Goal: Information Seeking & Learning: Find specific fact

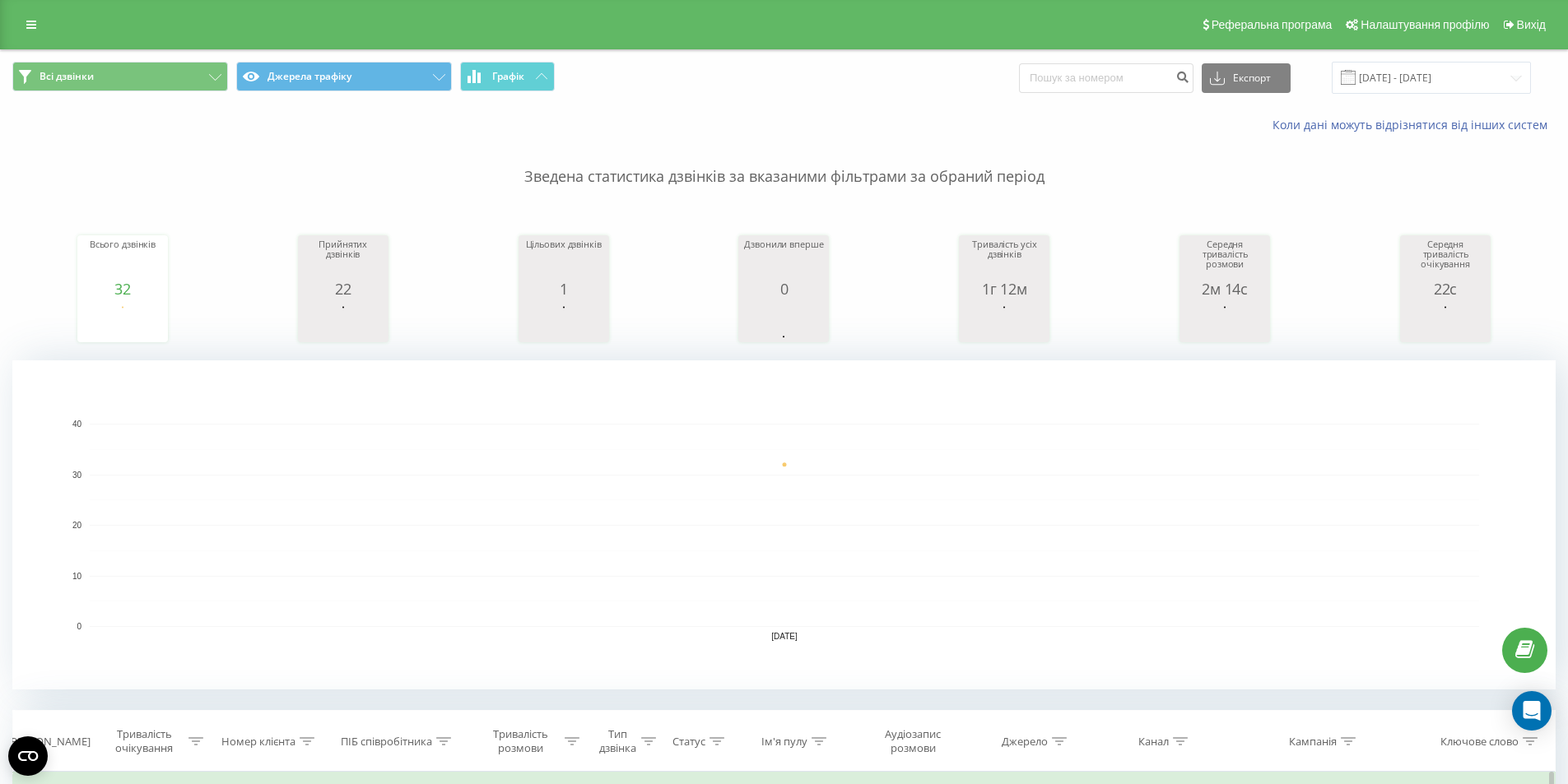
scroll to position [329, 0]
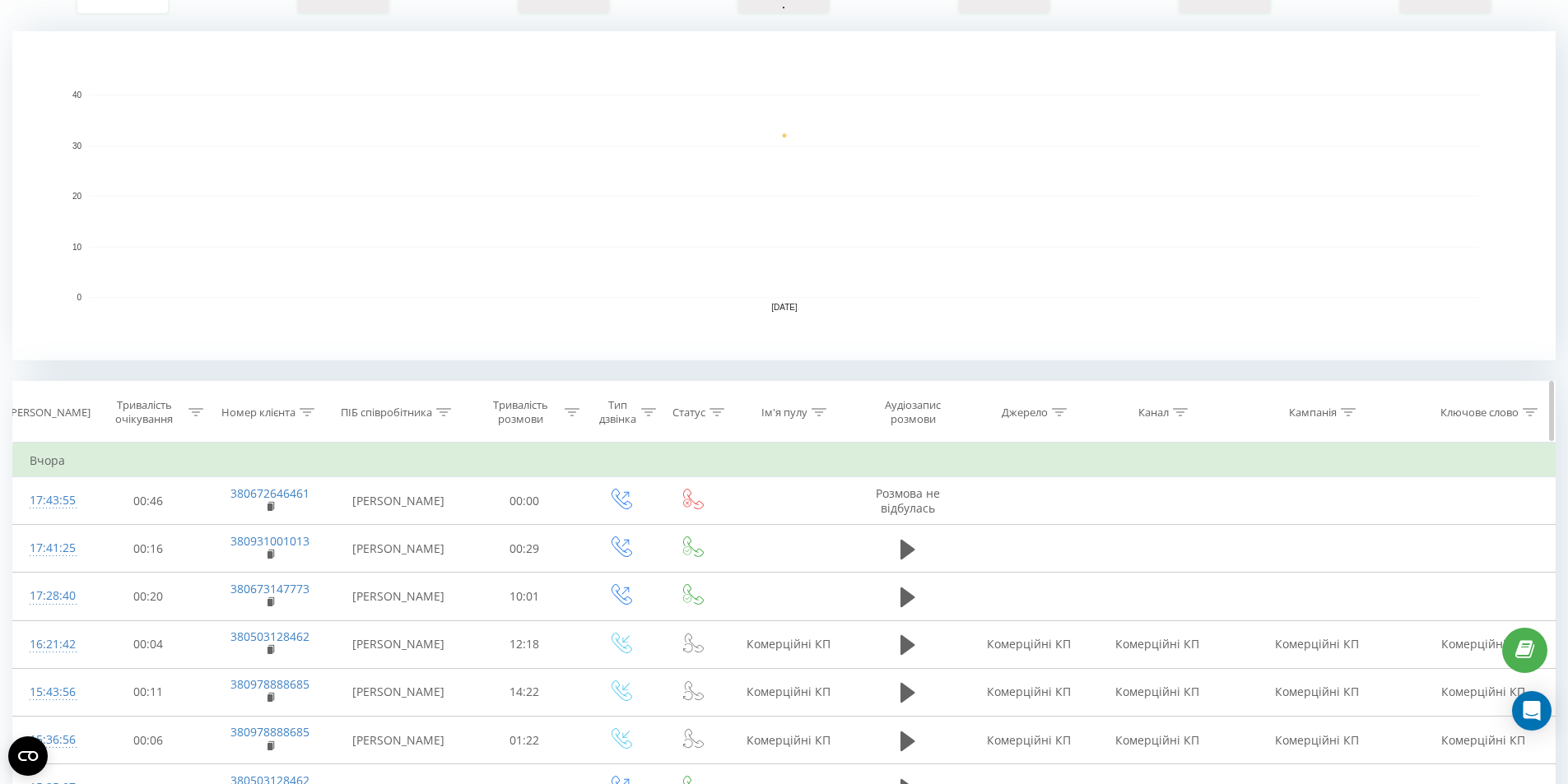
click at [443, 413] on icon at bounding box center [444, 411] width 15 height 8
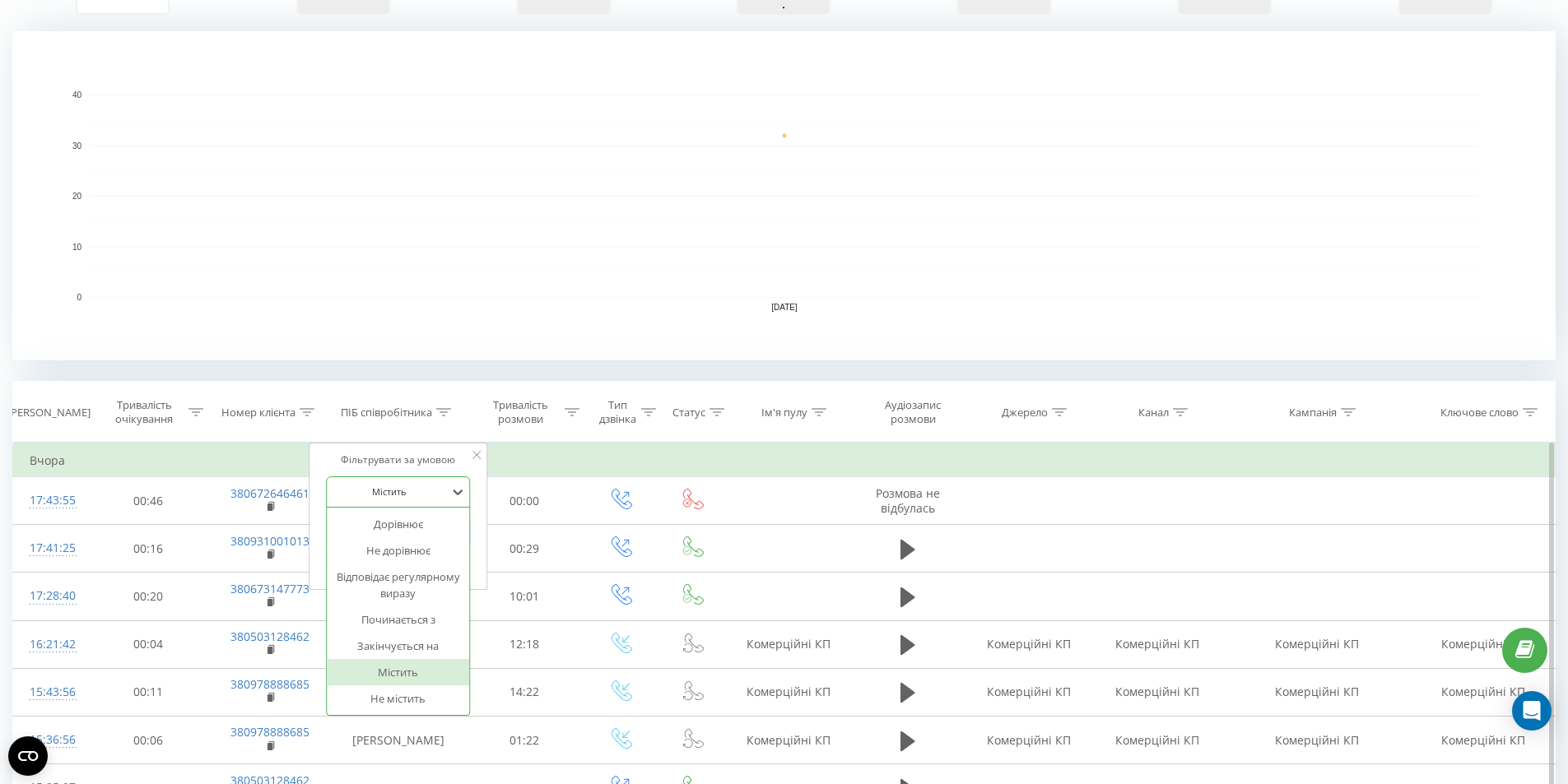
click at [435, 492] on div at bounding box center [390, 491] width 117 height 16
click at [429, 527] on input "text" at bounding box center [398, 530] width 145 height 29
click at [368, 349] on rect "A chart." at bounding box center [784, 196] width 1543 height 329
click at [261, 427] on th "Номер клієнта" at bounding box center [269, 411] width 123 height 61
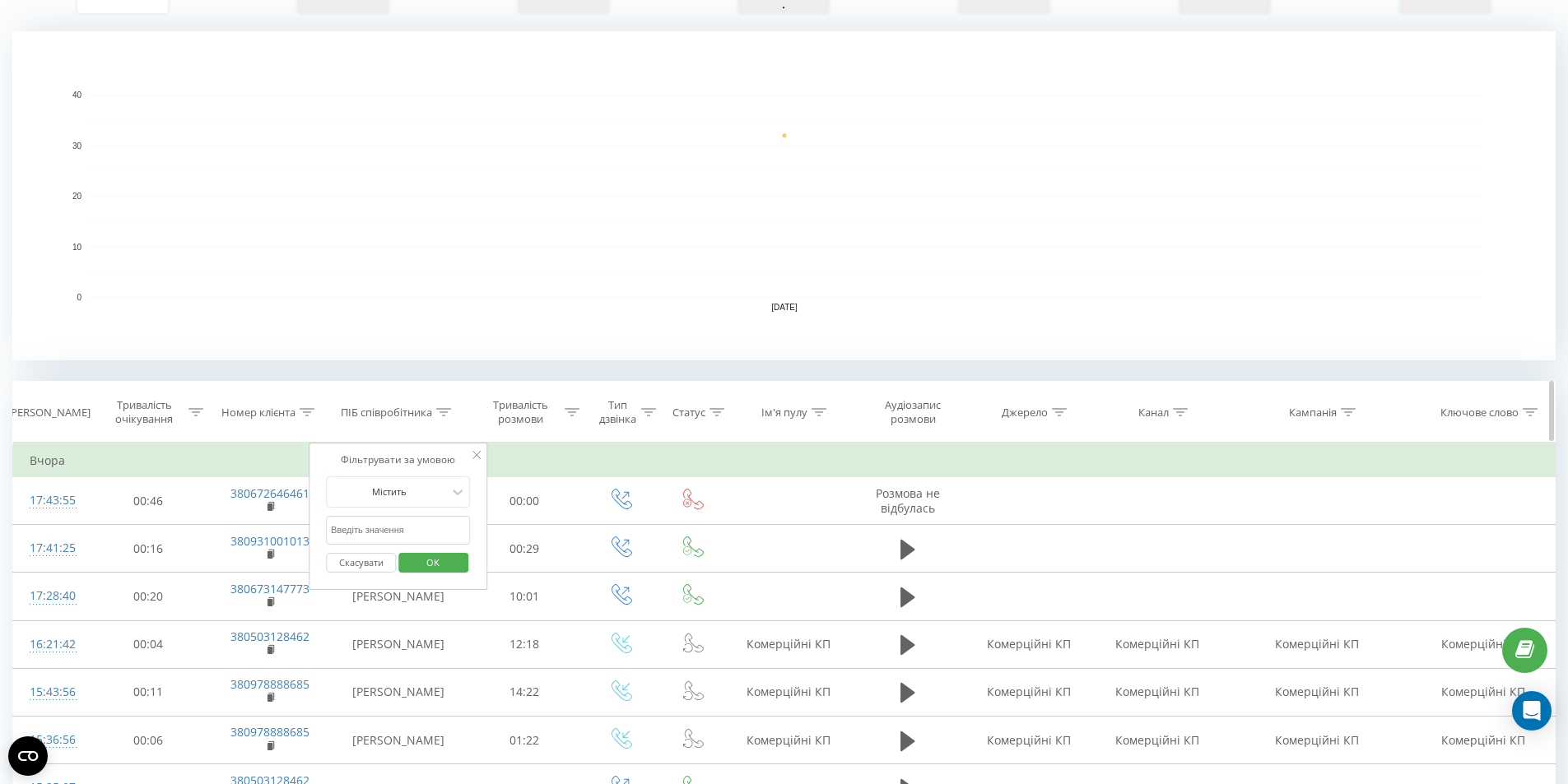
click at [290, 405] on div "Номер клієнта" at bounding box center [259, 412] width 74 height 14
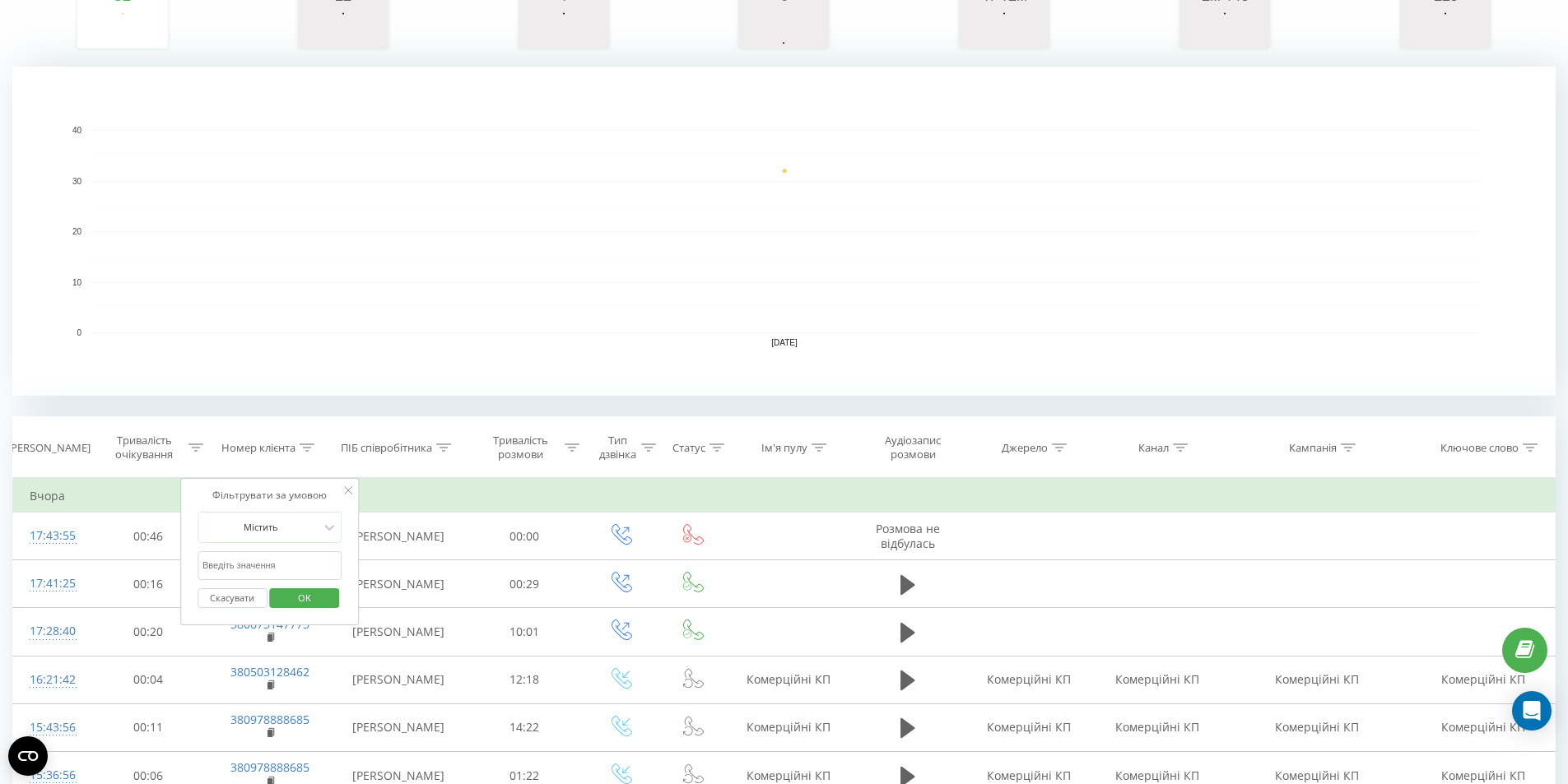
scroll to position [0, 0]
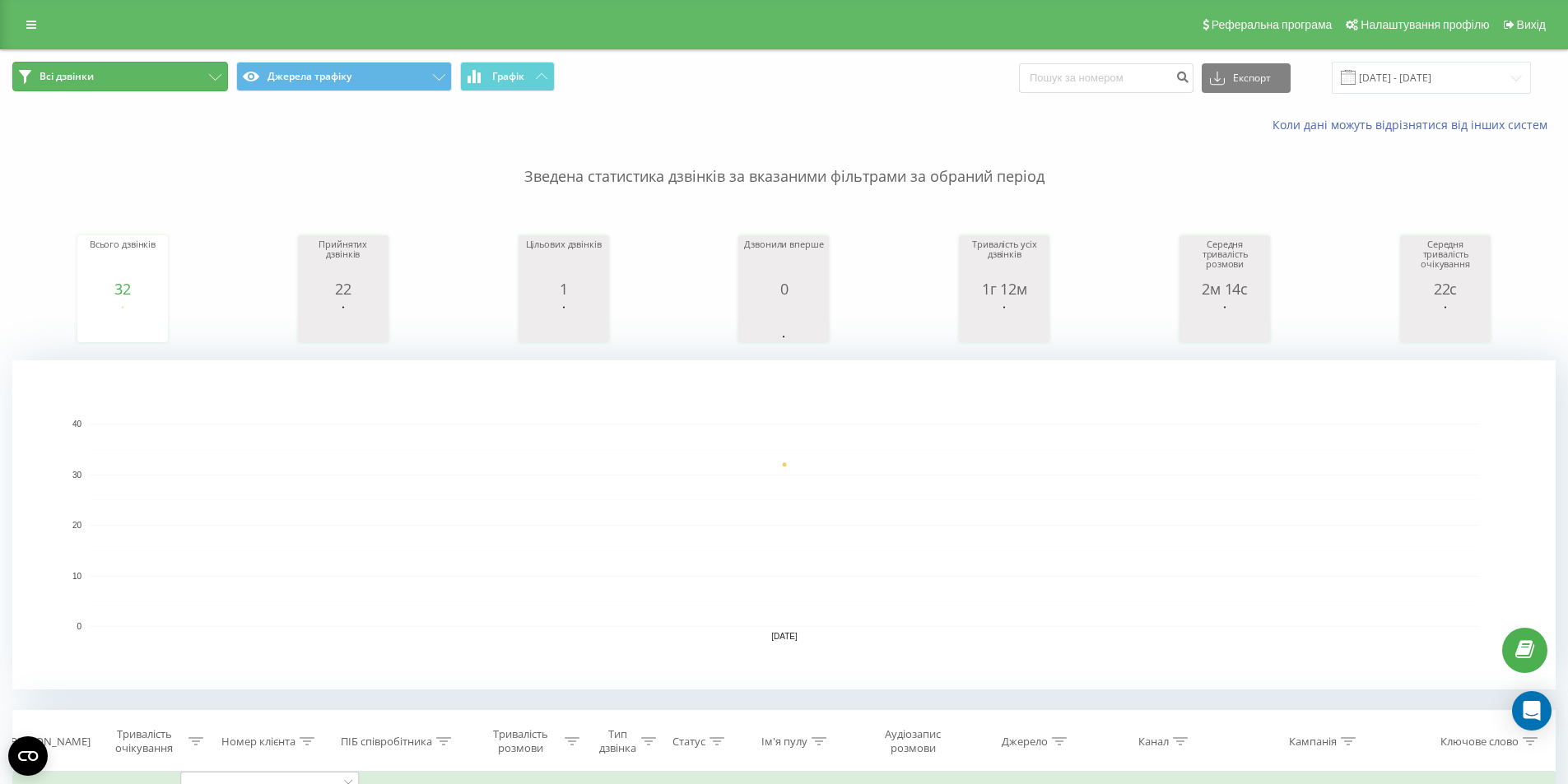
click at [213, 76] on icon at bounding box center [215, 77] width 12 height 6
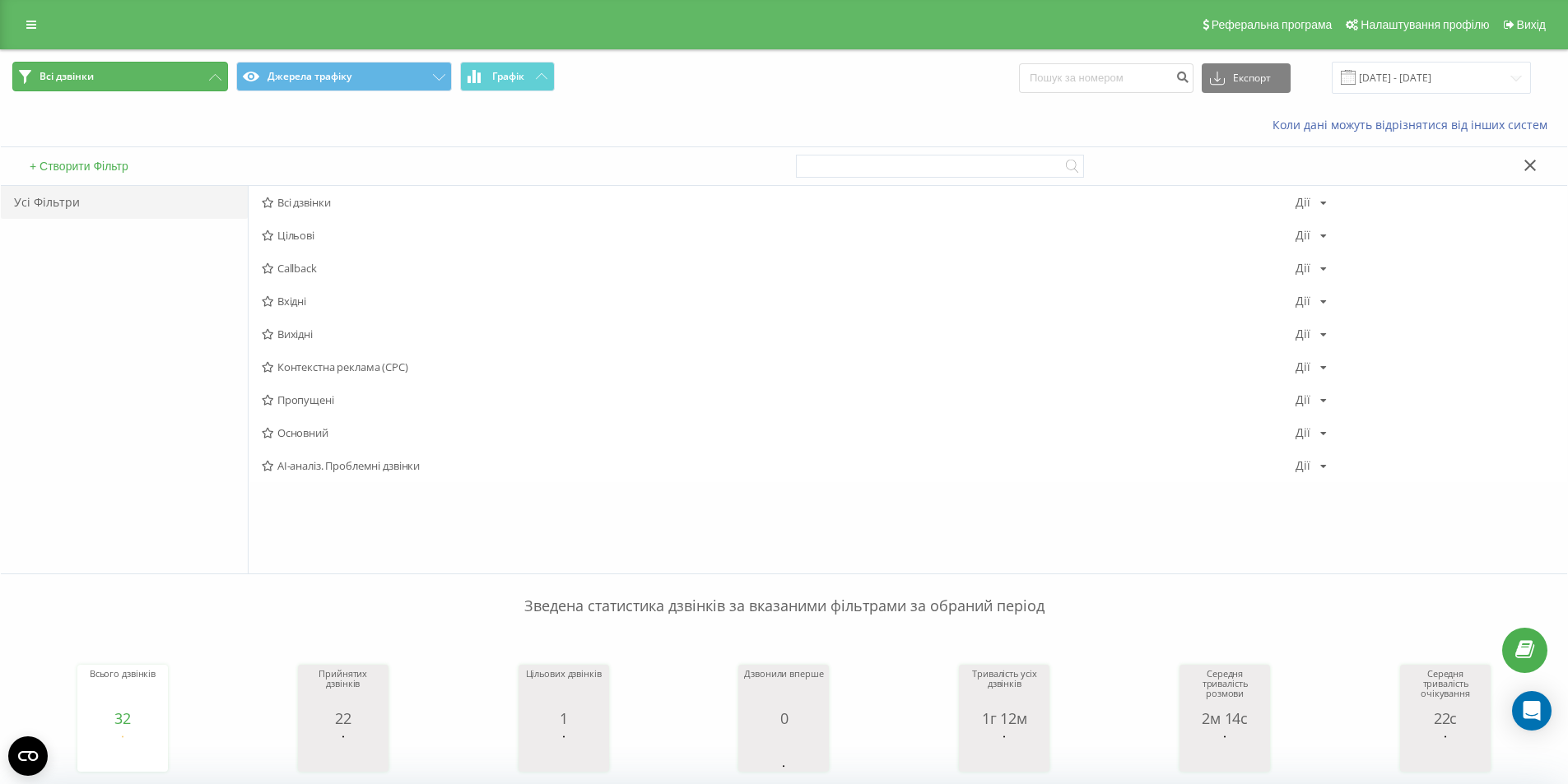
click at [213, 76] on icon at bounding box center [215, 77] width 12 height 6
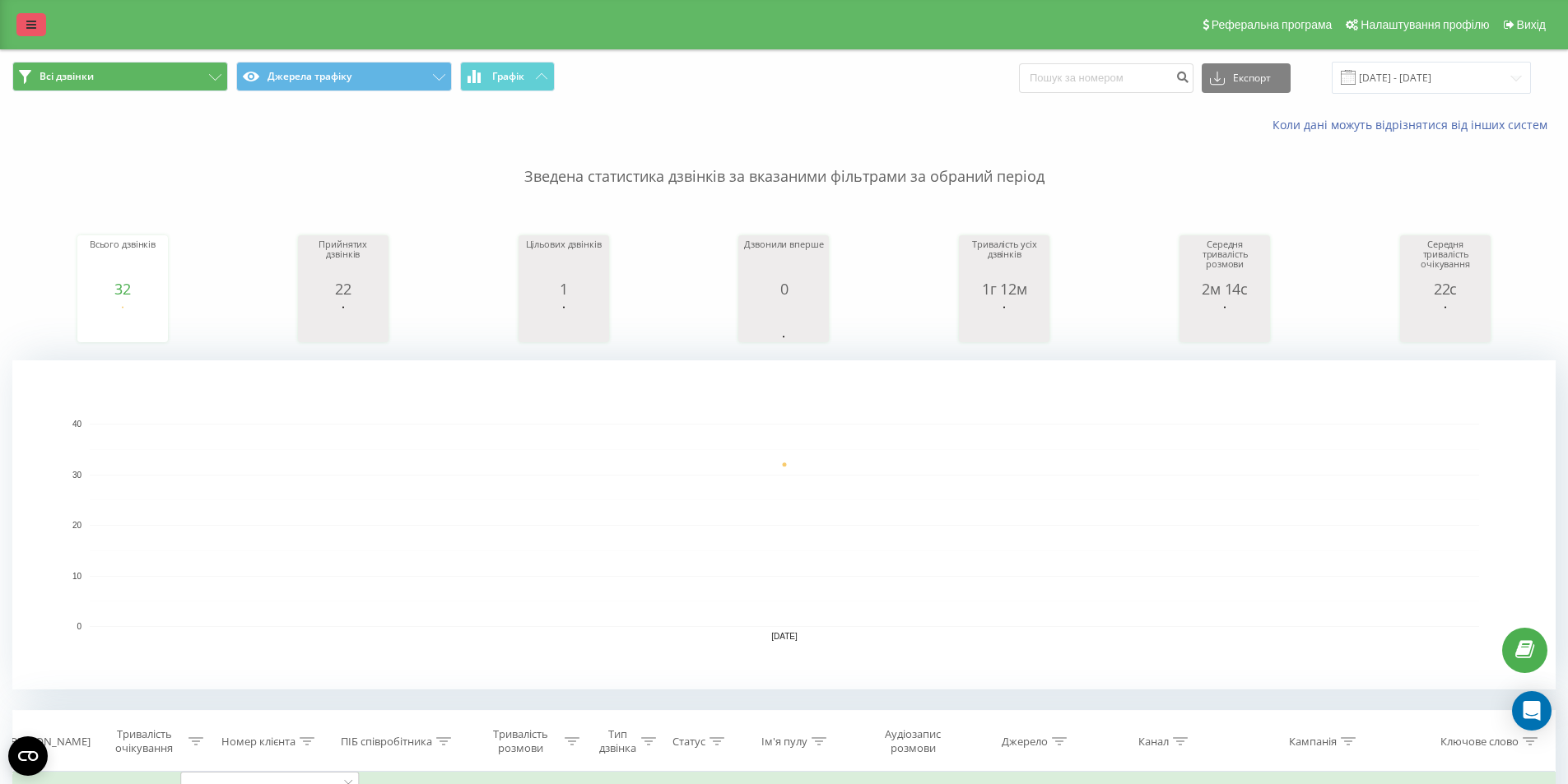
click at [30, 19] on icon at bounding box center [31, 24] width 10 height 12
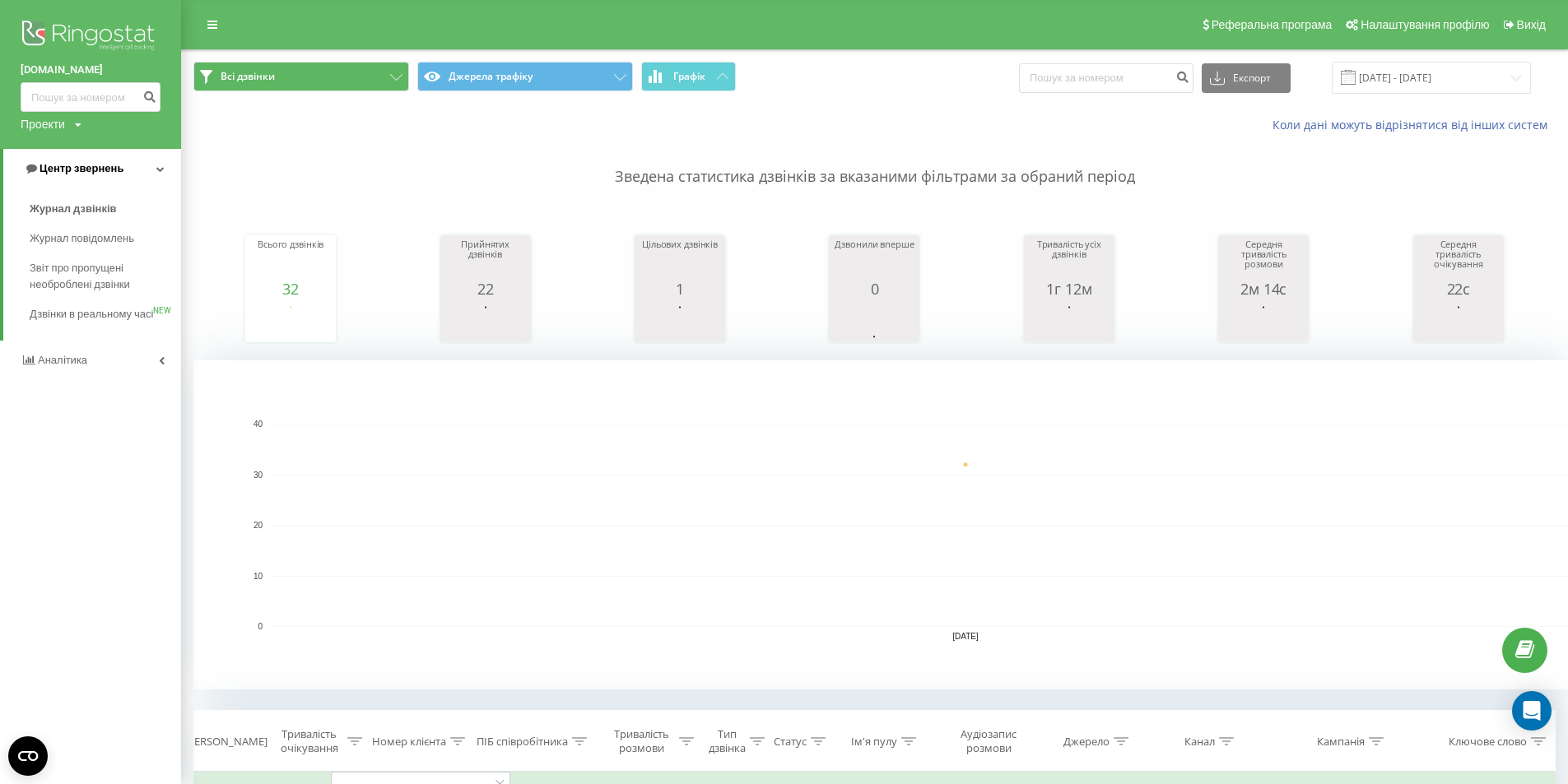
click at [158, 172] on icon at bounding box center [160, 168] width 8 height 8
click at [158, 172] on icon at bounding box center [161, 168] width 6 height 8
click at [62, 207] on span "Журнал дзвінків" at bounding box center [73, 209] width 88 height 17
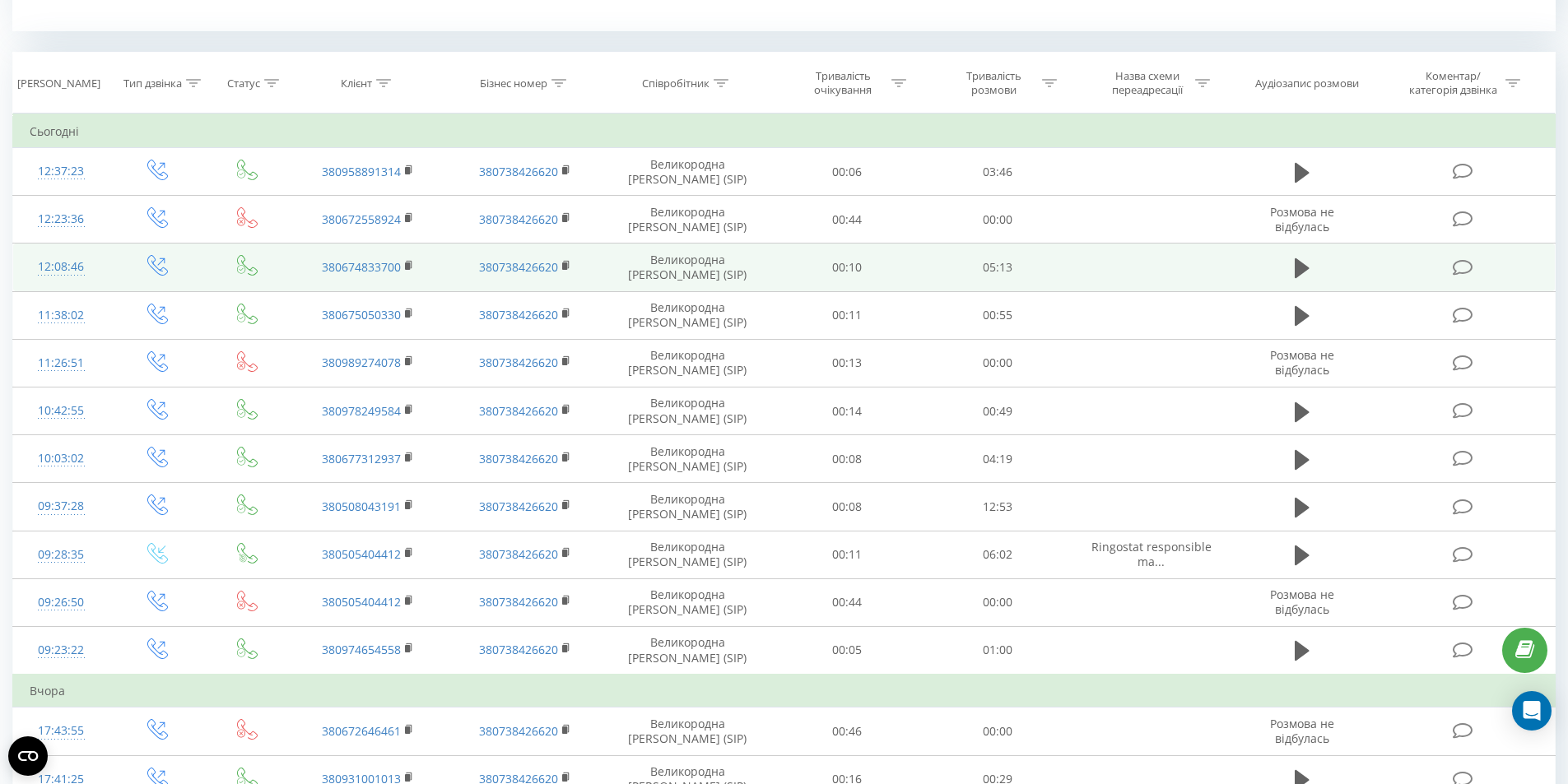
scroll to position [576, 0]
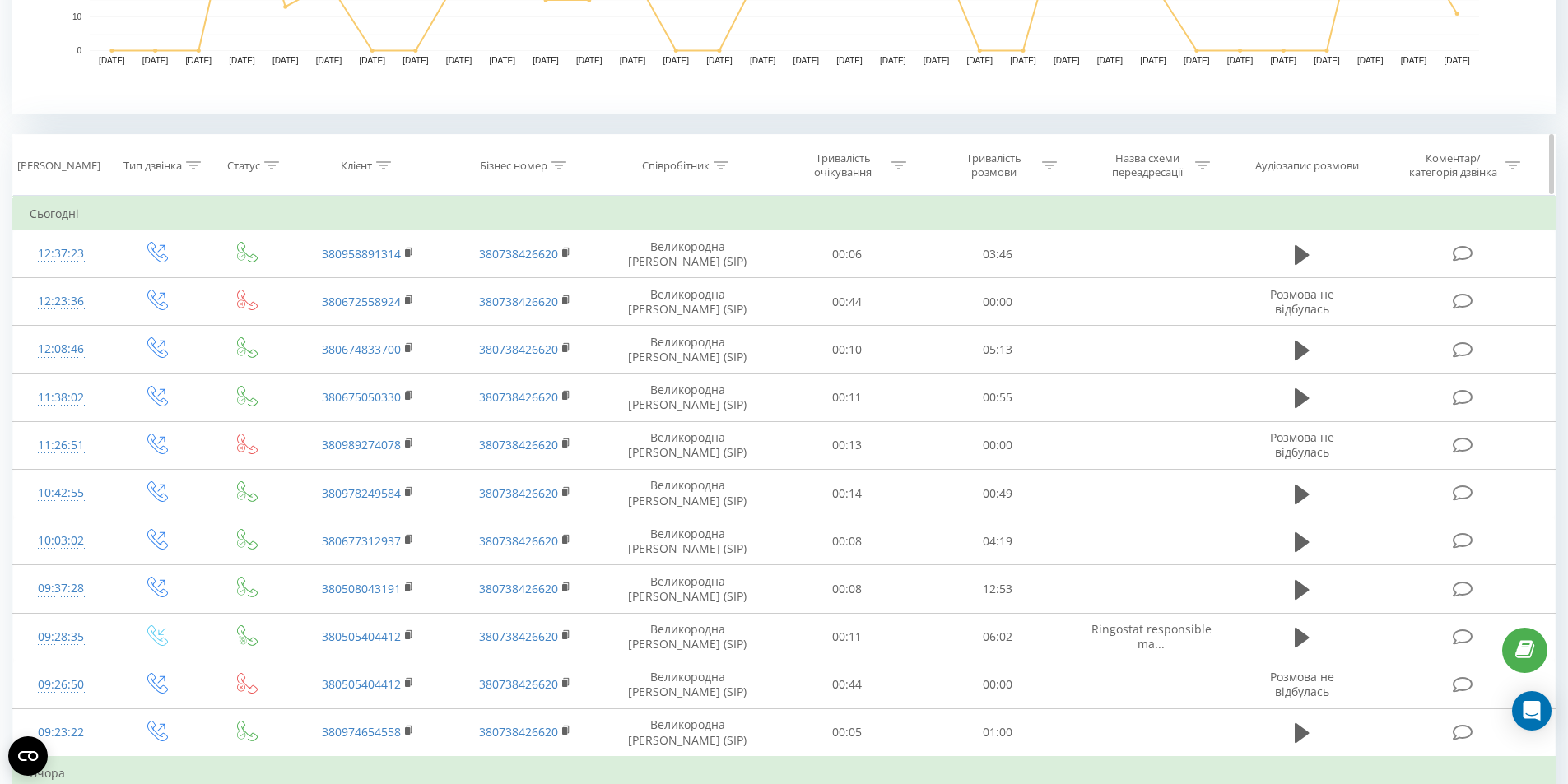
click at [707, 171] on div "Співробітник" at bounding box center [676, 165] width 67 height 14
click at [716, 165] on icon at bounding box center [721, 165] width 15 height 8
click at [698, 239] on div at bounding box center [678, 245] width 117 height 16
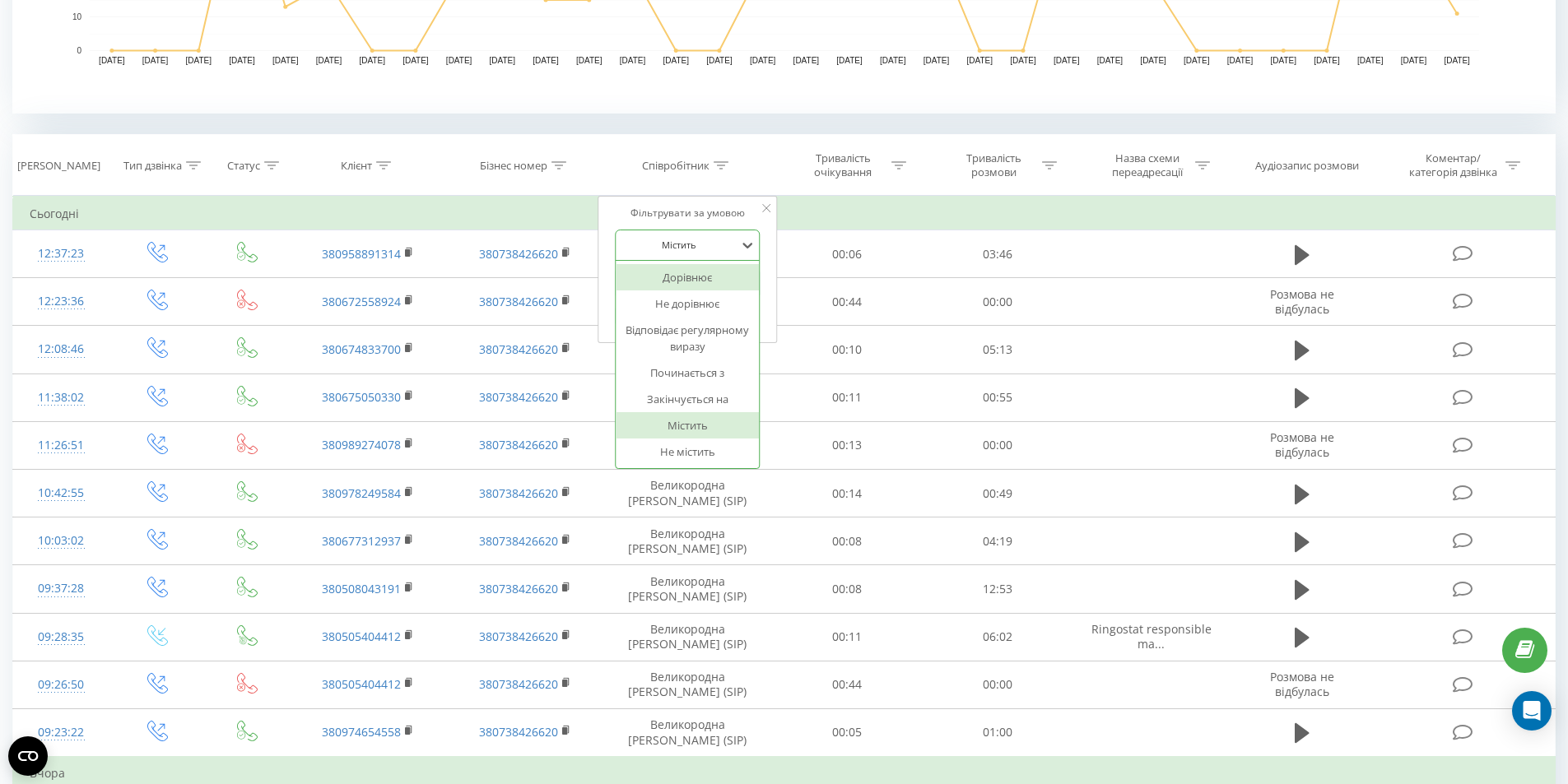
click at [712, 235] on div "Містить" at bounding box center [678, 245] width 120 height 25
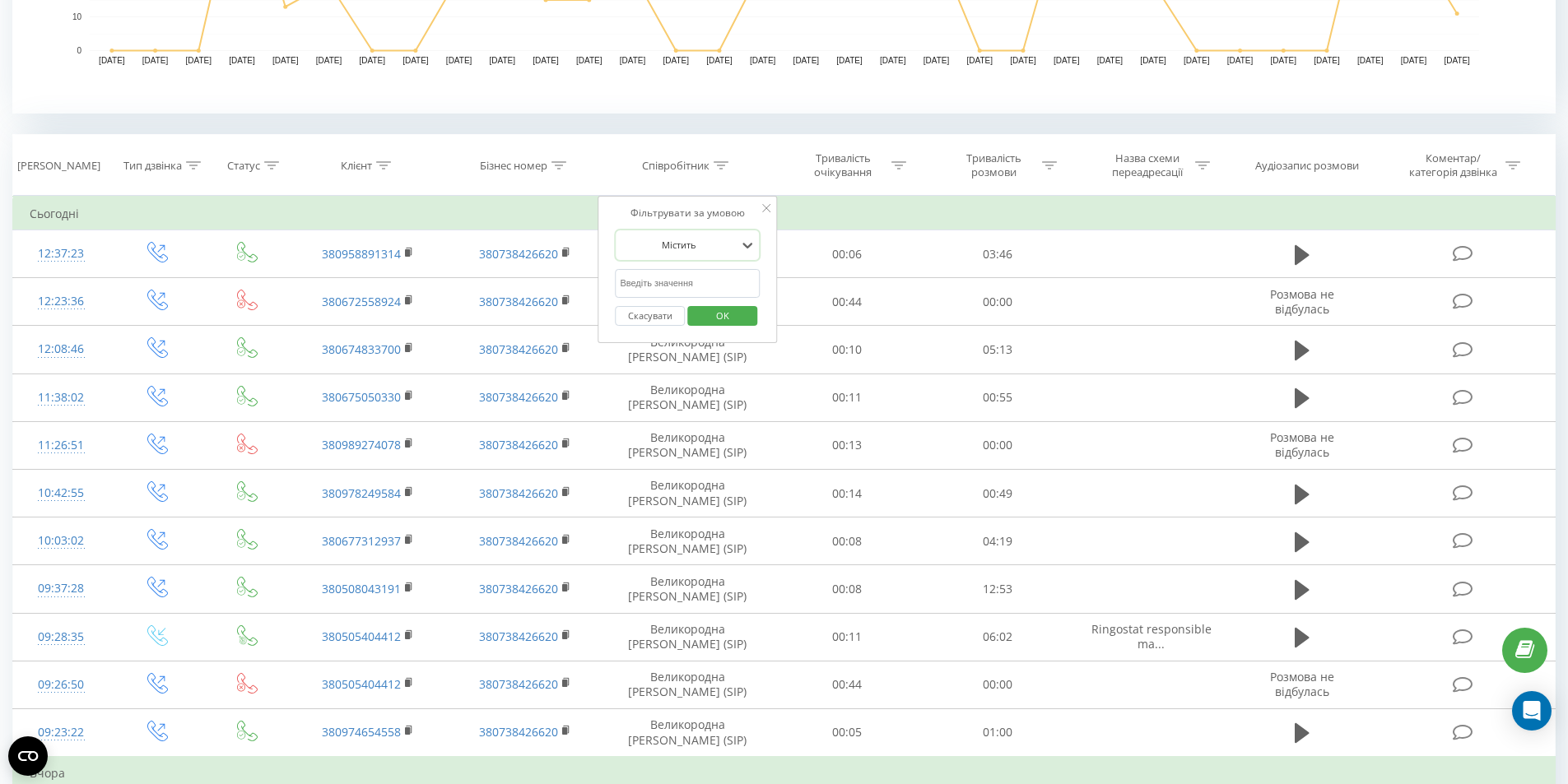
click at [762, 208] on icon at bounding box center [766, 207] width 8 height 8
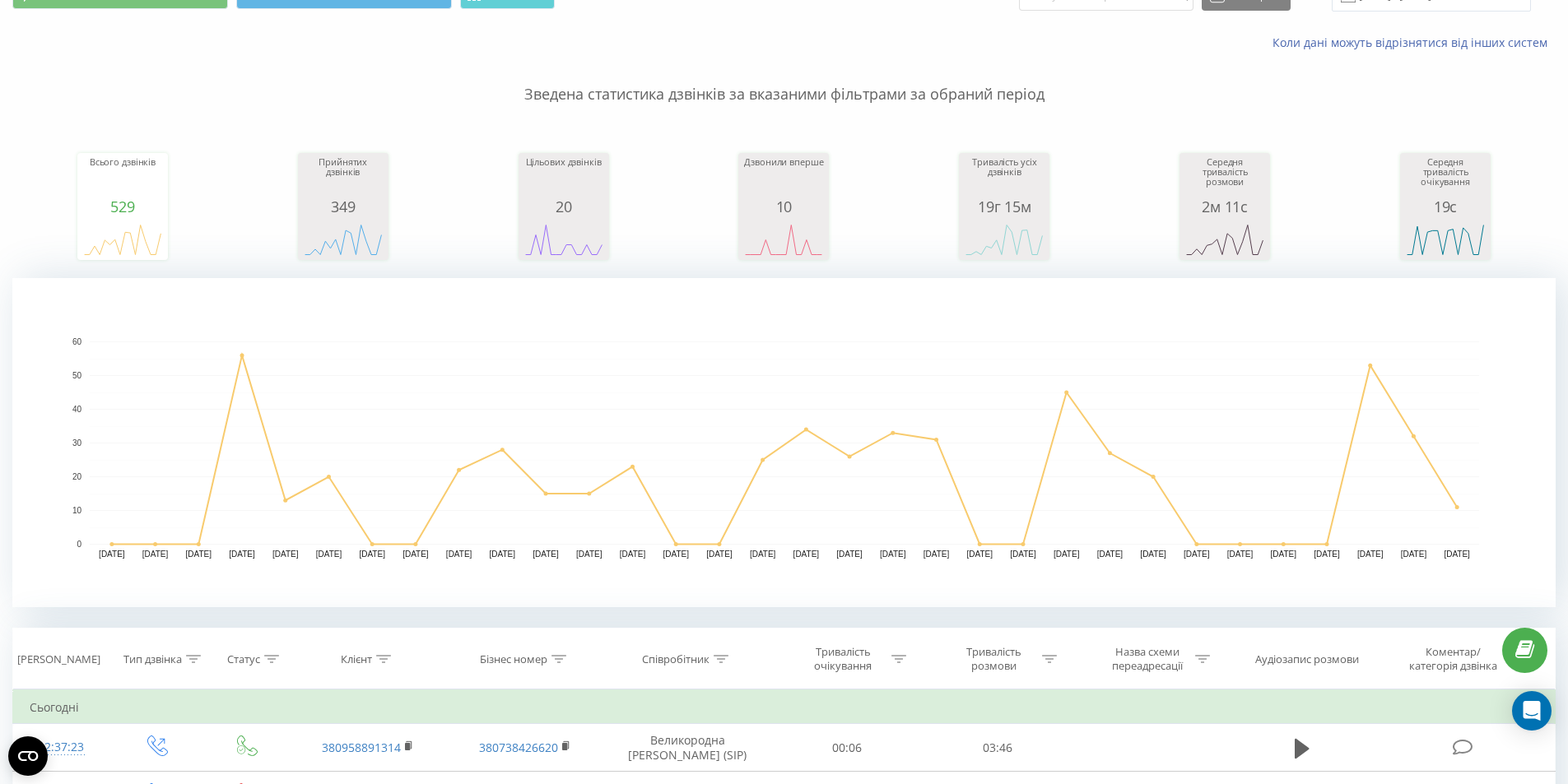
scroll to position [0, 0]
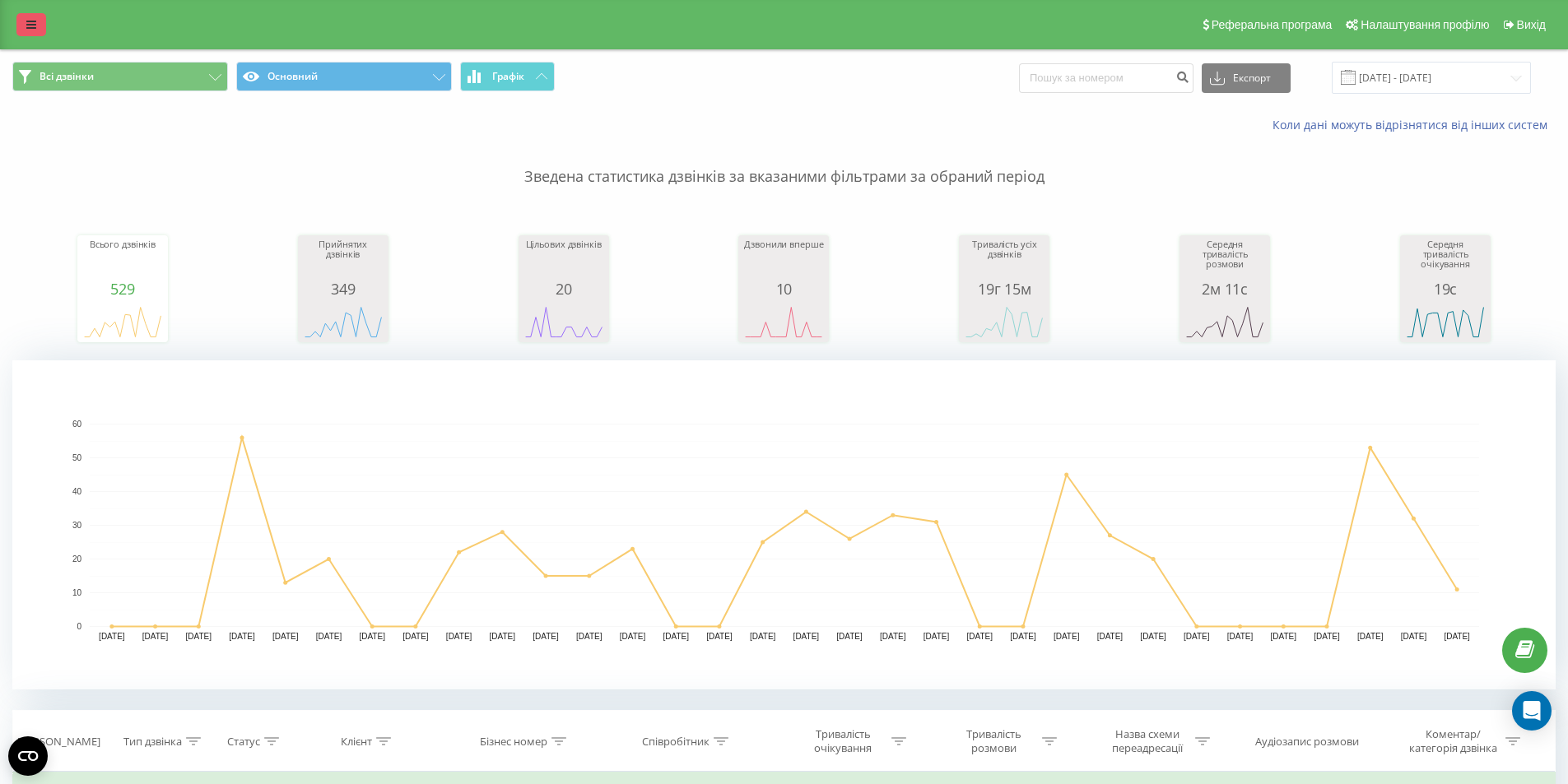
click at [27, 27] on icon at bounding box center [31, 24] width 10 height 12
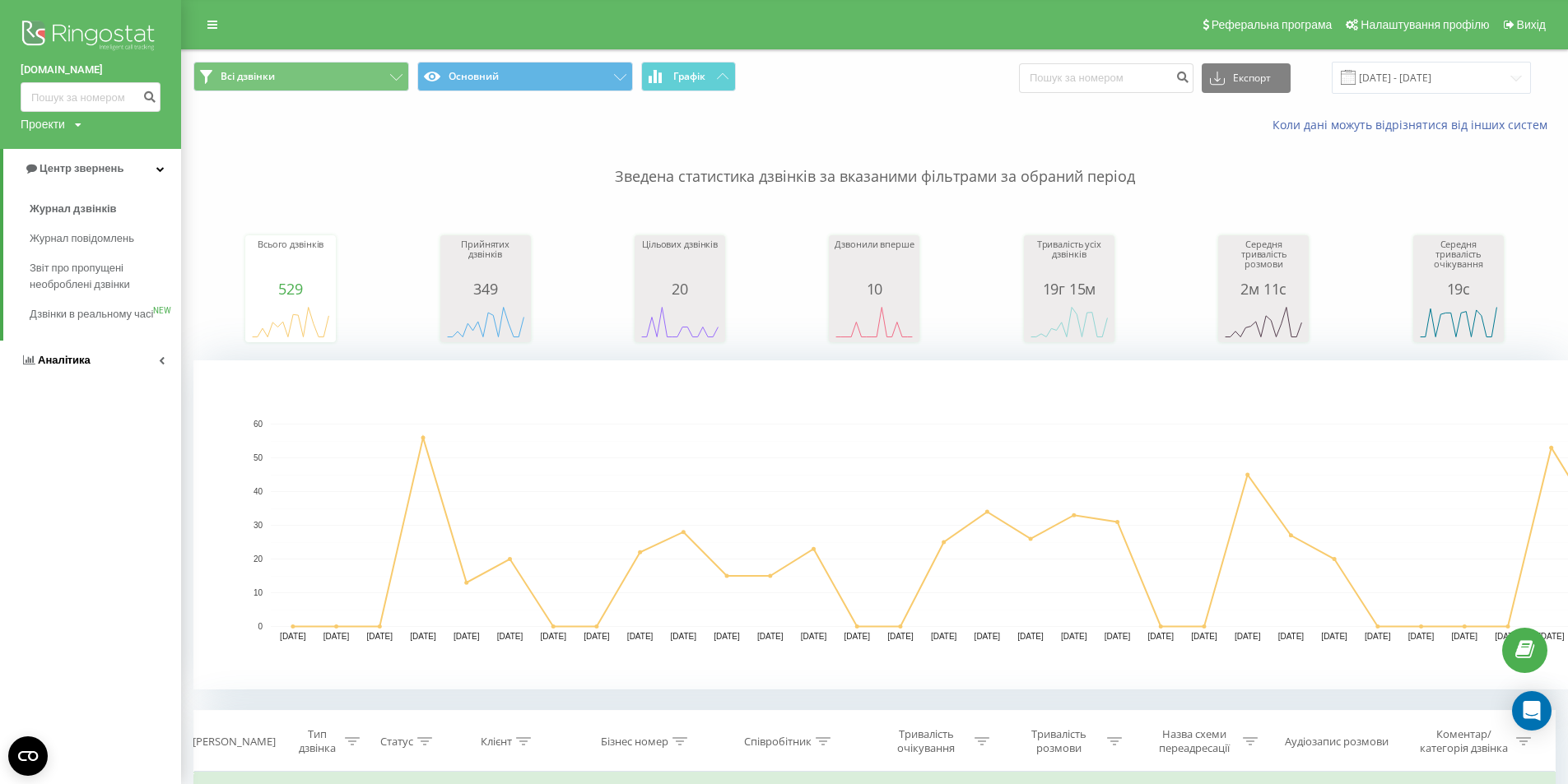
click at [135, 374] on link "Аналiтика" at bounding box center [90, 360] width 181 height 40
click at [13, 270] on div "Співробітники у реальному часі NEW" at bounding box center [92, 257] width 178 height 46
click at [81, 257] on span "Співробітники у реальному часі" at bounding box center [91, 256] width 125 height 33
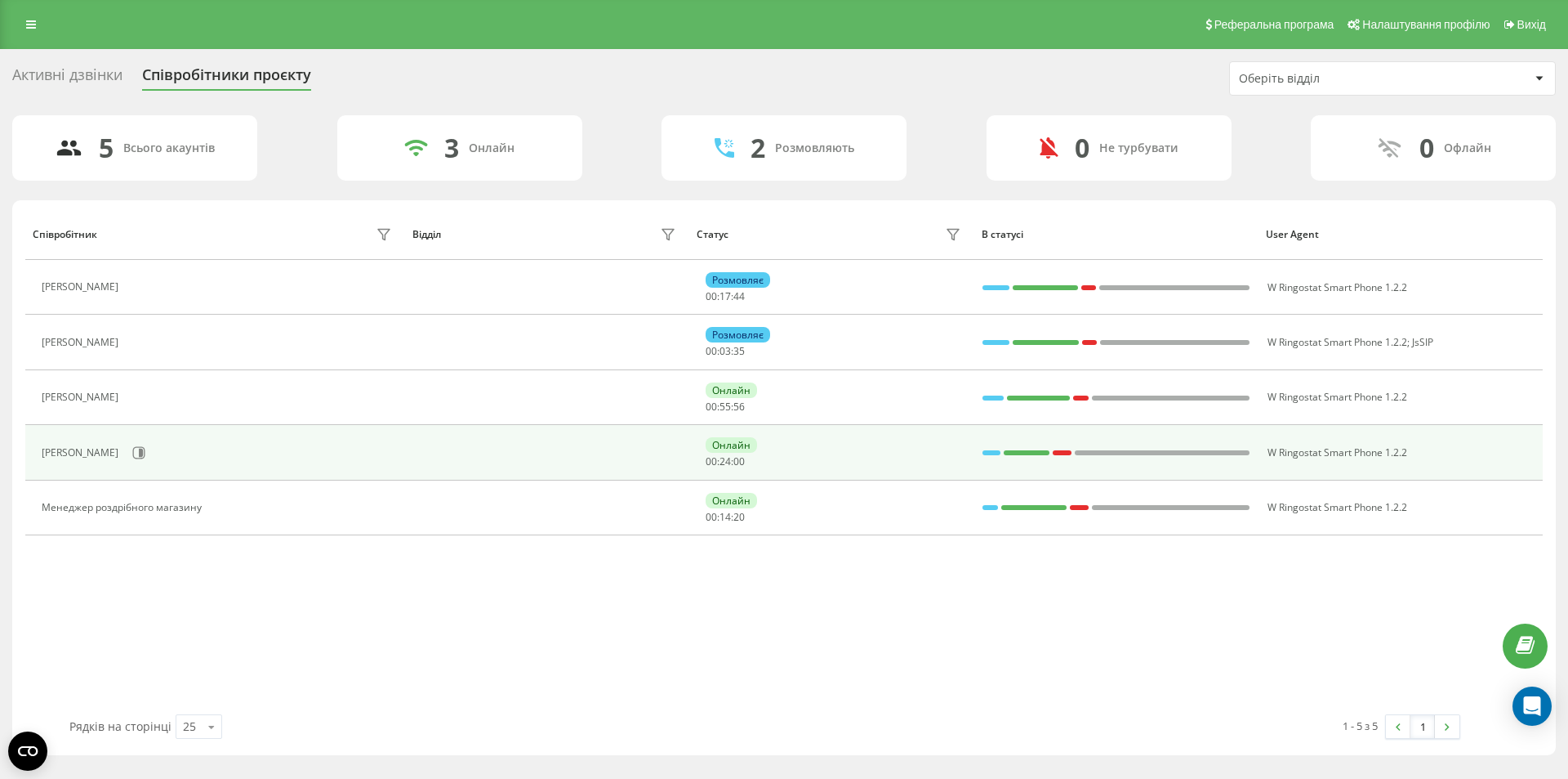
click at [76, 447] on div "[PERSON_NAME]" at bounding box center [82, 452] width 81 height 11
click at [139, 451] on icon at bounding box center [141, 452] width 4 height 8
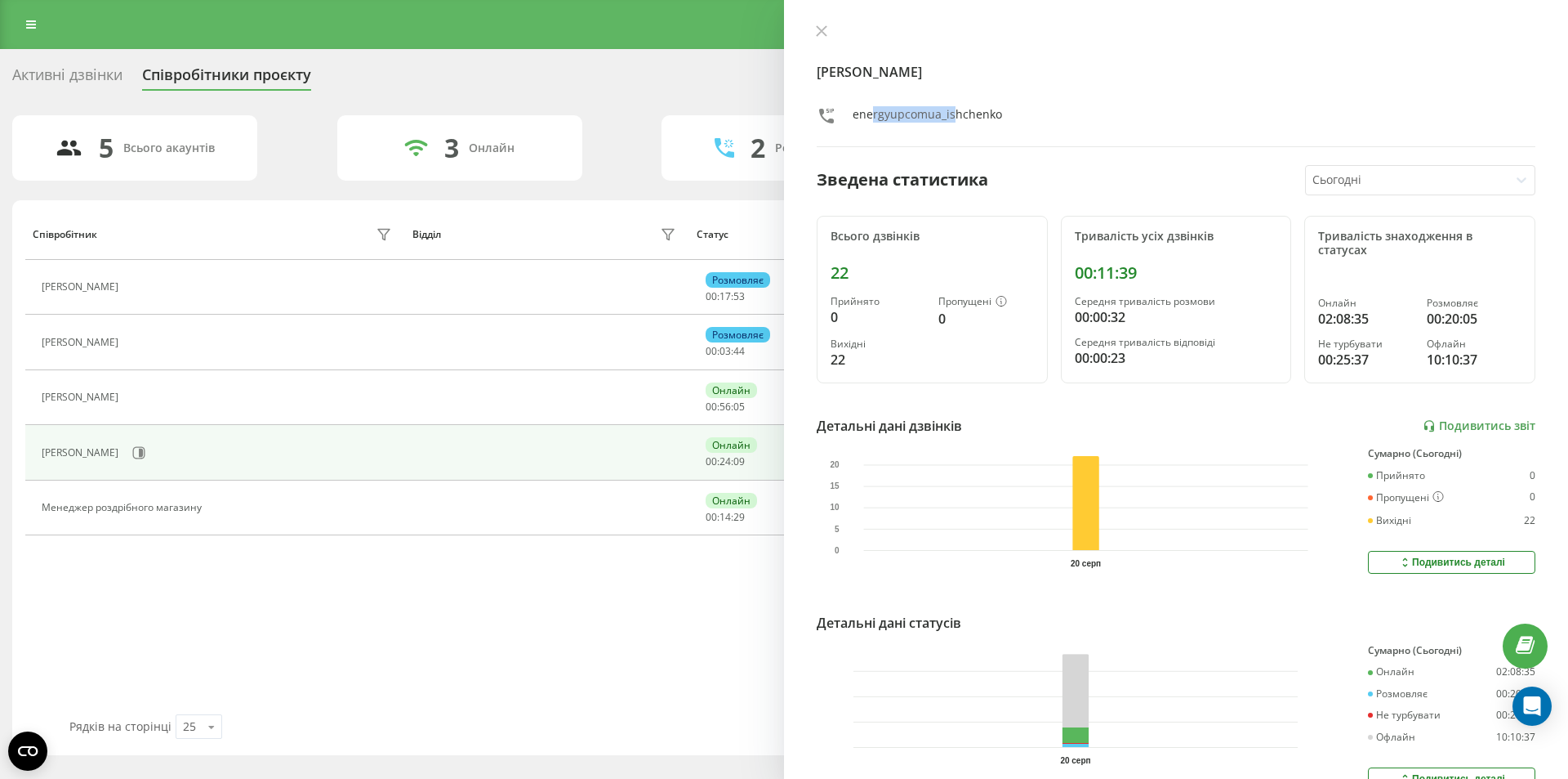
drag, startPoint x: 870, startPoint y: 113, endPoint x: 970, endPoint y: 113, distance: 100.0
click at [970, 113] on div "energyupcomua_ishchenko" at bounding box center [927, 118] width 149 height 24
click at [911, 117] on div "energyupcomua_ishchenko" at bounding box center [927, 118] width 149 height 24
click at [827, 29] on icon at bounding box center [821, 31] width 11 height 11
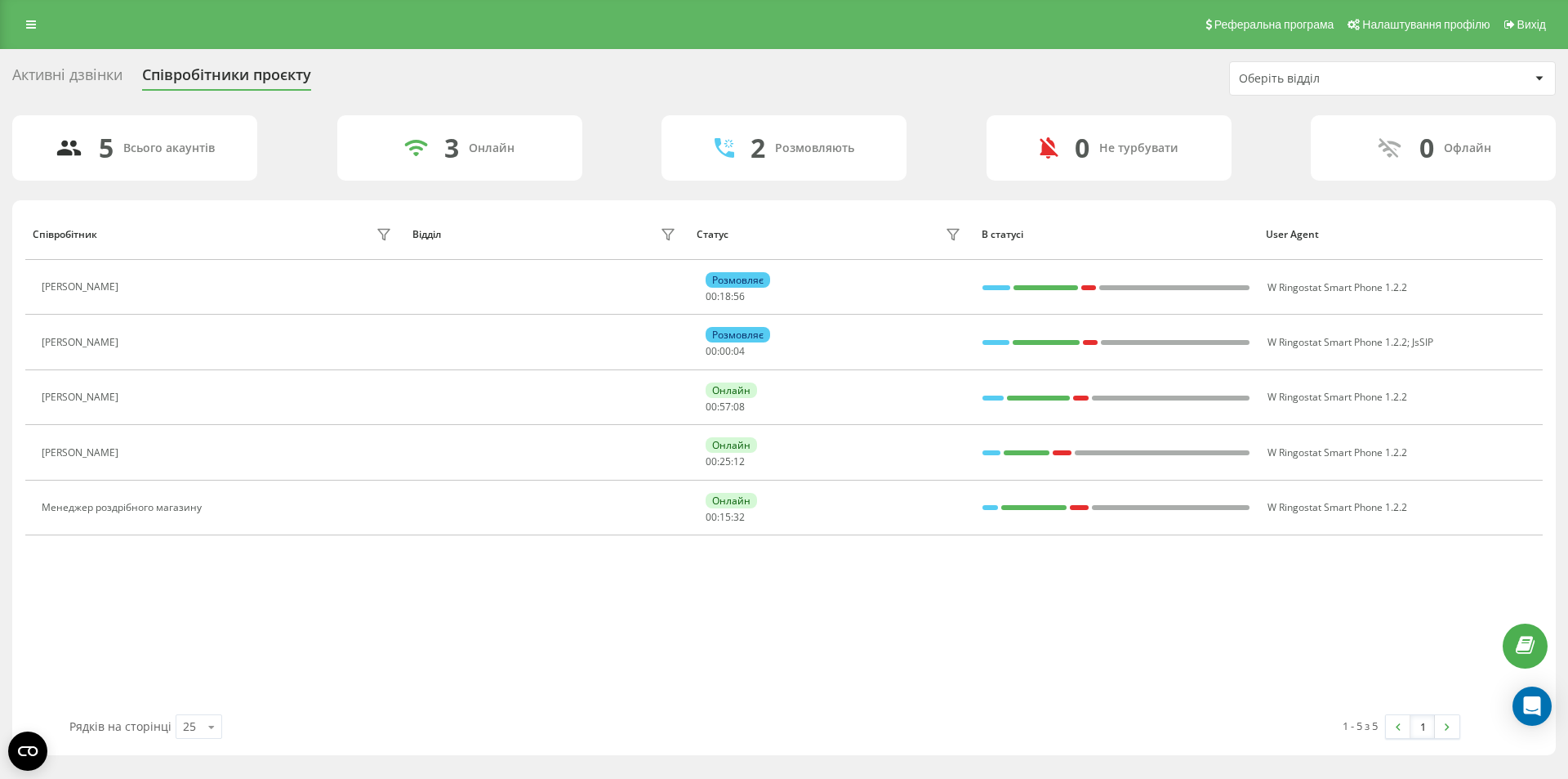
click at [92, 75] on div "Активні дзвінки" at bounding box center [67, 78] width 110 height 25
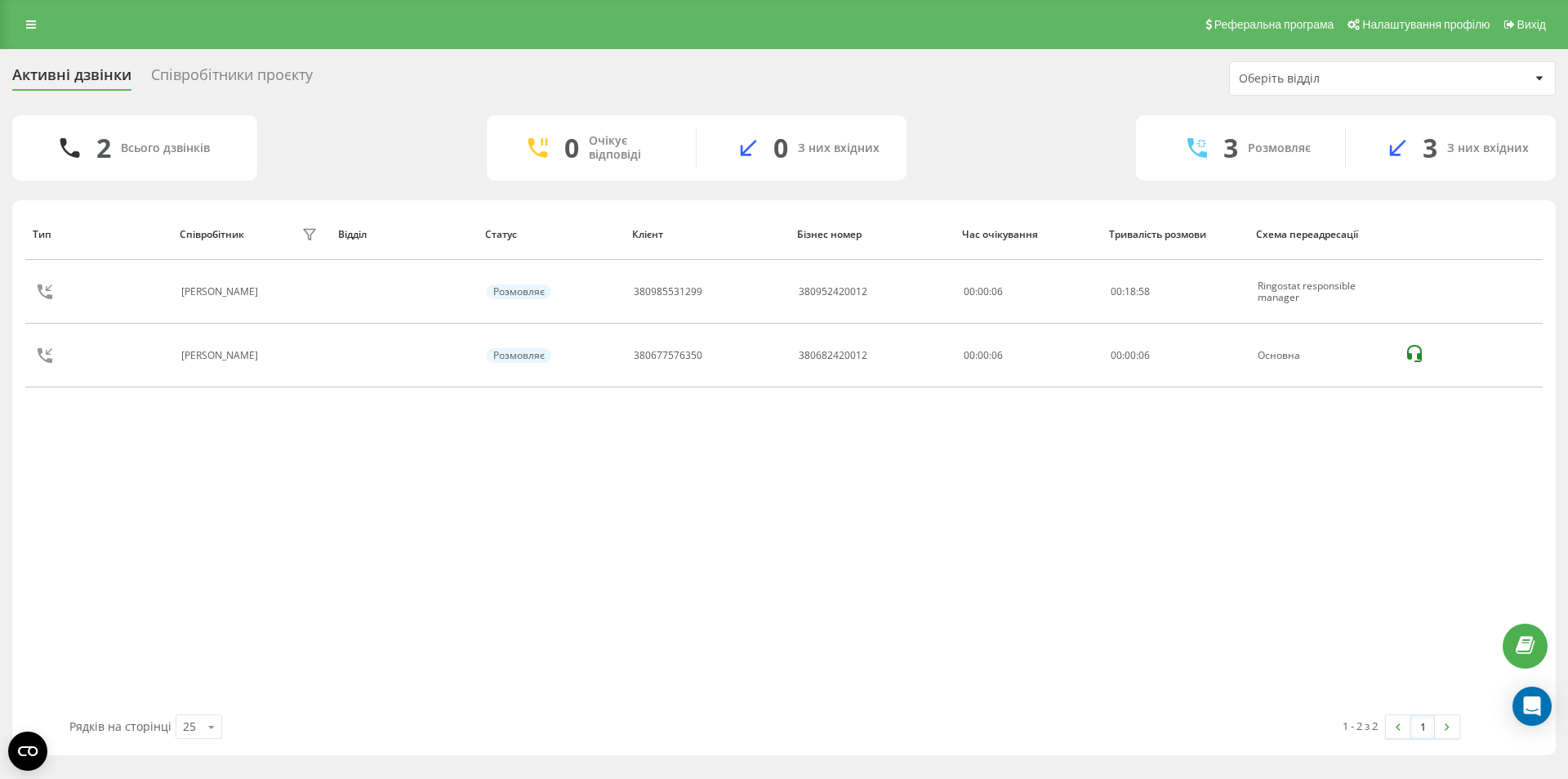
click at [208, 74] on div "Співробітники проєкту" at bounding box center [232, 78] width 162 height 25
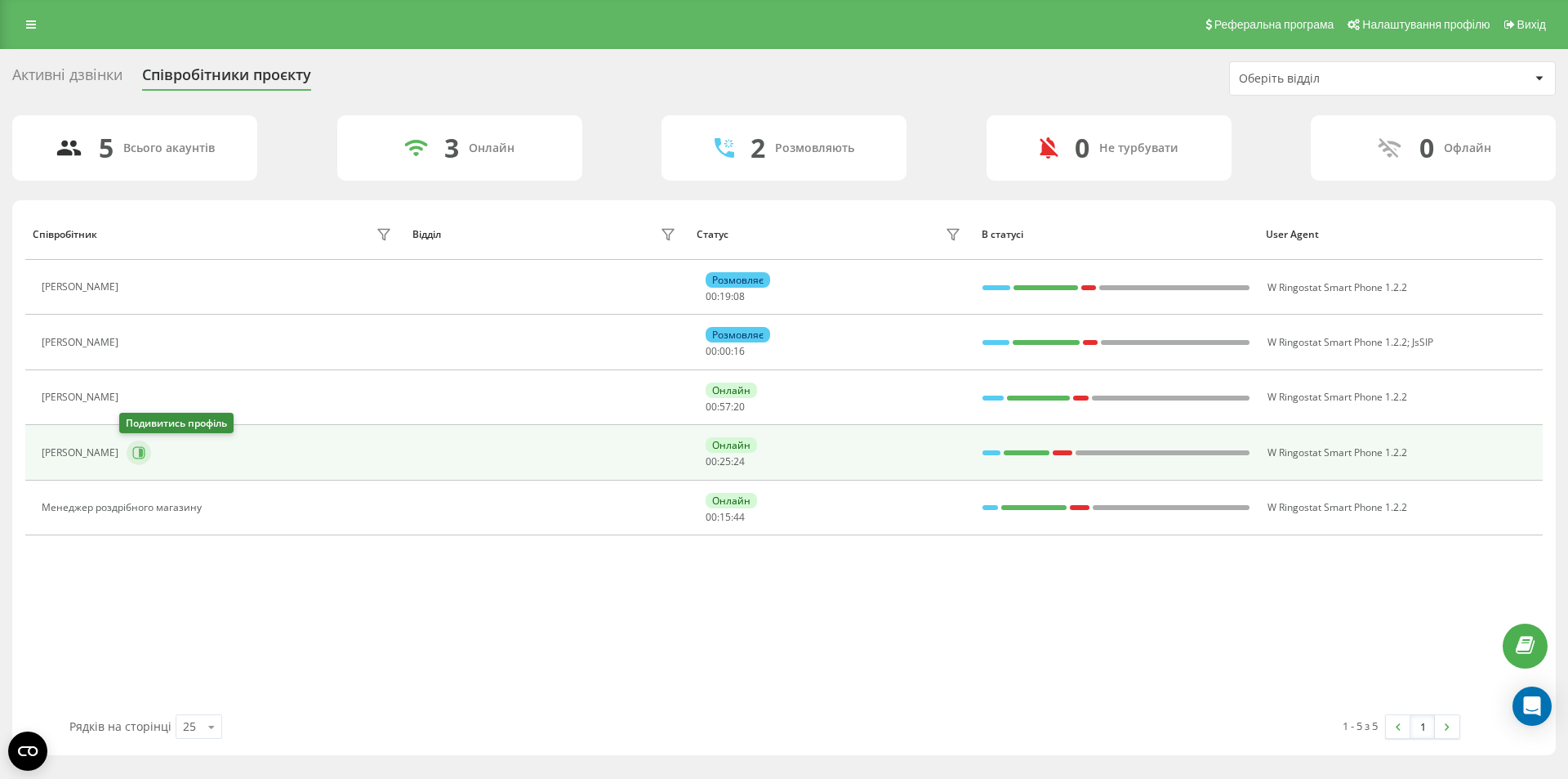
click at [133, 454] on icon at bounding box center [139, 452] width 13 height 13
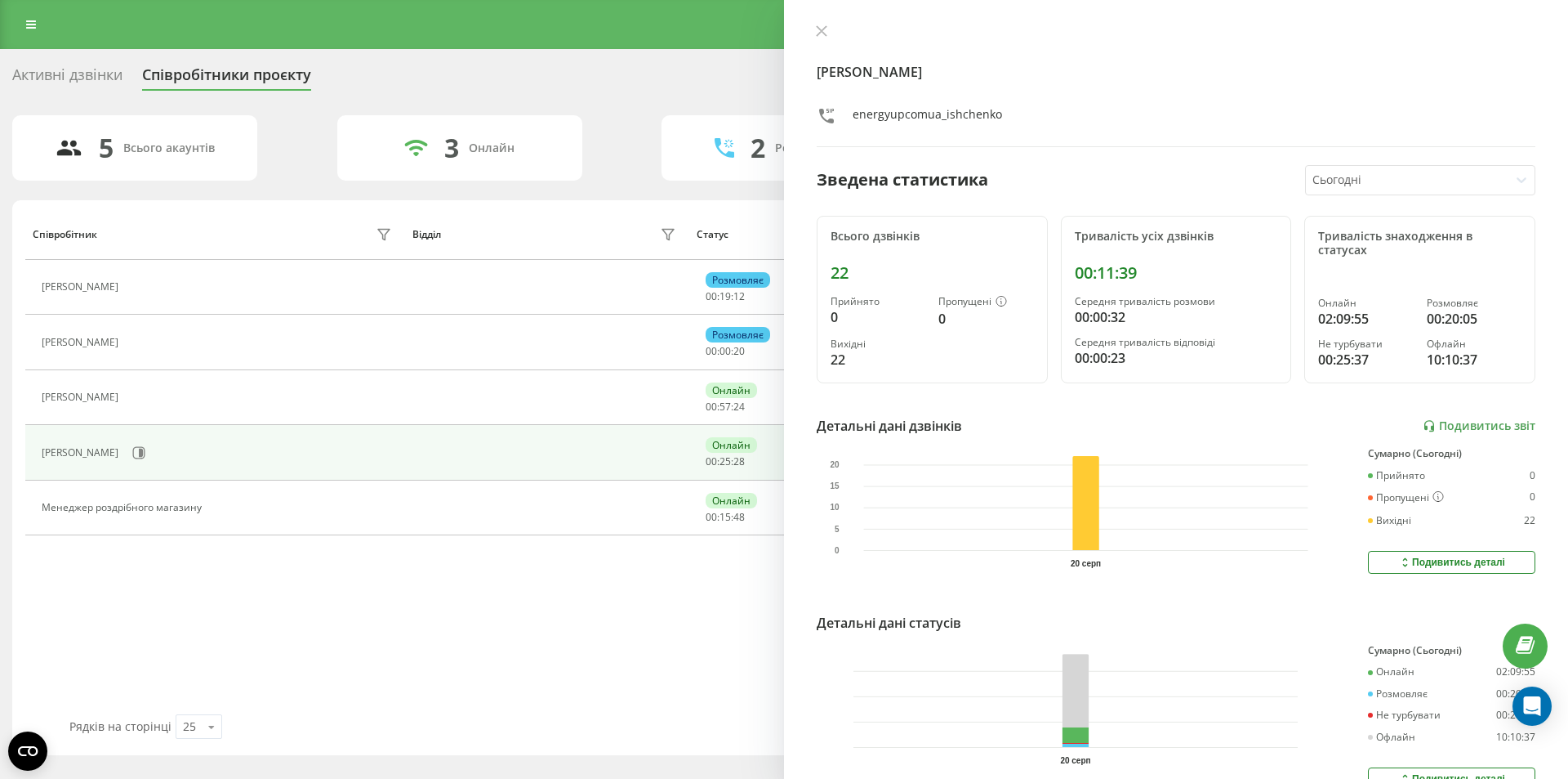
scroll to position [87, 0]
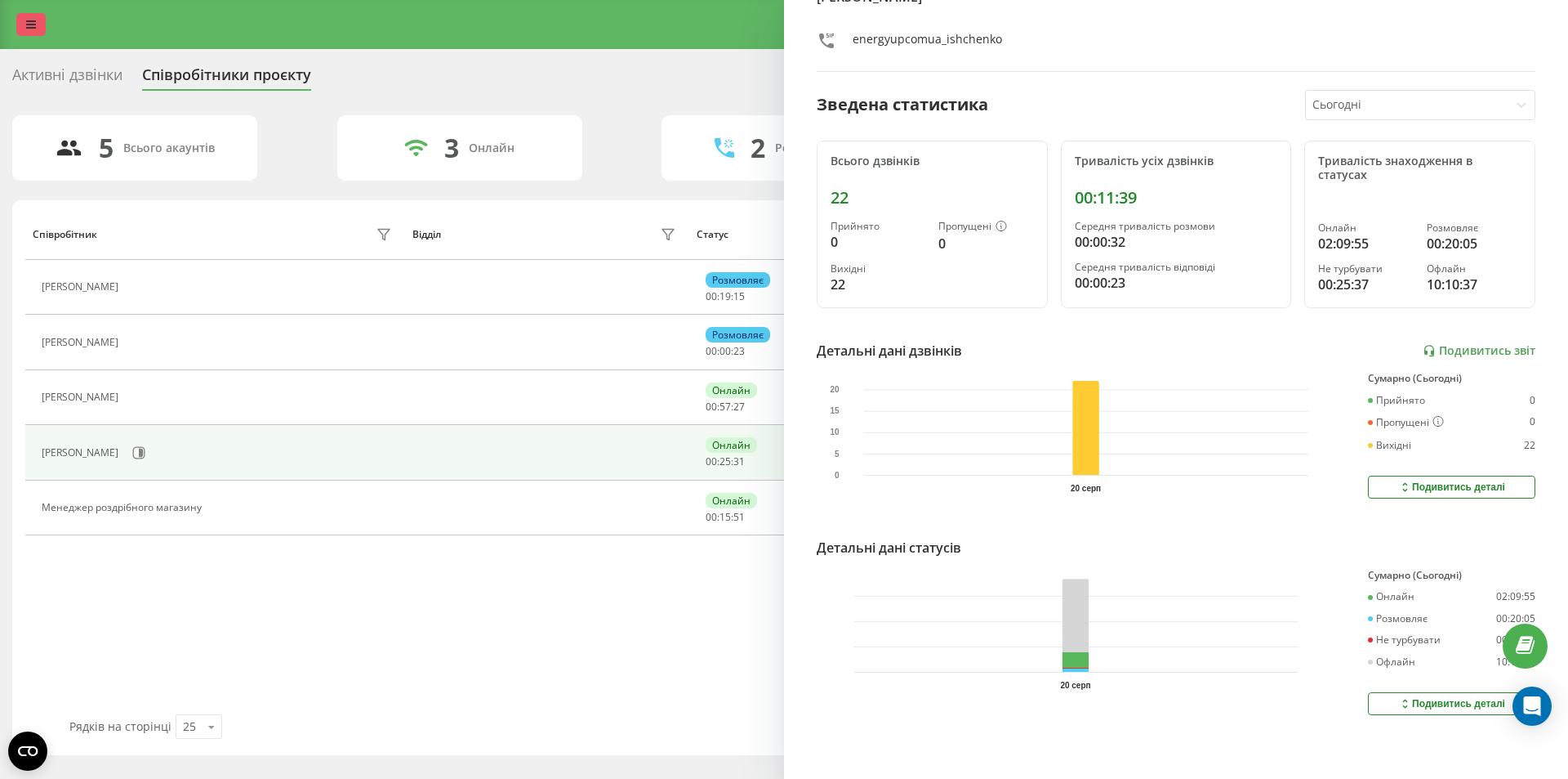
click at [19, 20] on link at bounding box center [31, 25] width 29 height 23
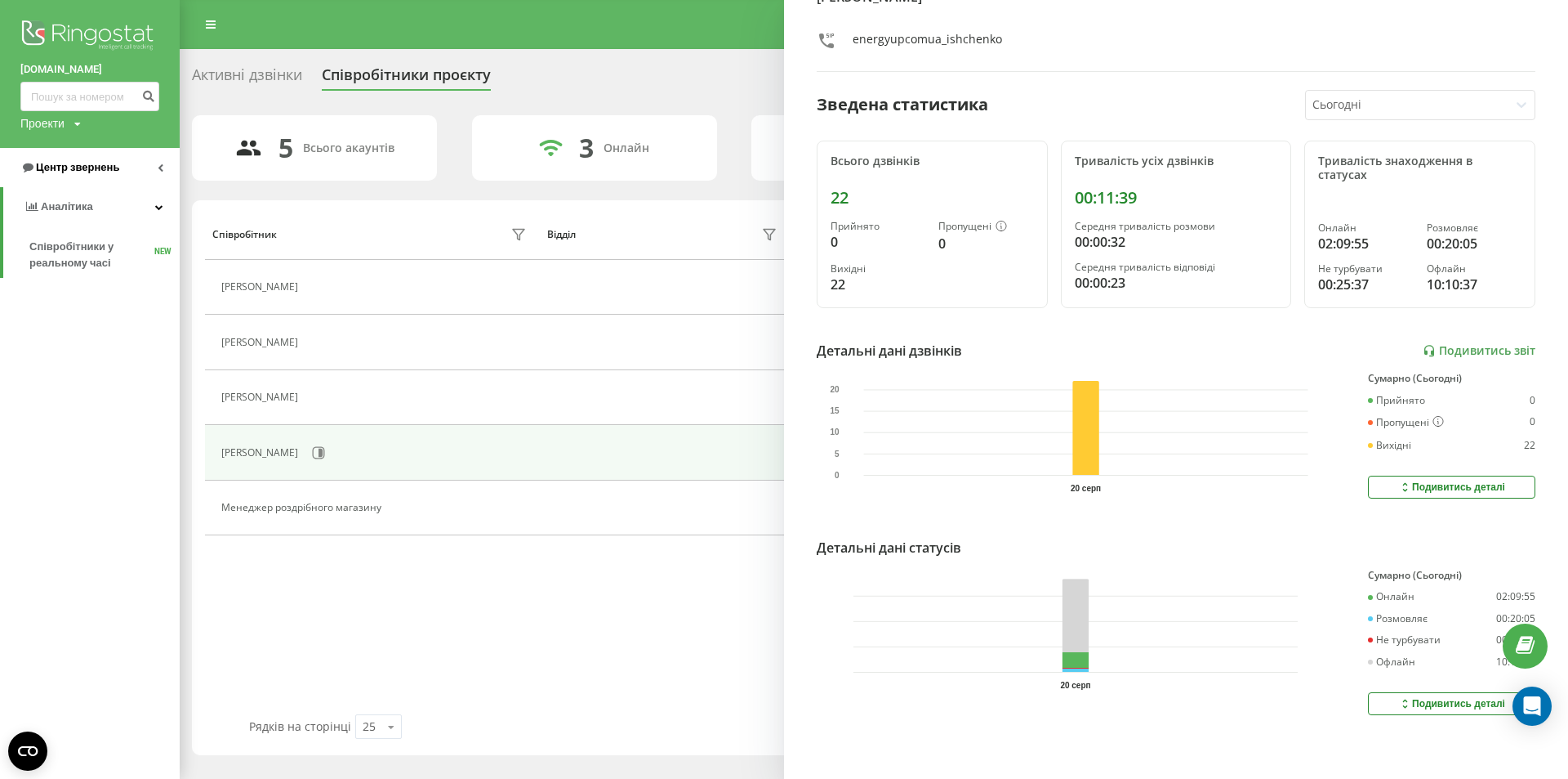
click at [87, 169] on span "Центр звернень" at bounding box center [77, 167] width 83 height 12
click at [72, 207] on span "Журнал дзвінків" at bounding box center [72, 207] width 87 height 17
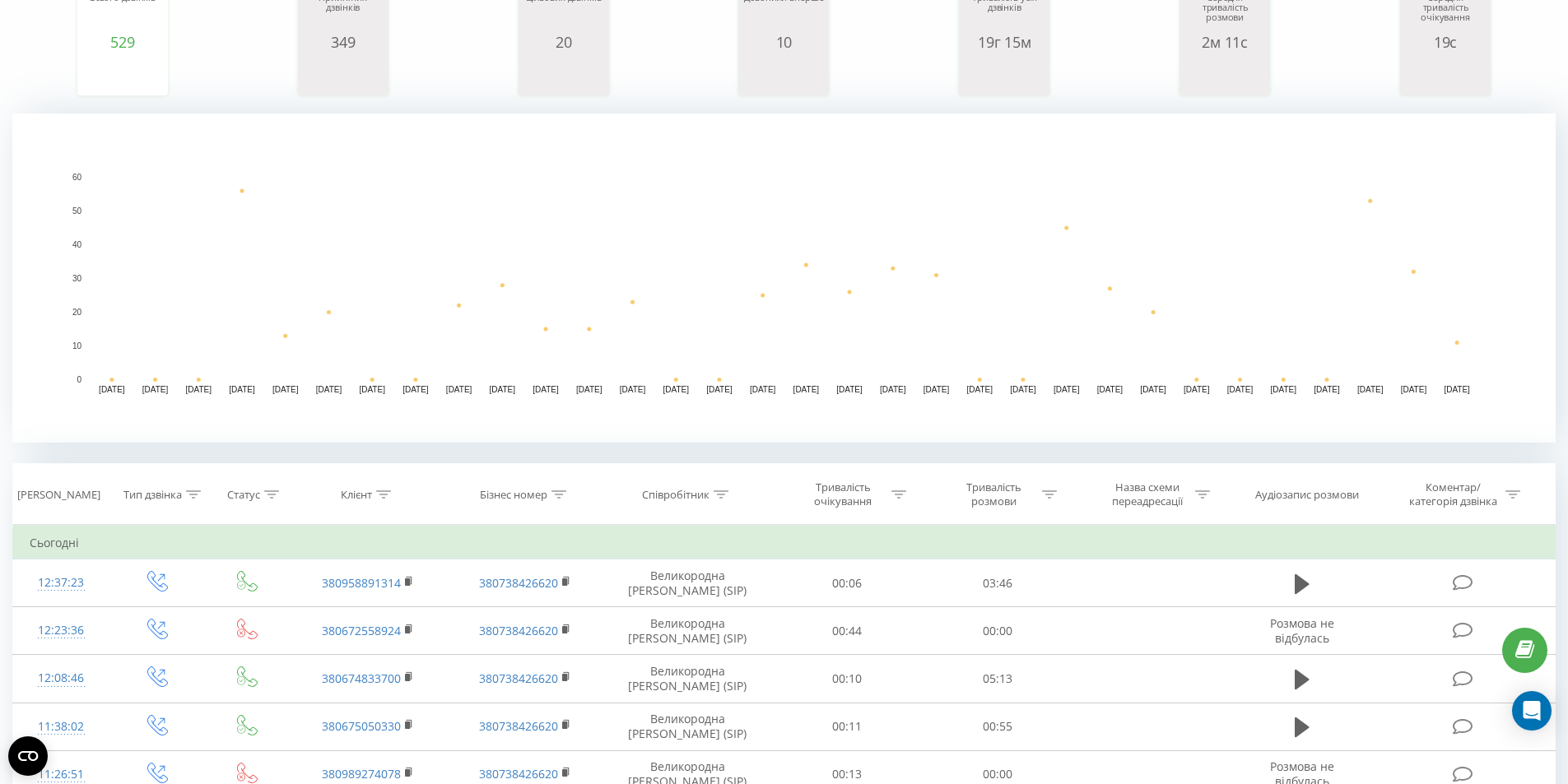
scroll to position [411, 0]
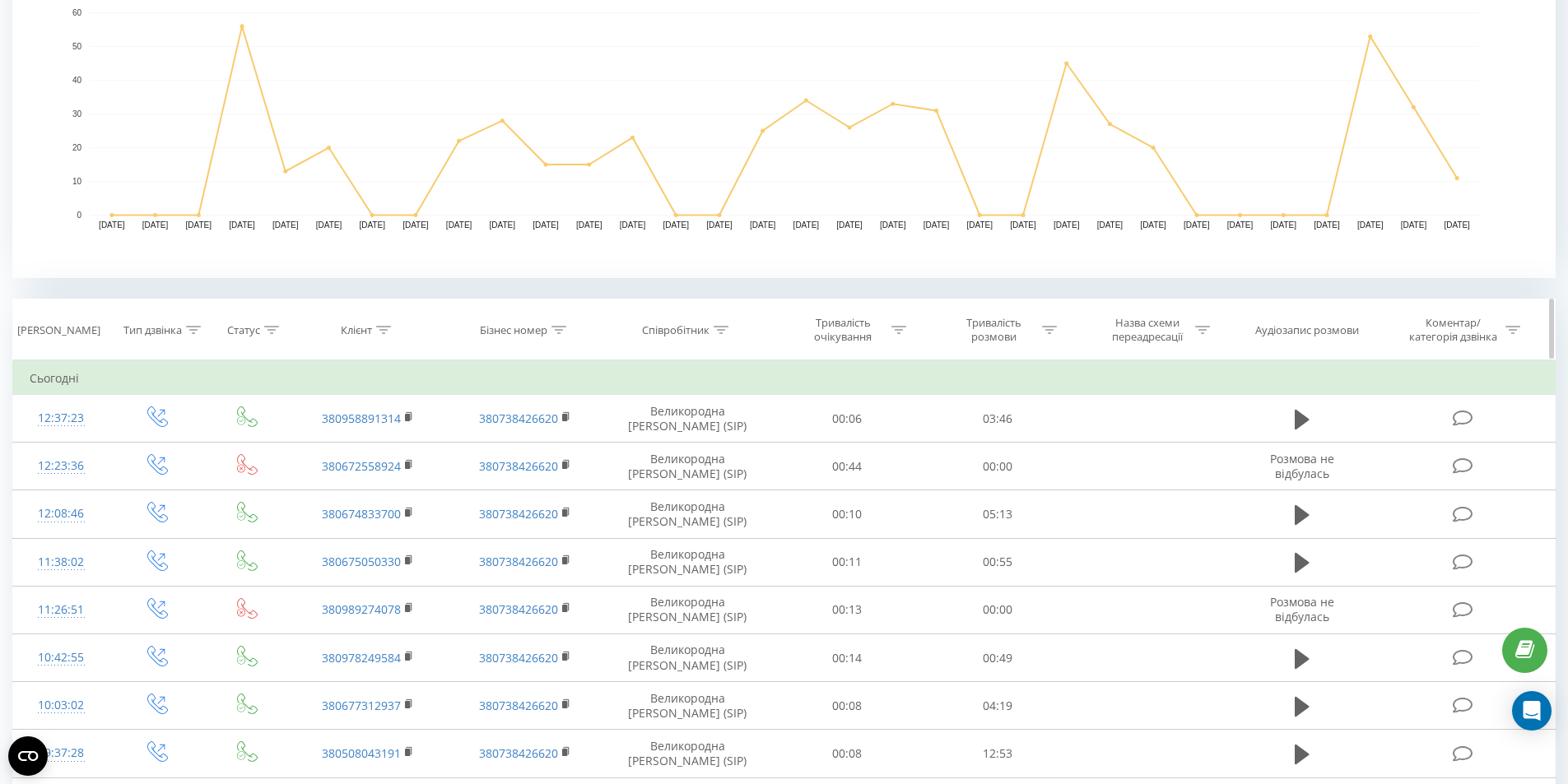
click at [714, 327] on icon at bounding box center [721, 329] width 15 height 8
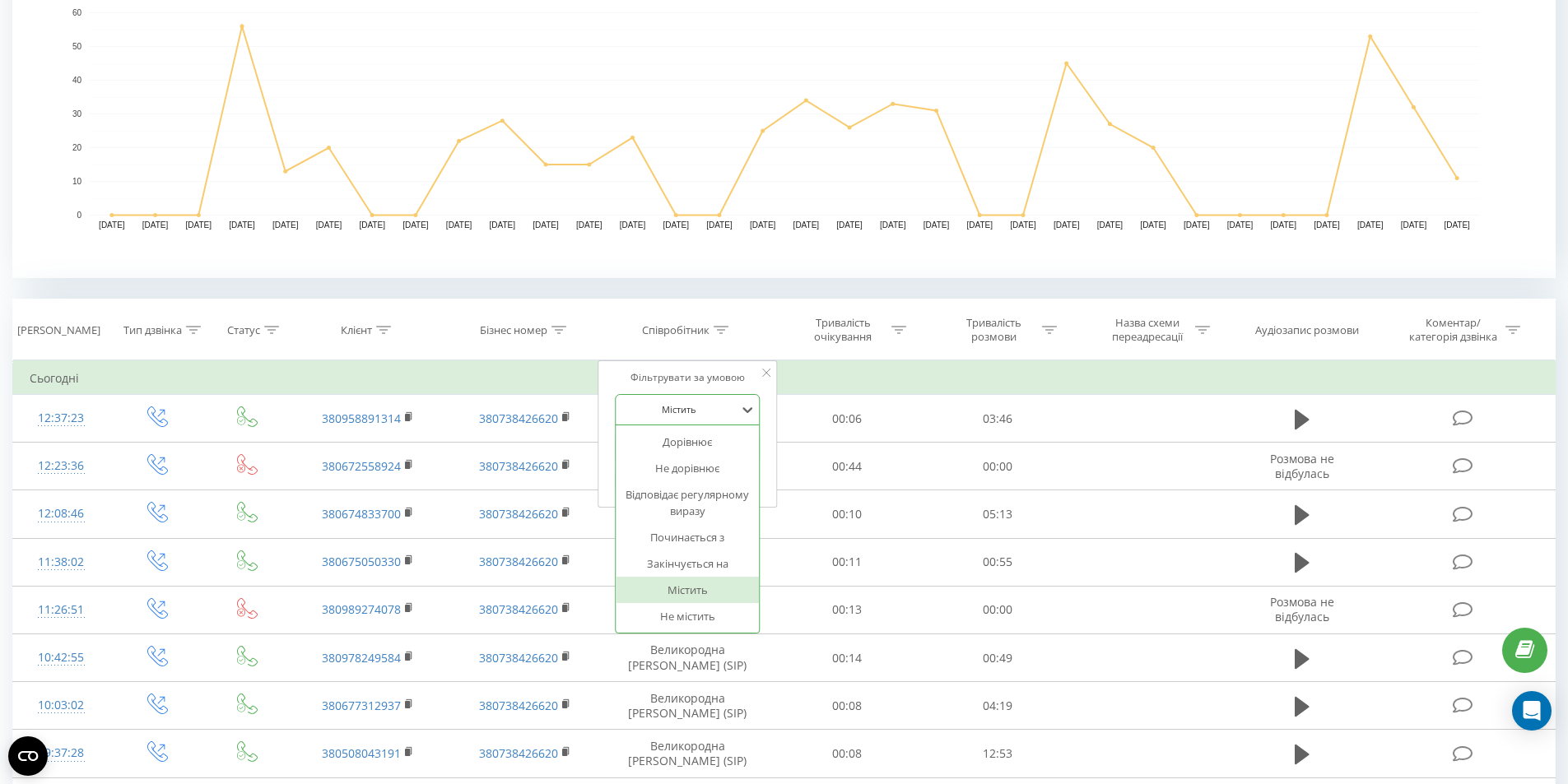
click at [707, 404] on div at bounding box center [678, 410] width 117 height 16
click at [705, 445] on input "text" at bounding box center [687, 448] width 145 height 29
click at [739, 413] on icon at bounding box center [747, 410] width 17 height 17
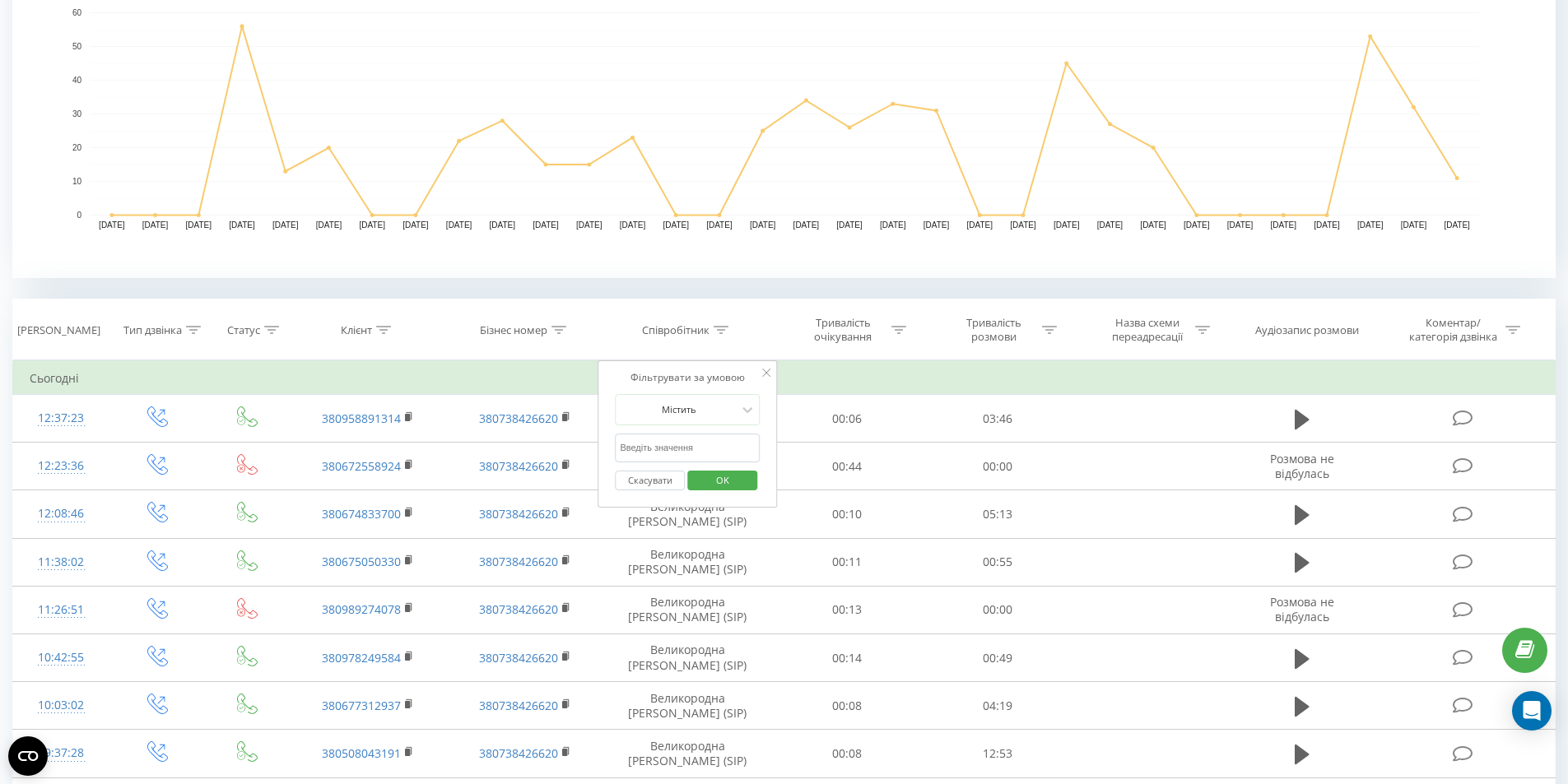
click at [691, 445] on input "text" at bounding box center [687, 448] width 145 height 29
type input "Тетяна"
click button "OK" at bounding box center [722, 480] width 70 height 20
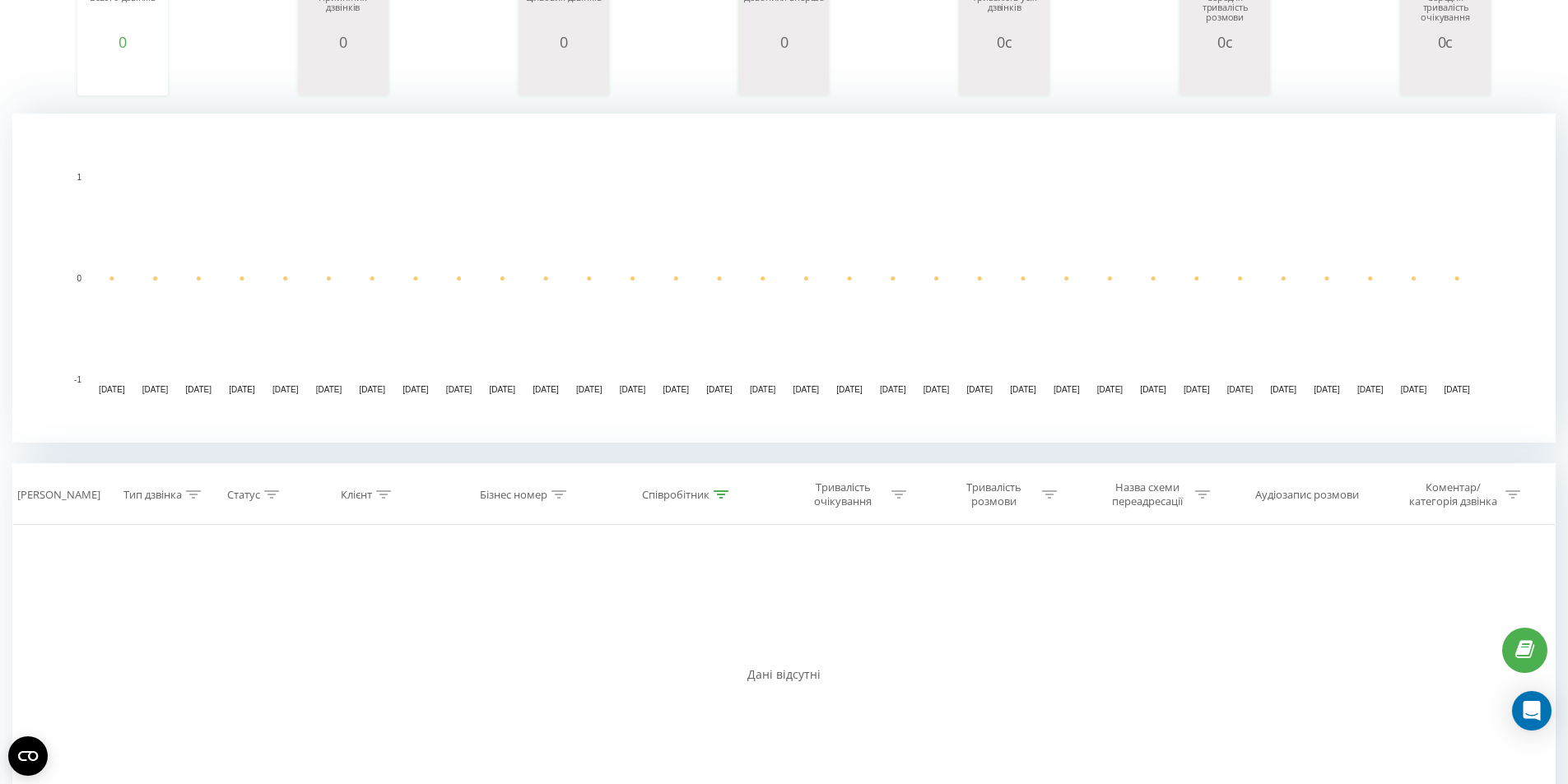
scroll to position [372, 0]
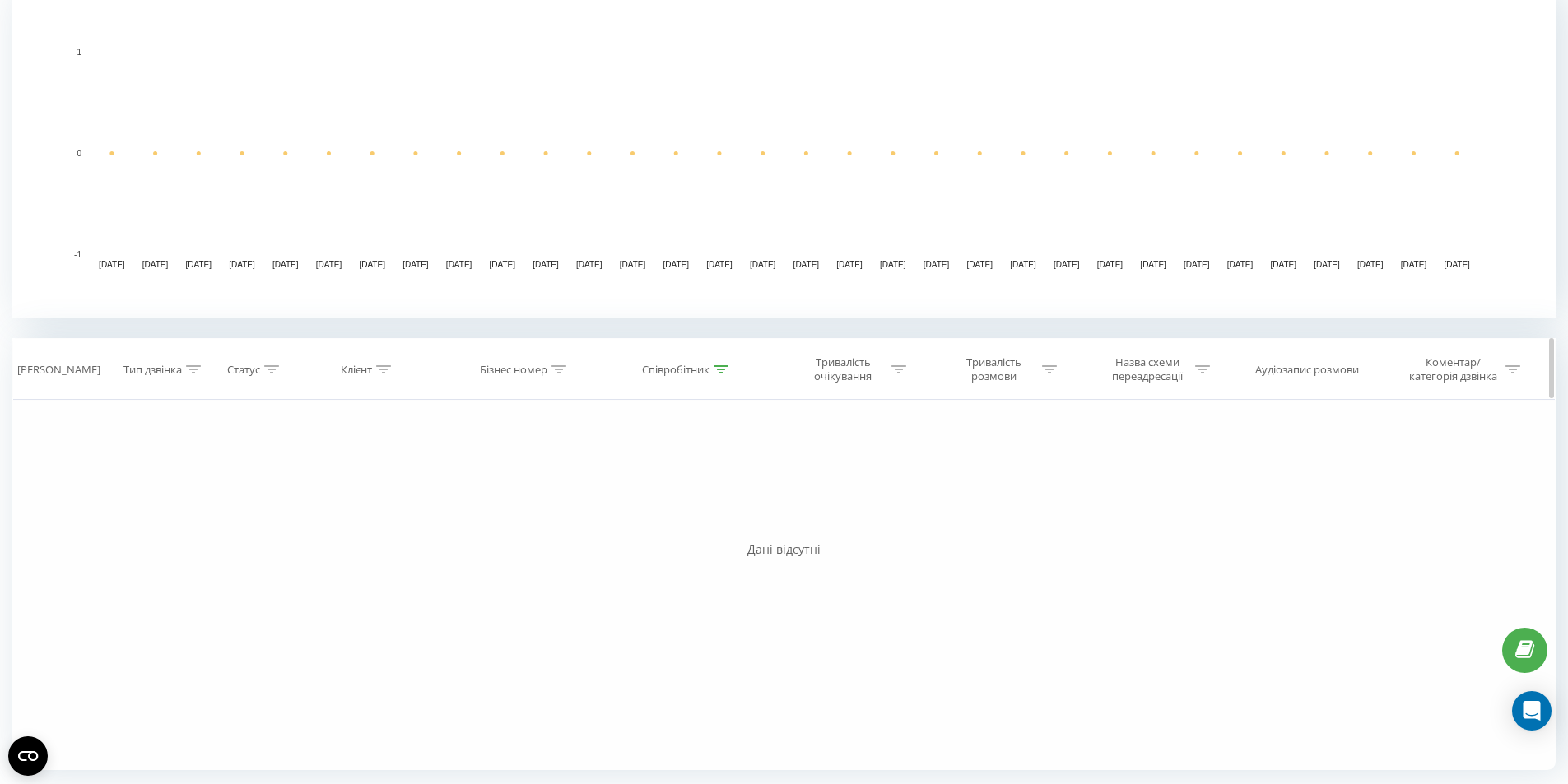
click at [722, 374] on div at bounding box center [721, 370] width 15 height 14
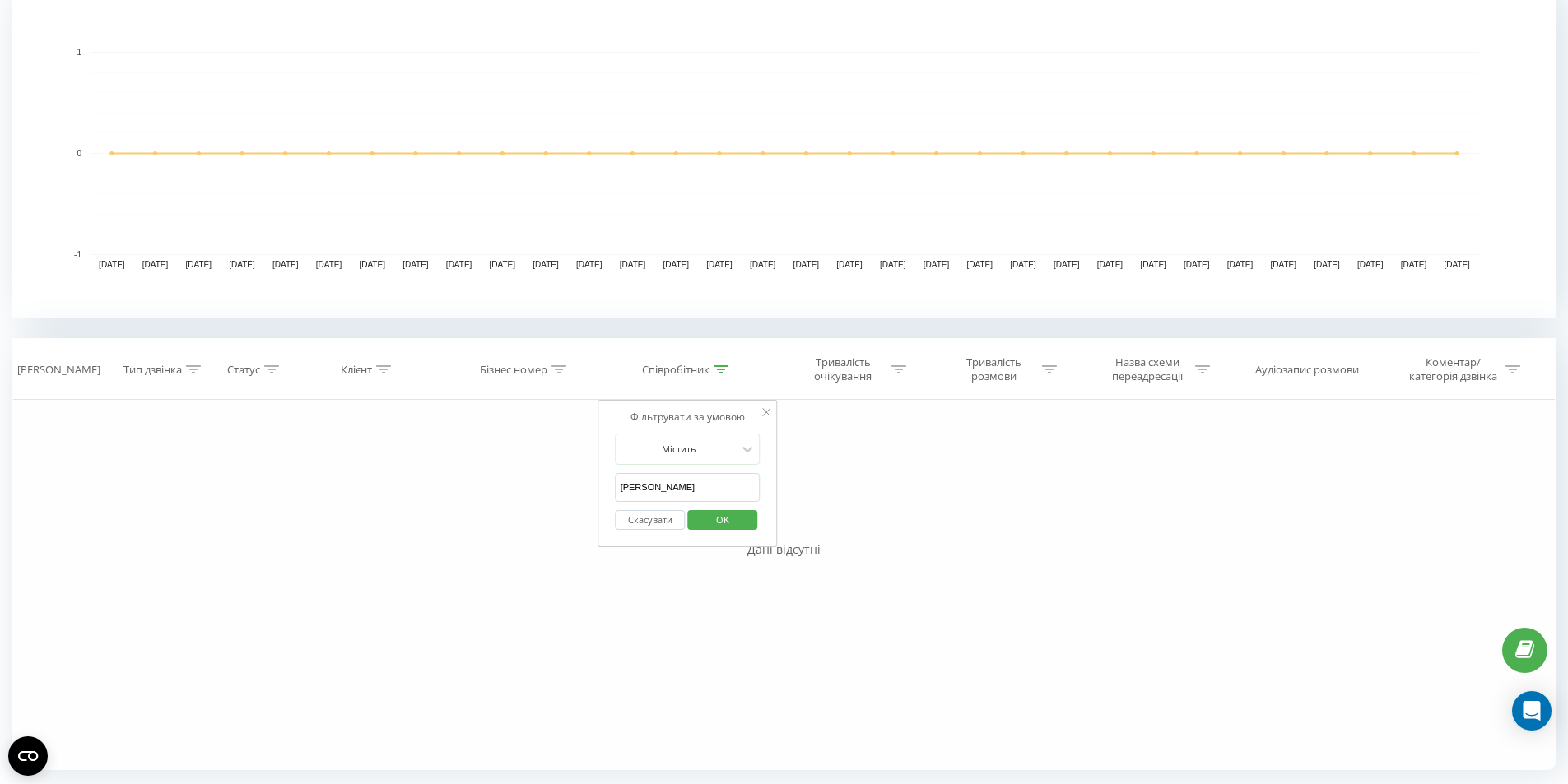
click at [651, 520] on button "Скасувати" at bounding box center [650, 519] width 70 height 20
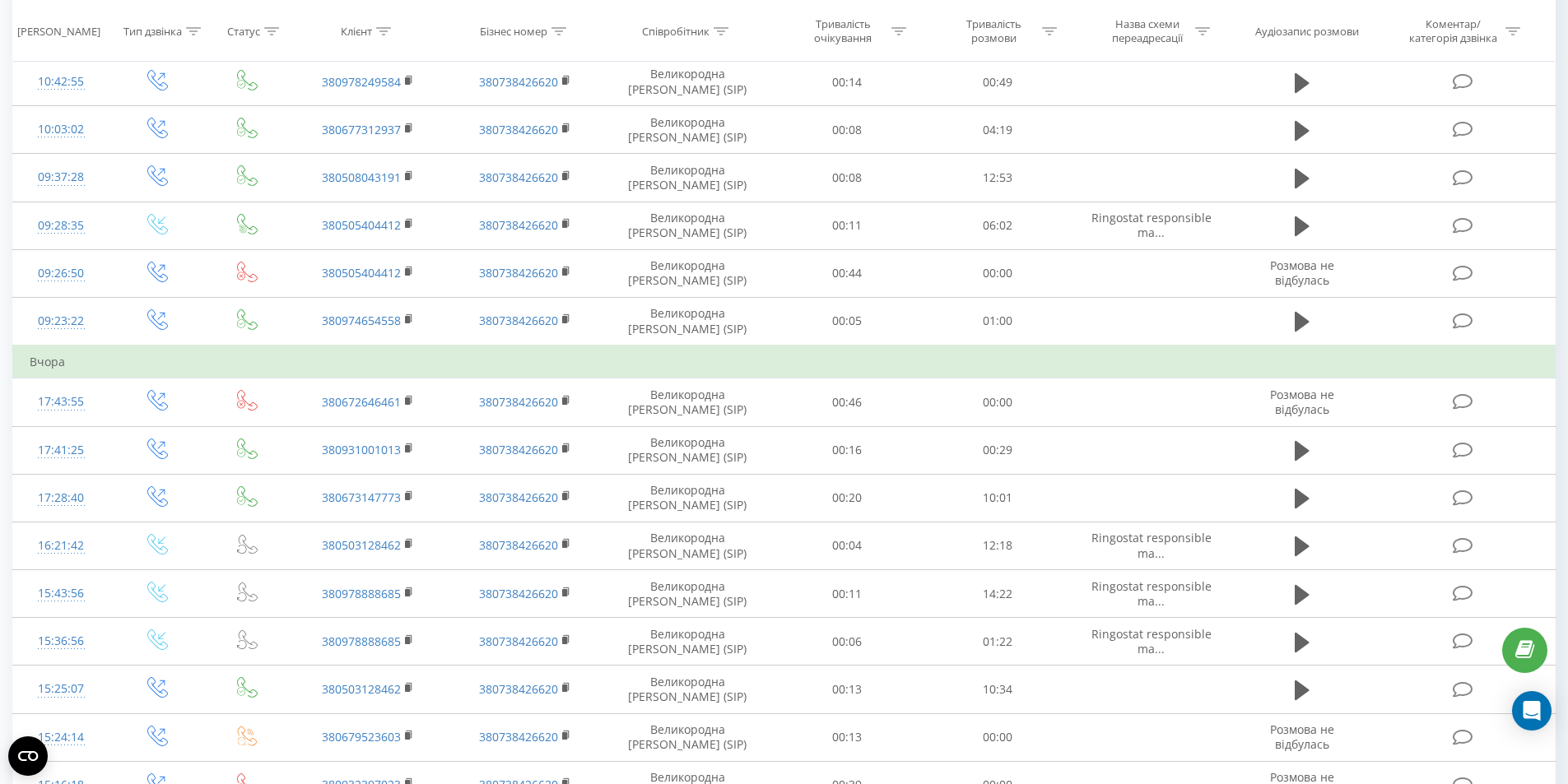
scroll to position [576, 0]
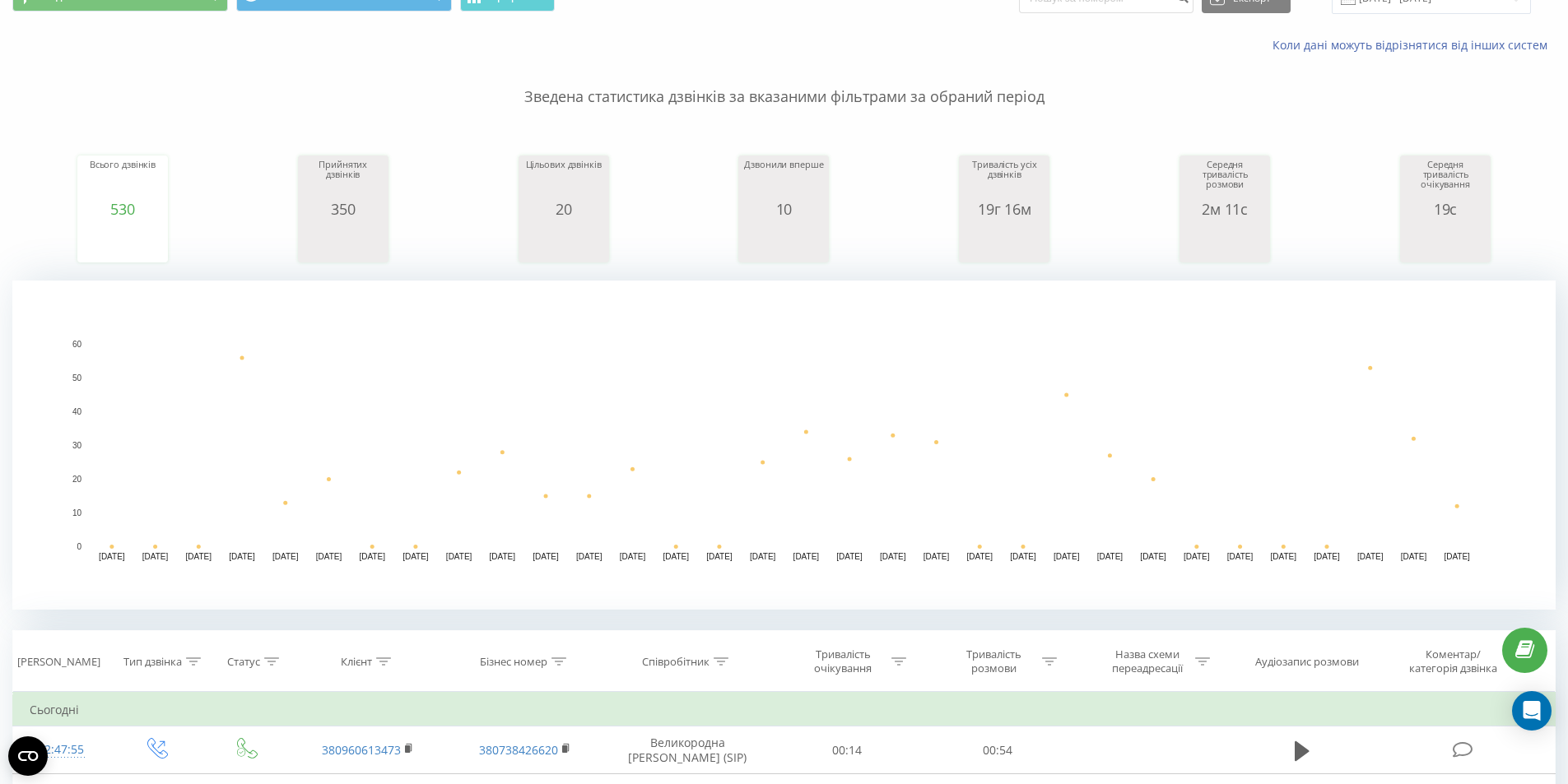
scroll to position [409, 0]
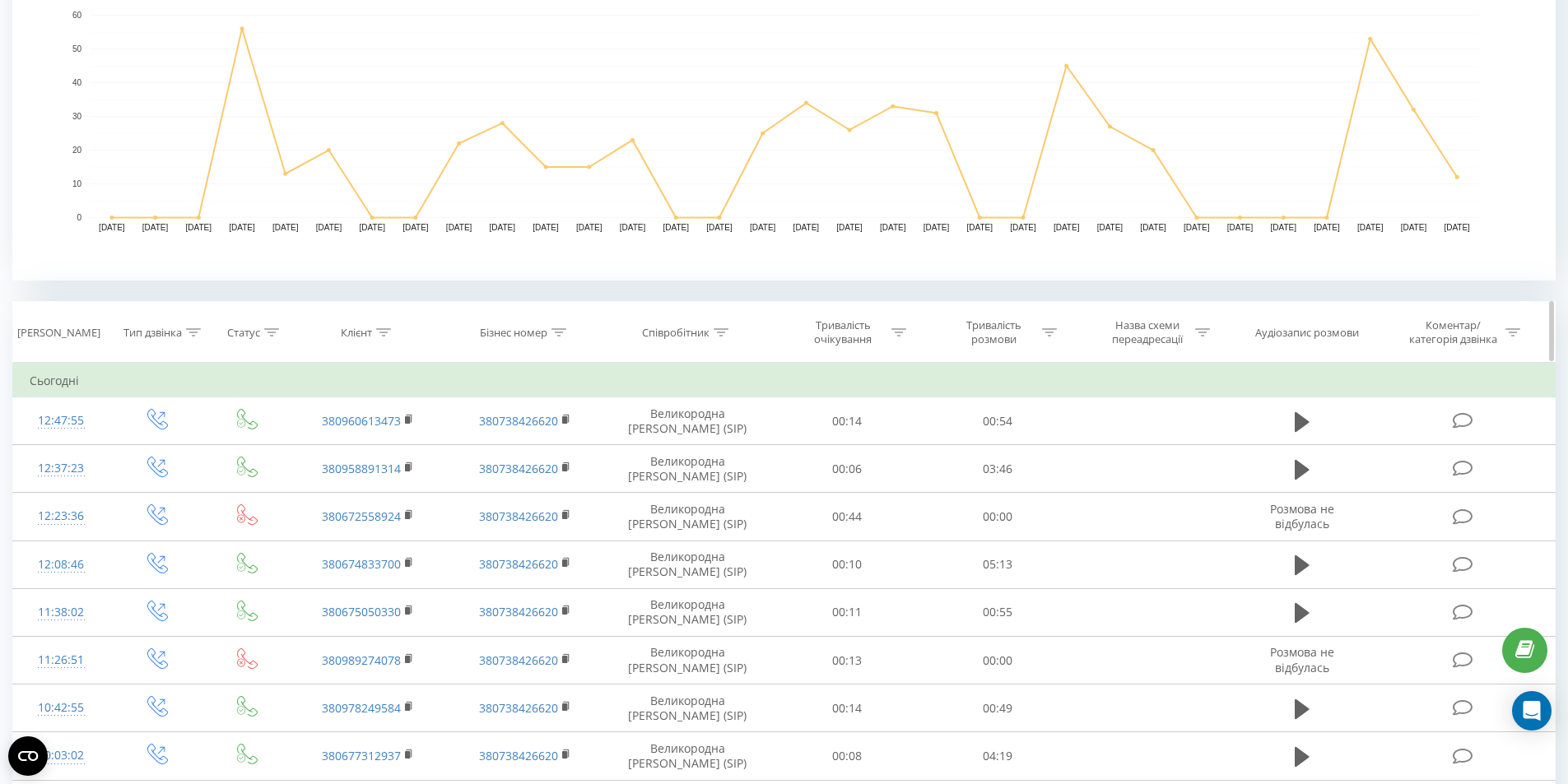
click at [723, 328] on icon at bounding box center [721, 332] width 15 height 8
click at [699, 450] on input "text" at bounding box center [687, 450] width 145 height 29
type input "[PERSON_NAME]"
click button "OK" at bounding box center [722, 482] width 70 height 20
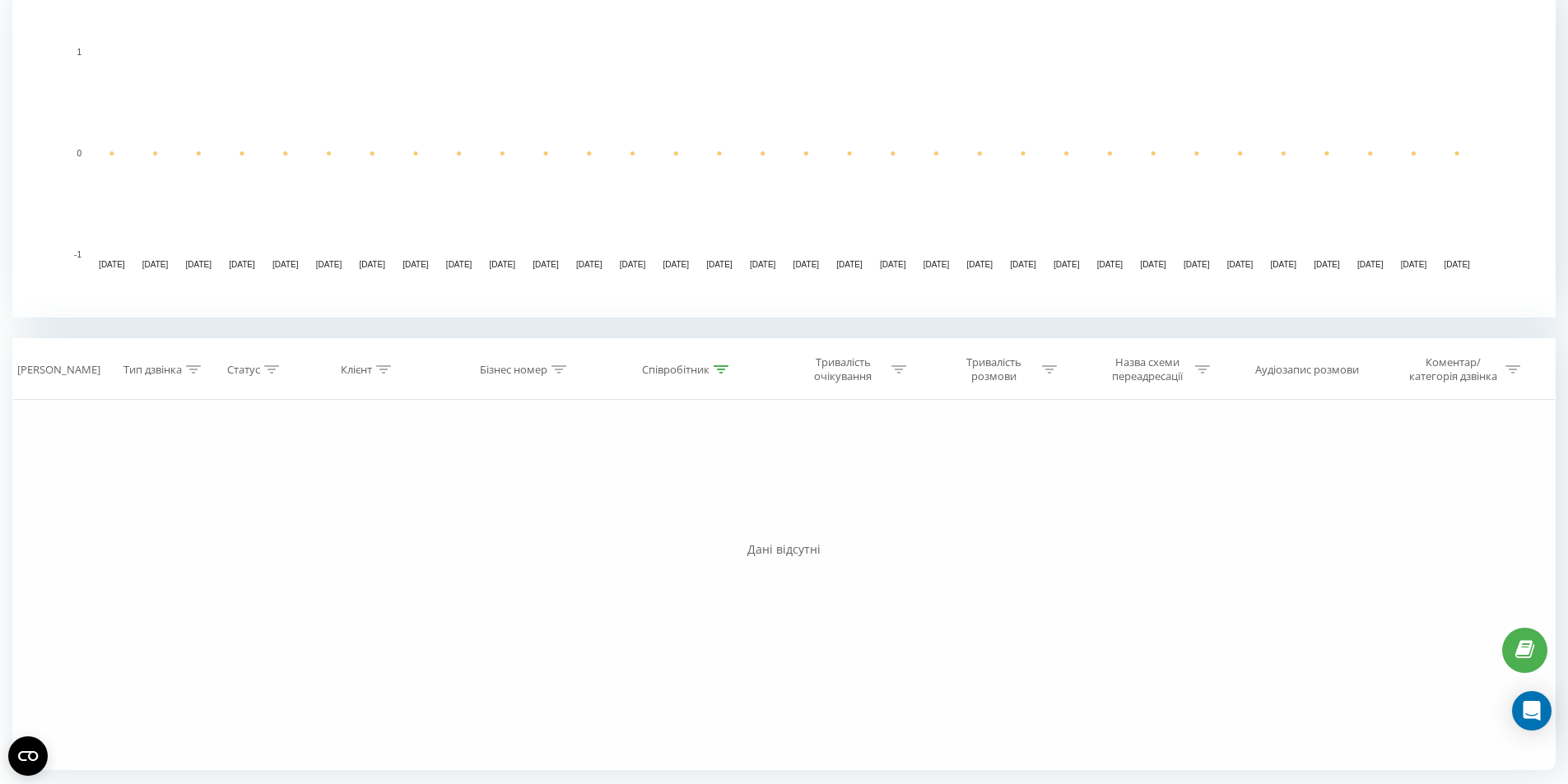
scroll to position [372, 0]
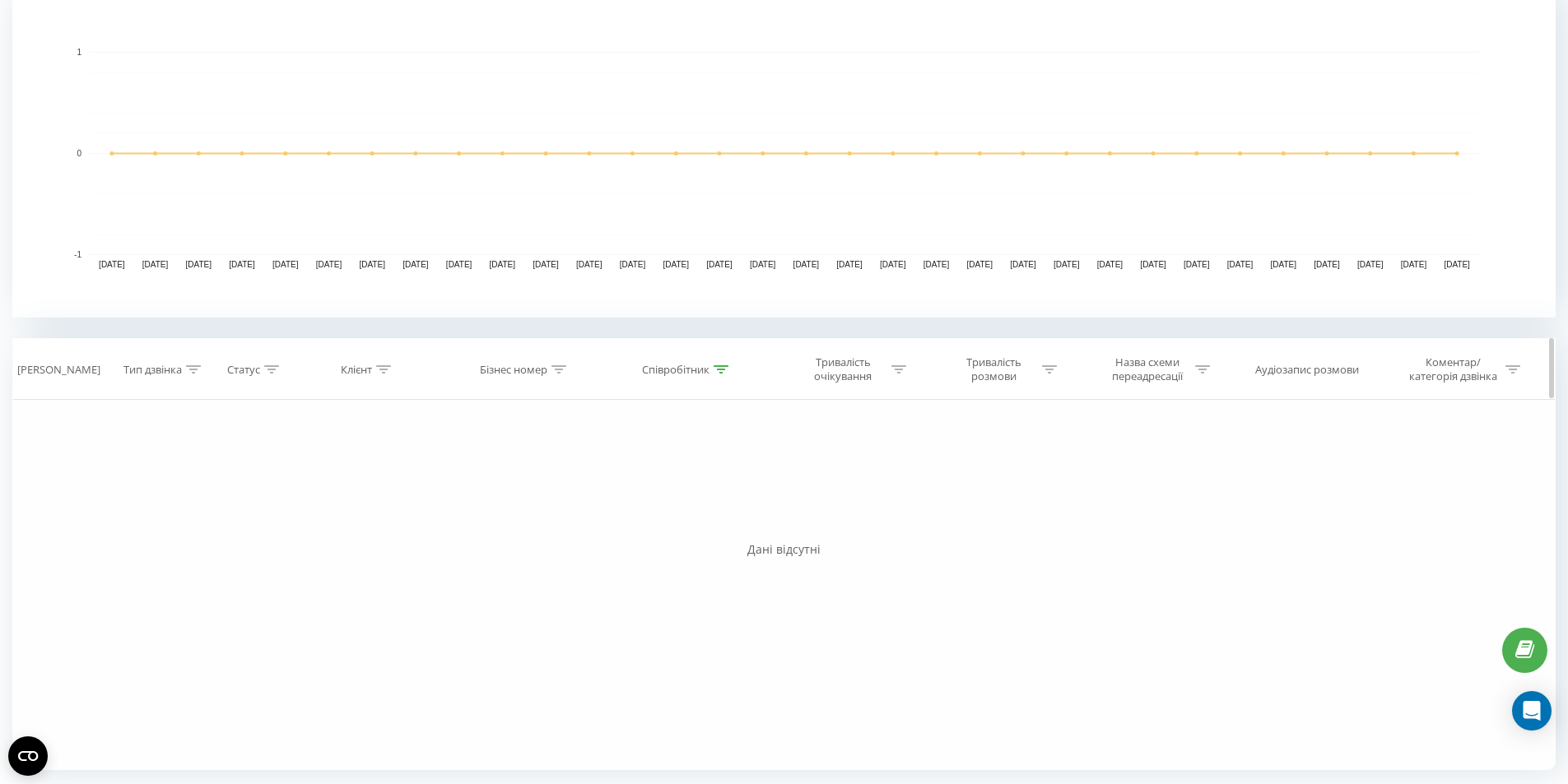
click at [724, 363] on div at bounding box center [721, 370] width 15 height 14
click at [682, 483] on input "Тетяна" at bounding box center [688, 487] width 145 height 29
click at [656, 519] on button "Скасувати" at bounding box center [650, 519] width 70 height 20
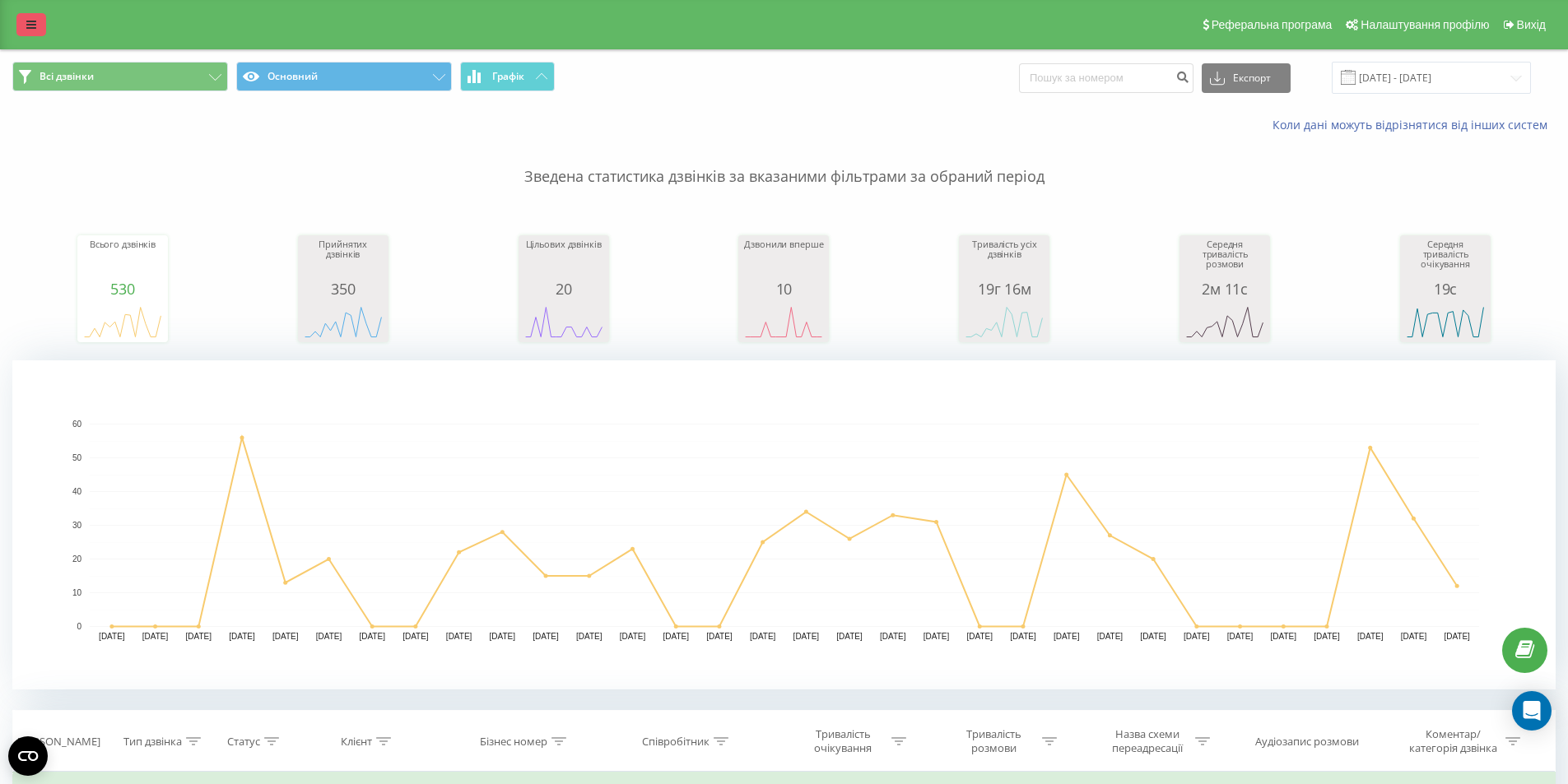
click at [24, 23] on link at bounding box center [31, 25] width 29 height 23
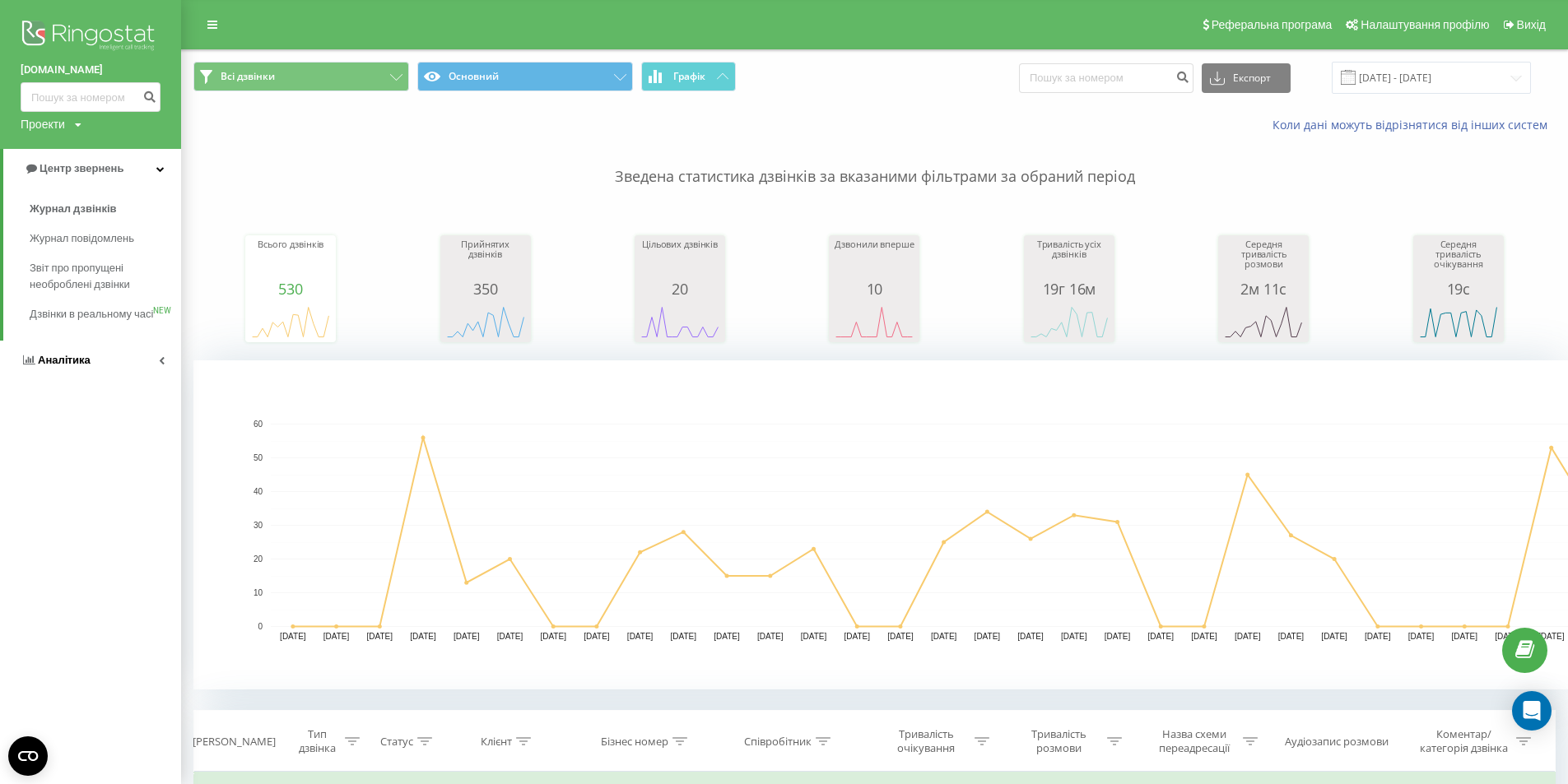
click at [103, 380] on link "Аналiтика" at bounding box center [90, 360] width 181 height 40
click at [83, 257] on span "Співробітники у реальному часі" at bounding box center [91, 256] width 125 height 33
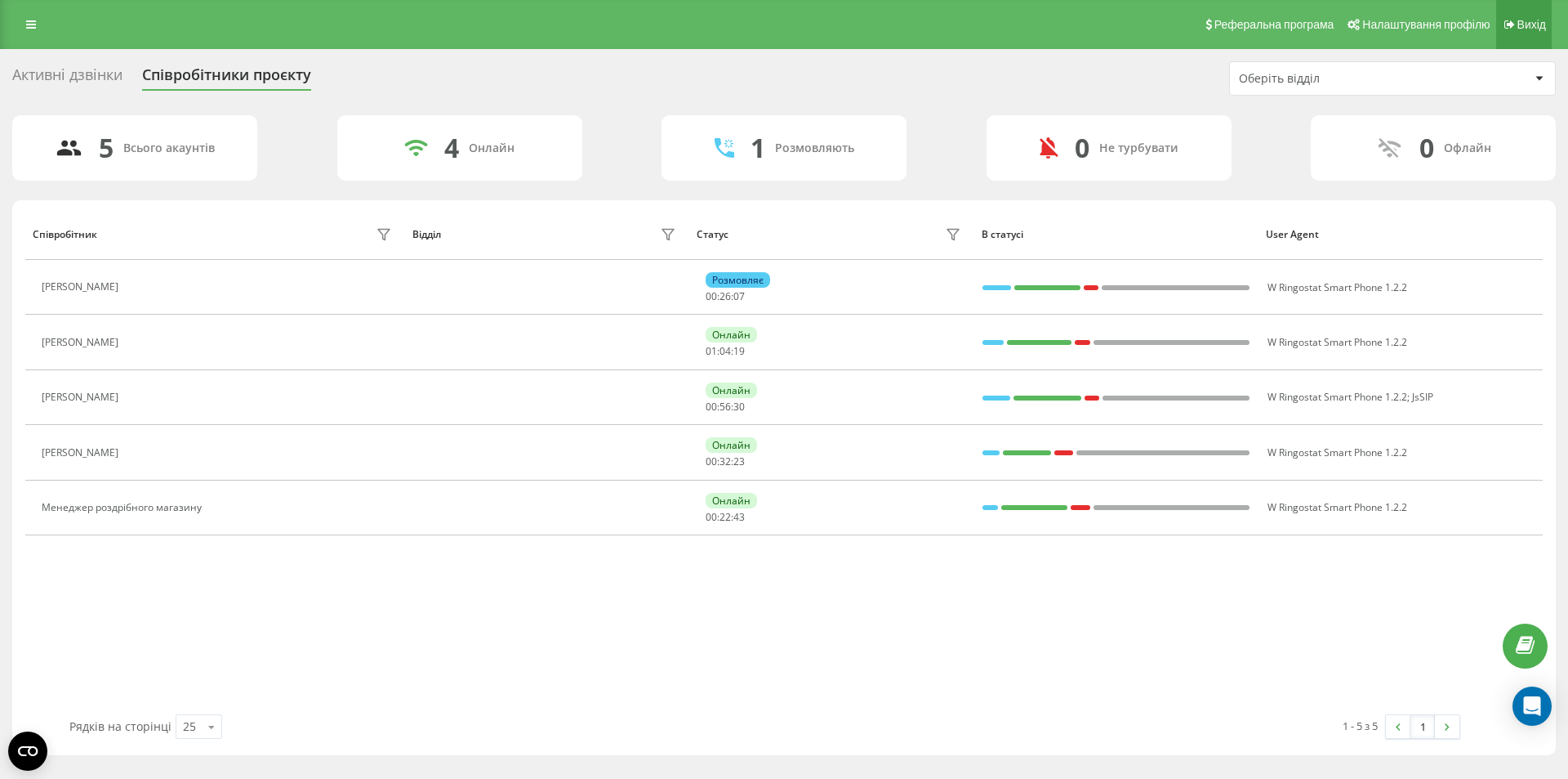
click at [1543, 25] on span "Вихід" at bounding box center [1532, 24] width 29 height 13
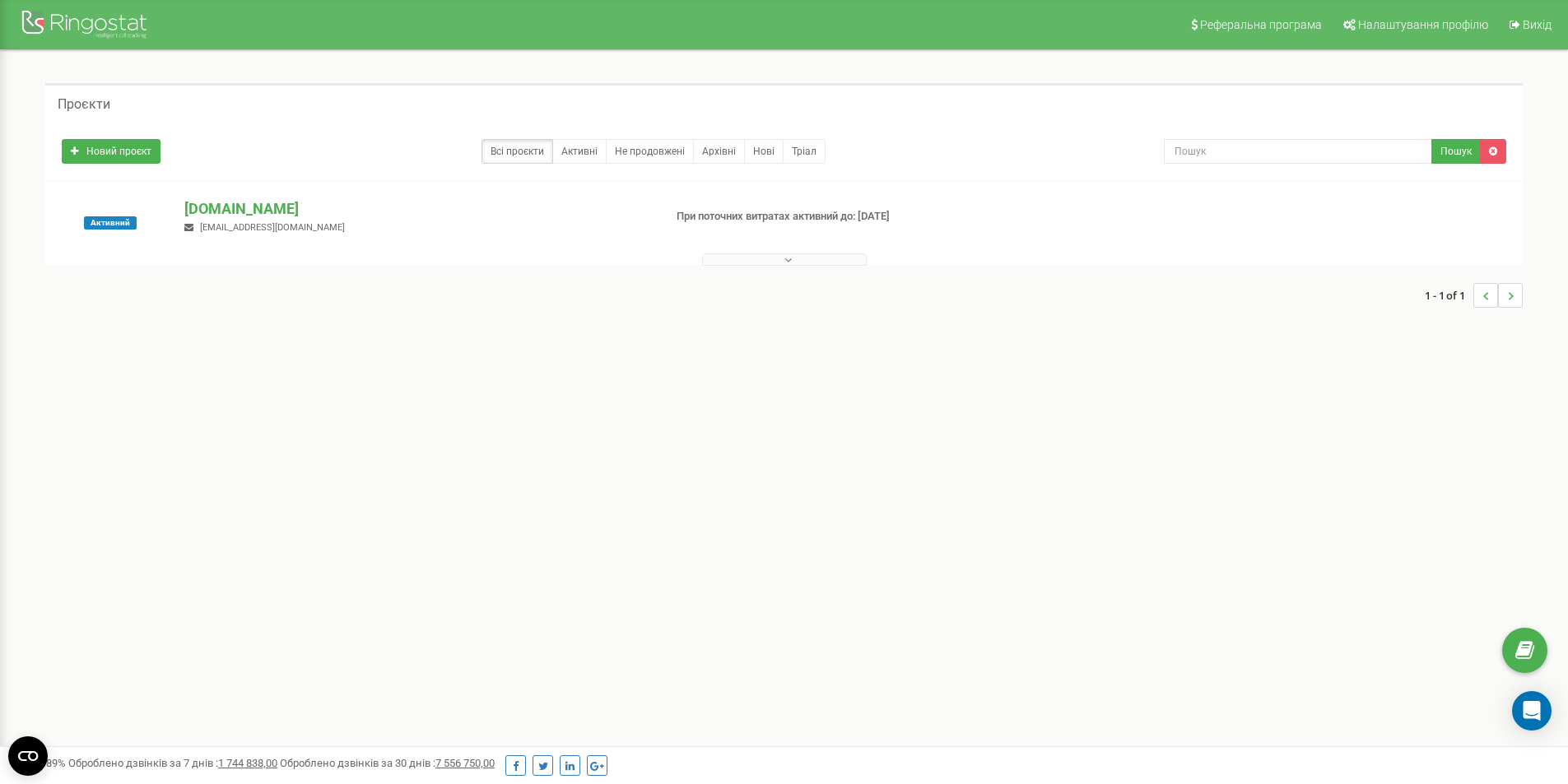
click at [761, 261] on button at bounding box center [784, 259] width 165 height 12
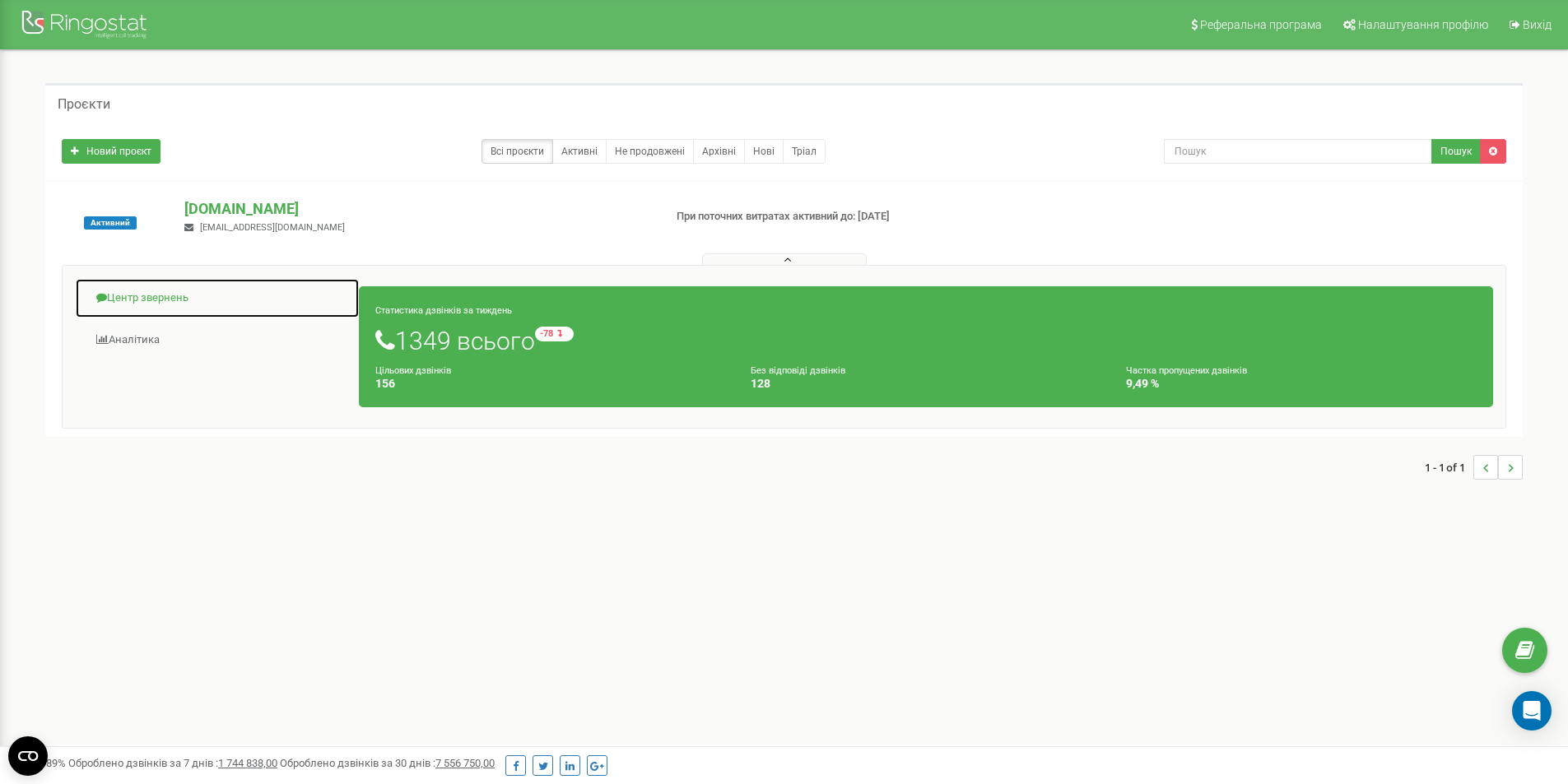
click at [185, 300] on link "Центр звернень" at bounding box center [218, 298] width 285 height 41
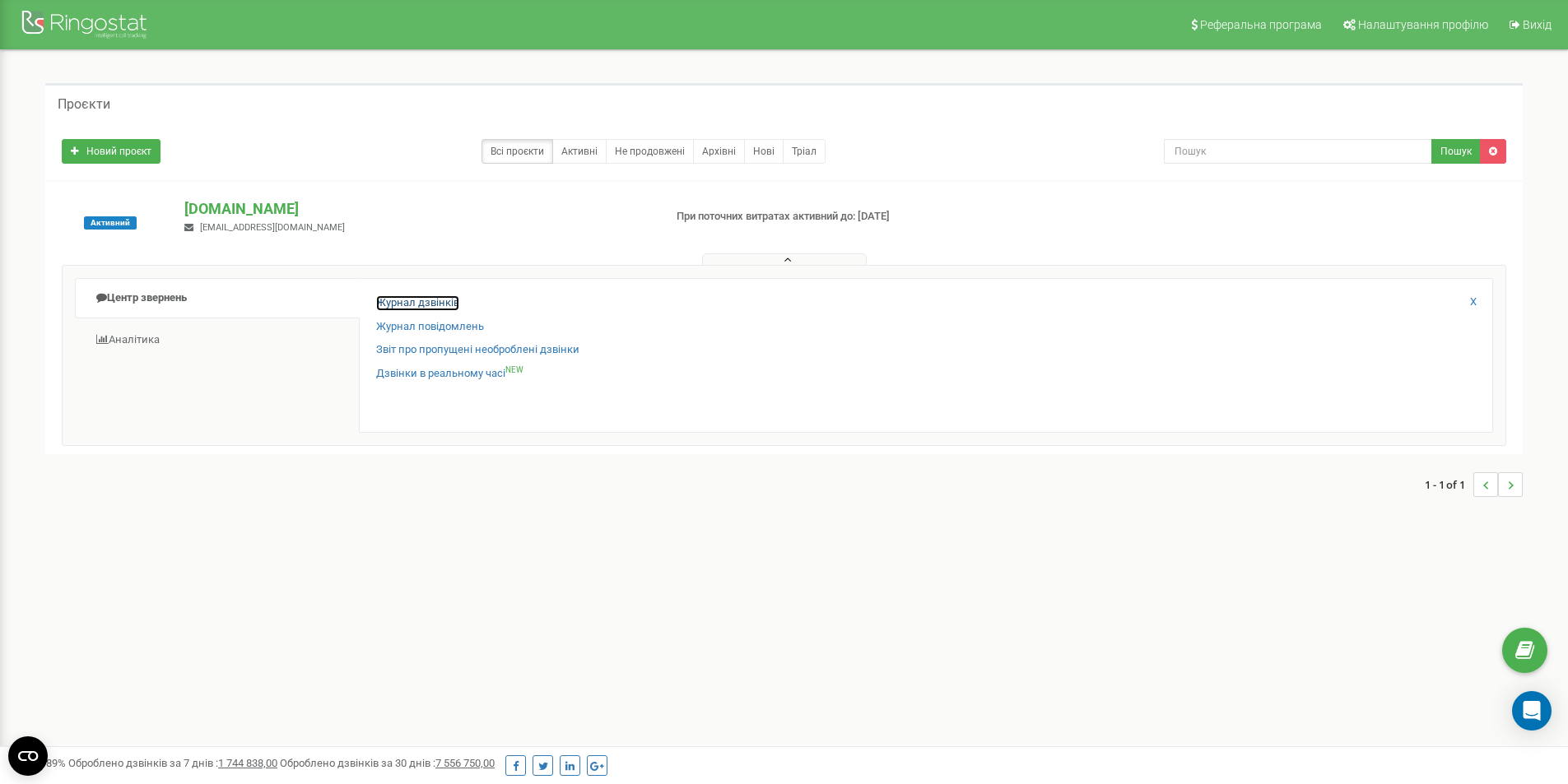
click at [400, 304] on link "Журнал дзвінків" at bounding box center [418, 304] width 83 height 16
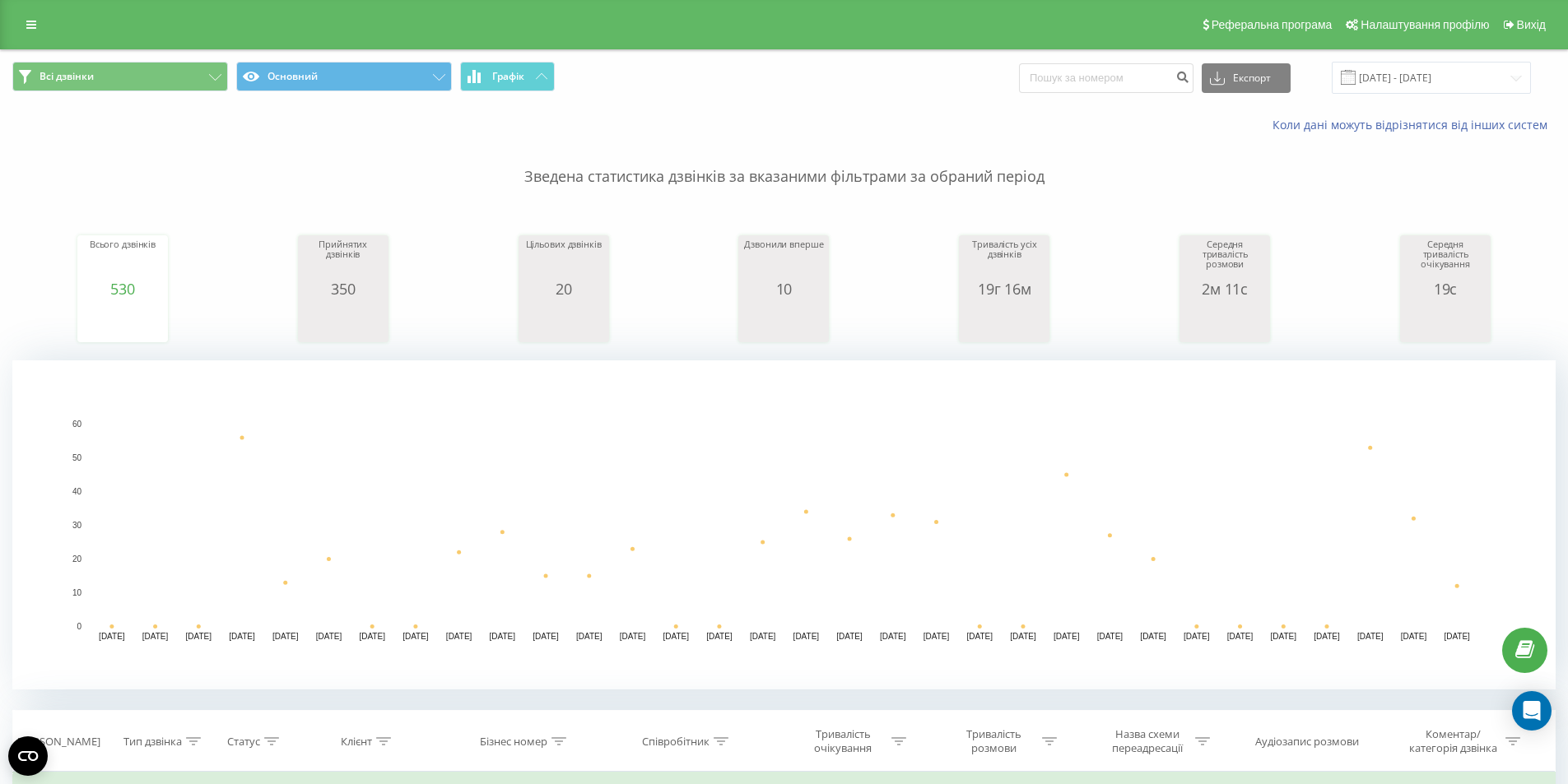
scroll to position [329, 0]
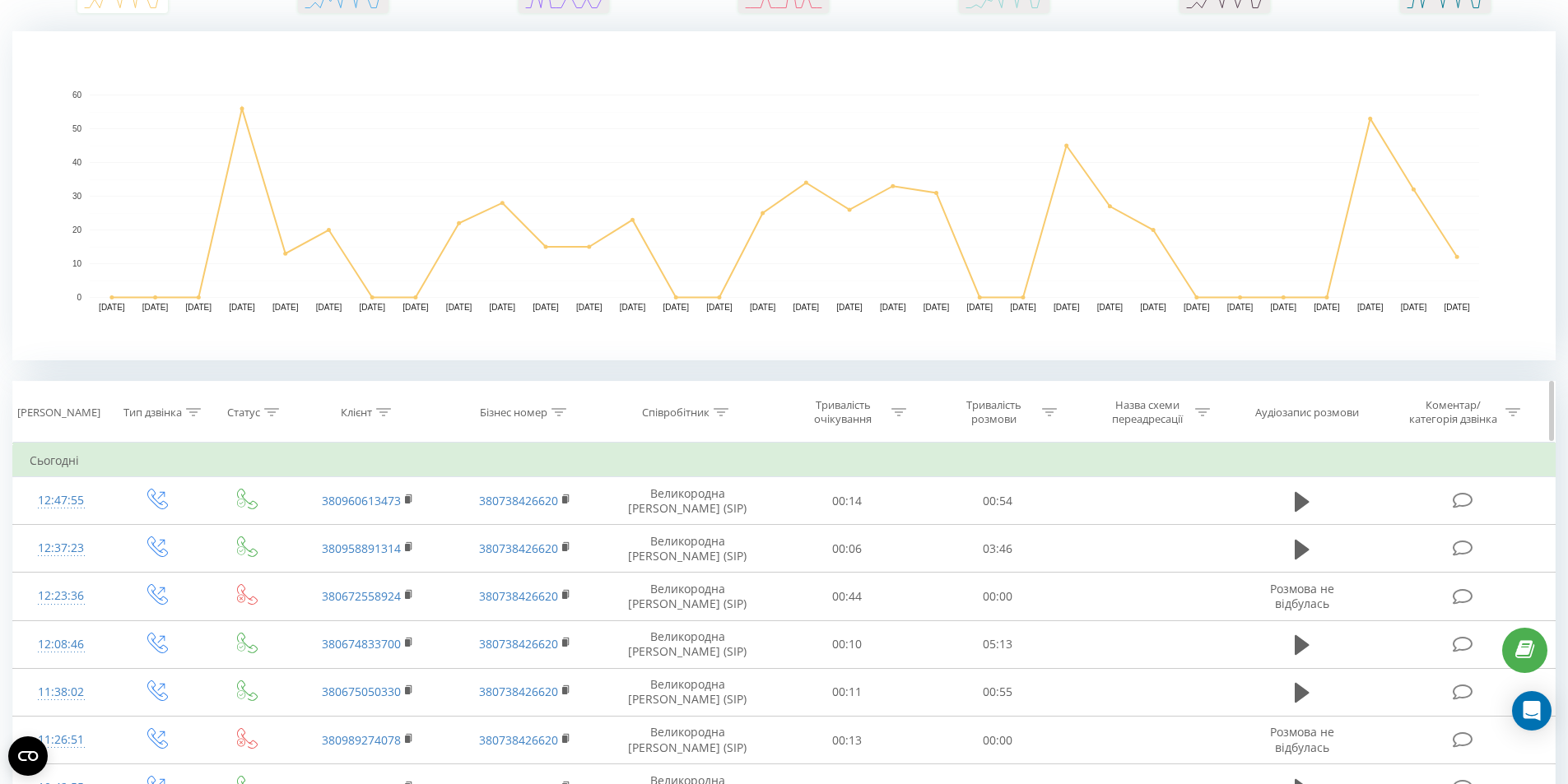
click at [727, 418] on div at bounding box center [721, 412] width 15 height 14
click at [696, 528] on input "text" at bounding box center [687, 530] width 145 height 29
type input "Тетяна"
click at [729, 561] on span "OK" at bounding box center [722, 562] width 46 height 26
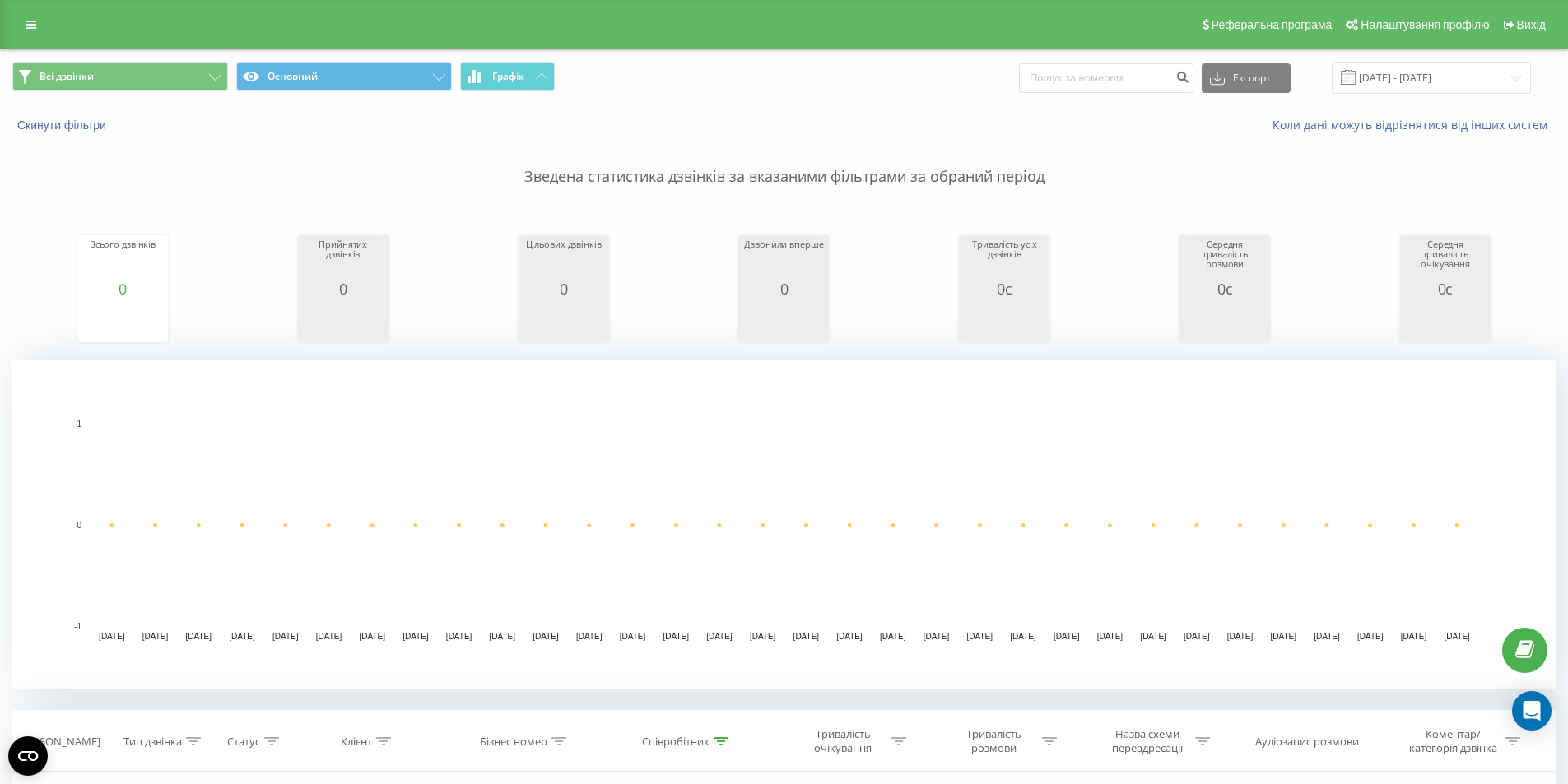
scroll to position [329, 0]
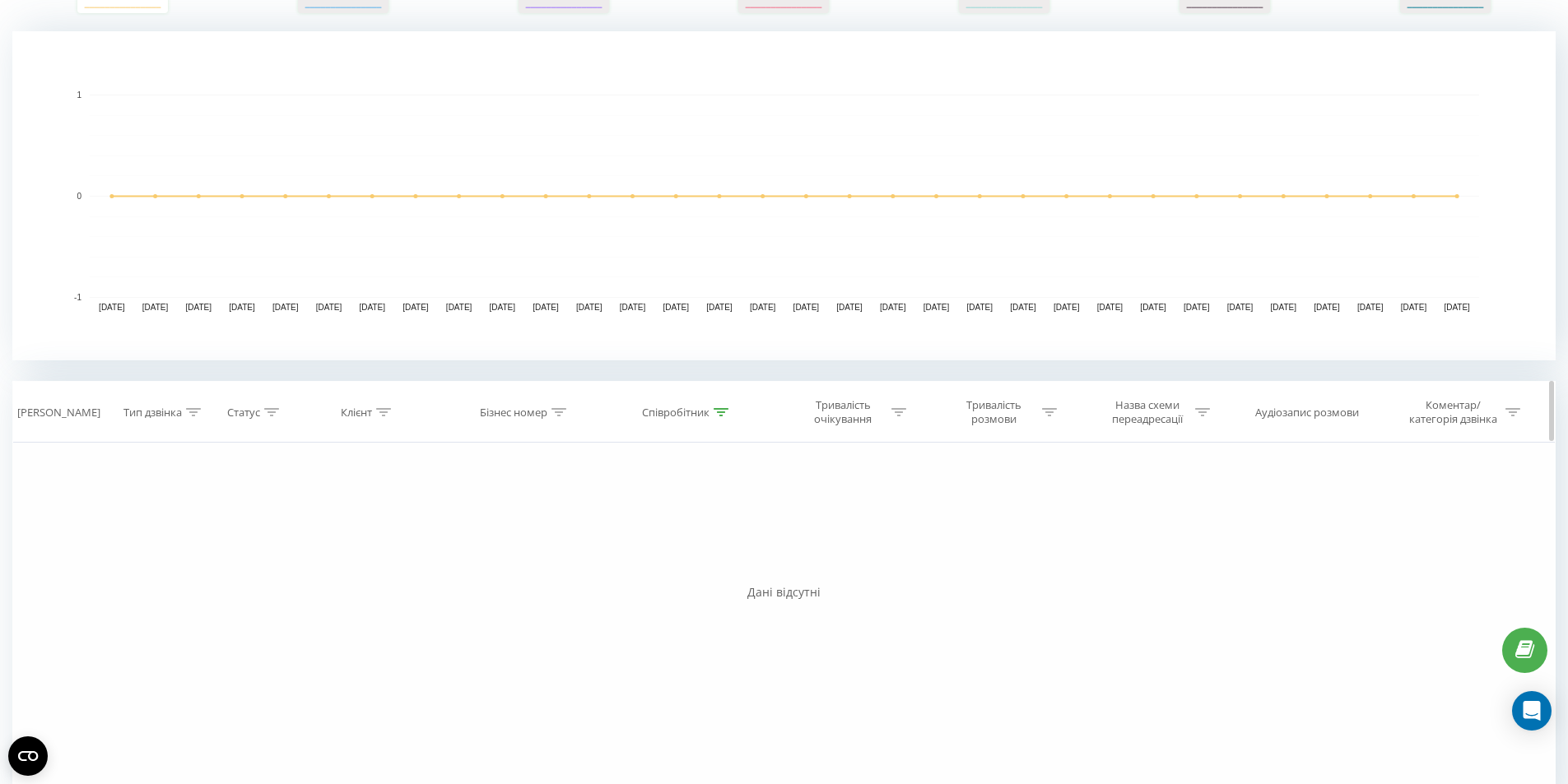
click at [727, 411] on icon at bounding box center [721, 411] width 15 height 8
click at [656, 568] on button "Скасувати" at bounding box center [650, 563] width 70 height 20
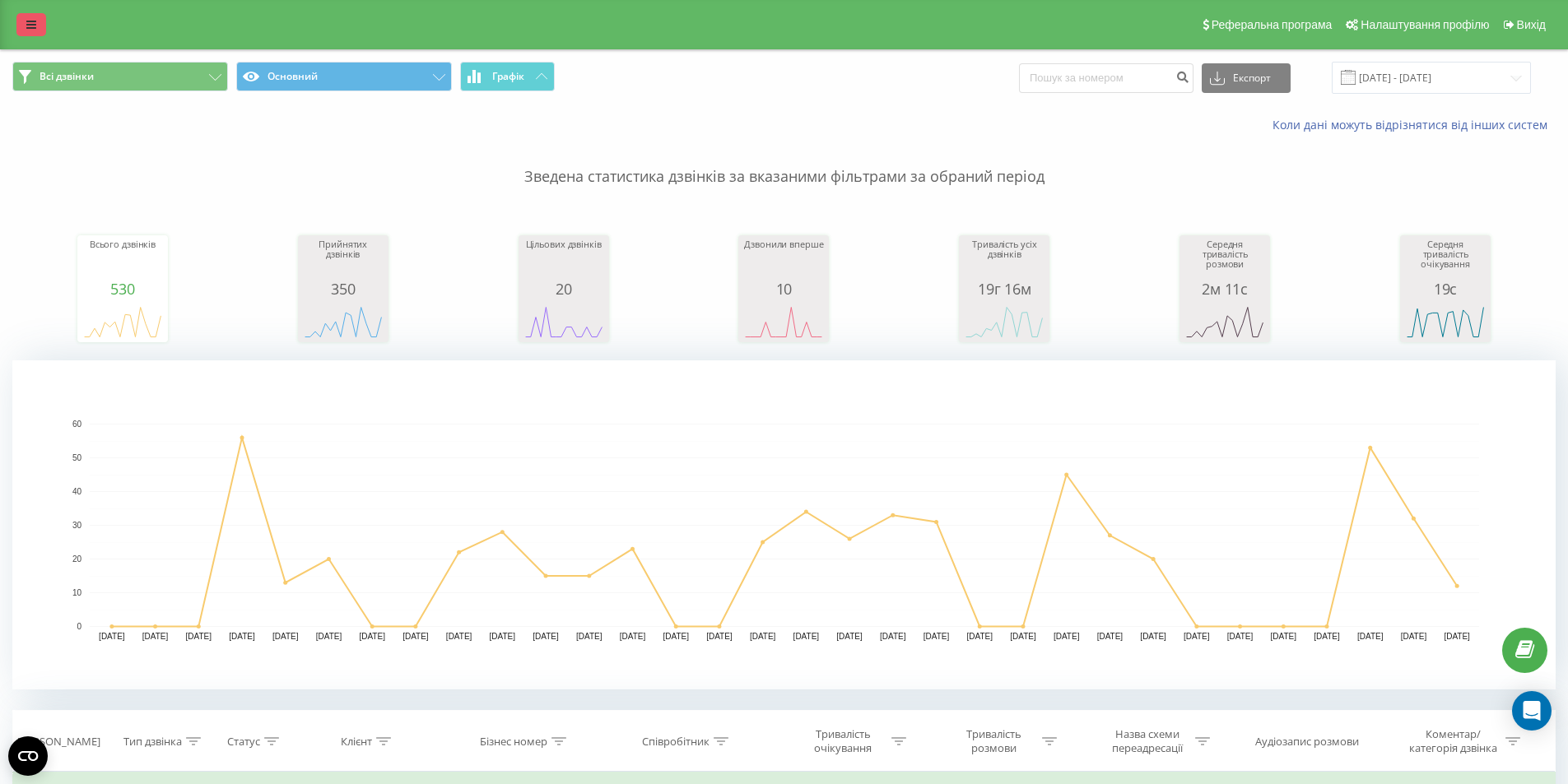
click at [32, 22] on icon at bounding box center [31, 24] width 10 height 12
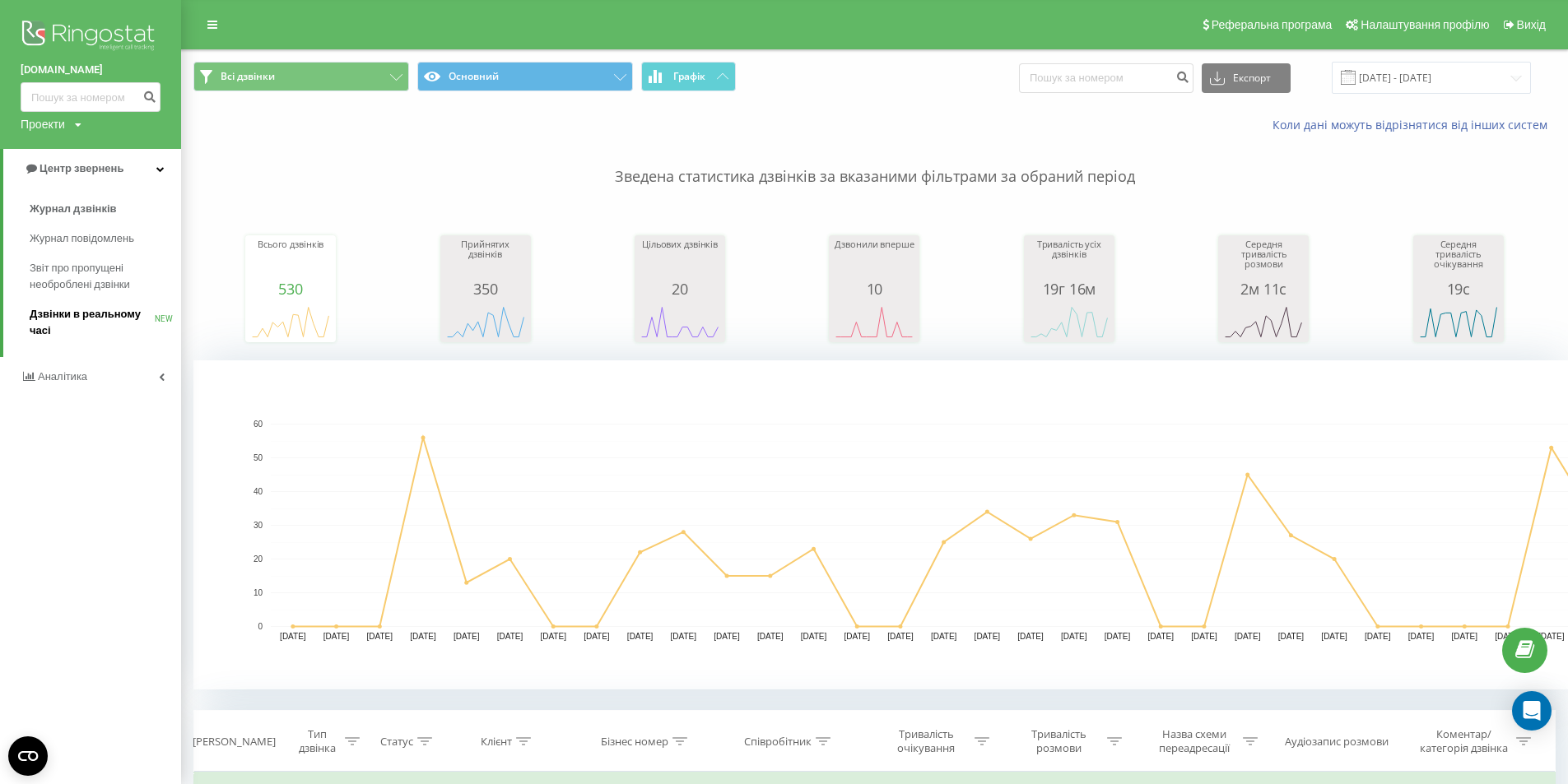
click at [99, 317] on span "Дзвінки в реальному часі" at bounding box center [91, 322] width 125 height 33
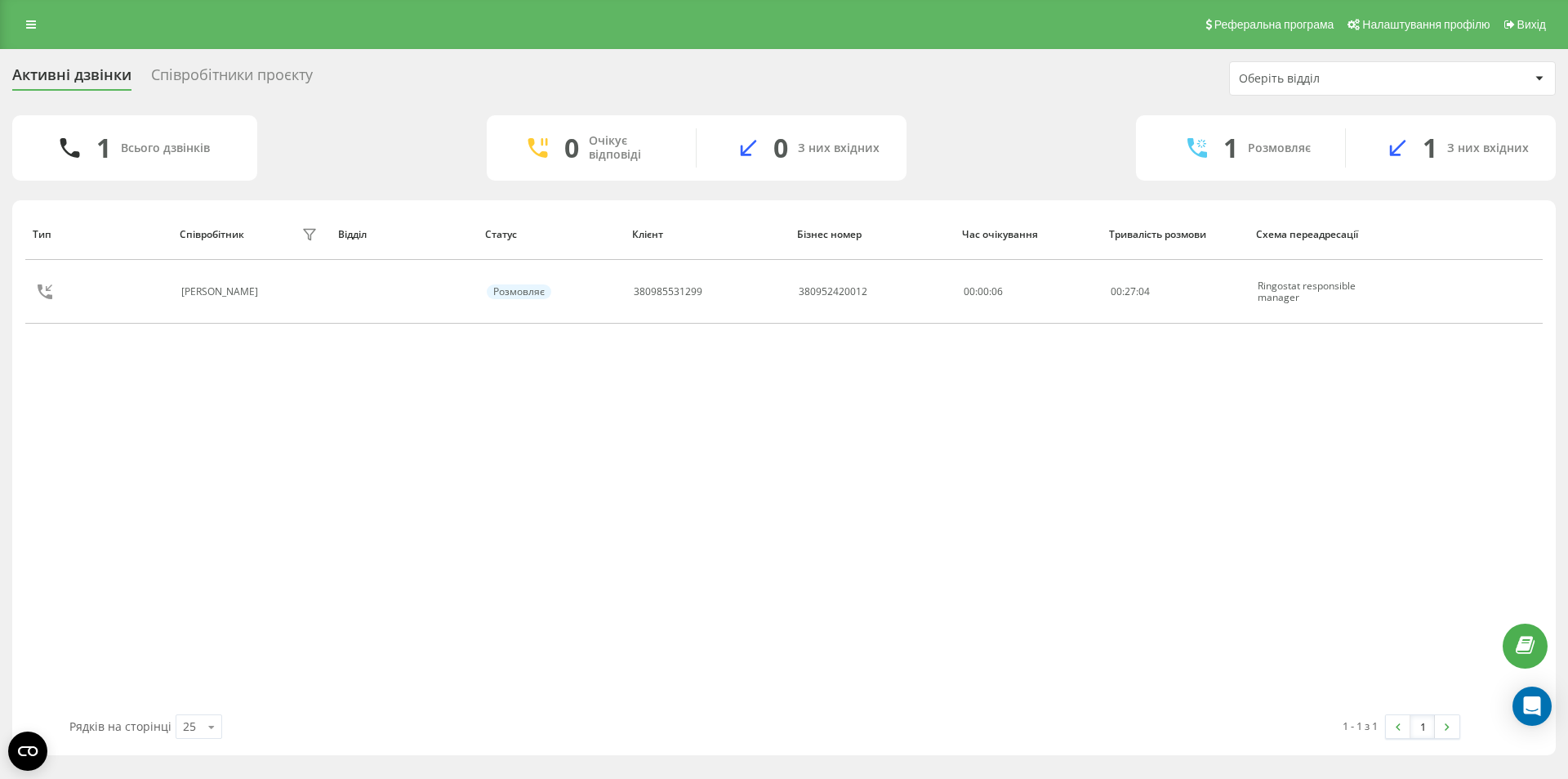
click at [1448, 135] on div "1 З них вхідних" at bounding box center [1451, 148] width 210 height 40
click at [1467, 145] on div "З них вхідних" at bounding box center [1488, 149] width 82 height 14
click at [227, 80] on div "Співробітники проєкту" at bounding box center [232, 78] width 162 height 25
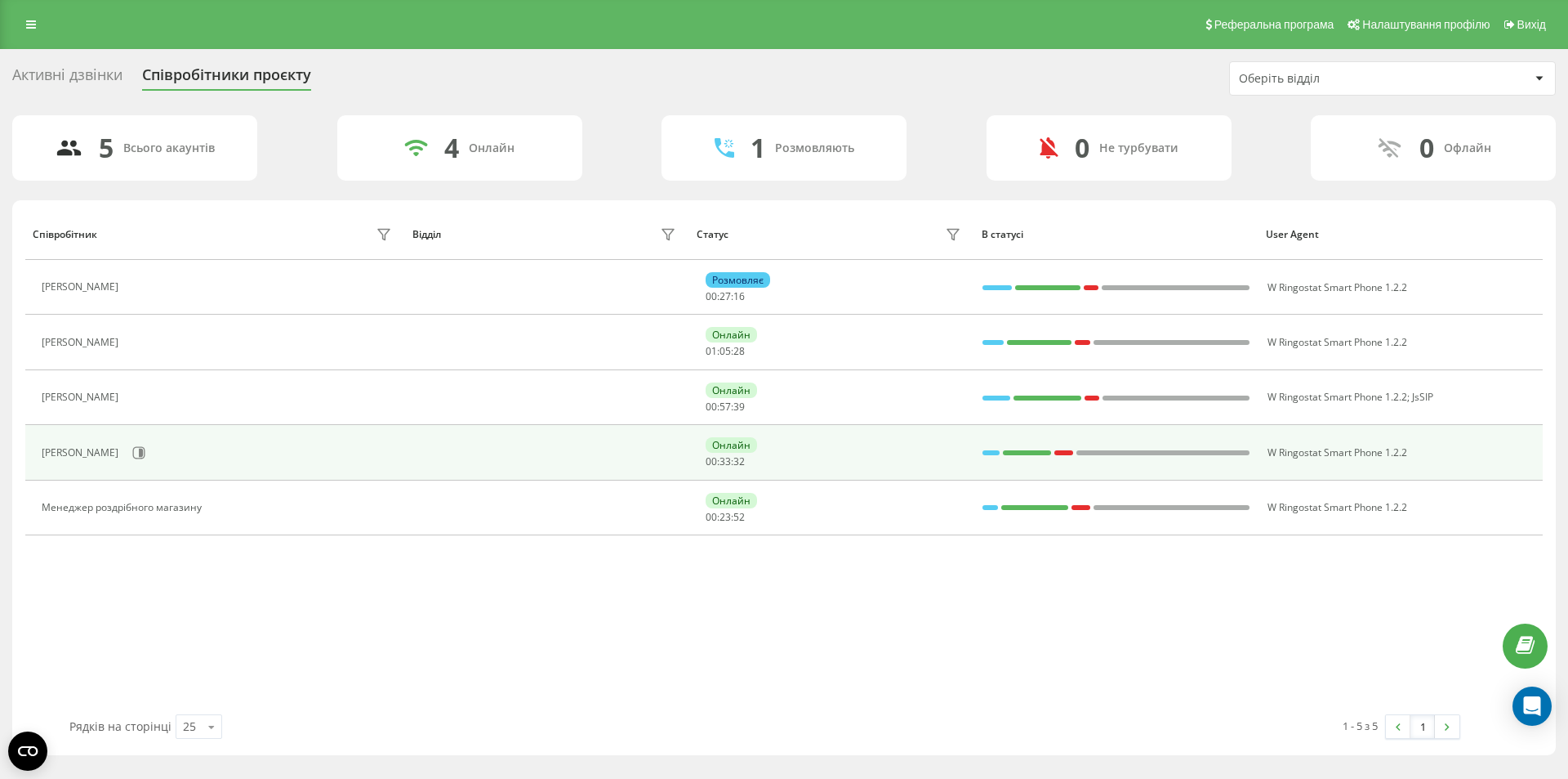
click at [76, 450] on div "[PERSON_NAME]" at bounding box center [82, 452] width 81 height 11
click at [82, 452] on div "[PERSON_NAME]" at bounding box center [82, 452] width 81 height 11
click at [83, 451] on div "[PERSON_NAME]" at bounding box center [82, 452] width 81 height 11
click at [84, 451] on div "[PERSON_NAME]" at bounding box center [82, 452] width 81 height 11
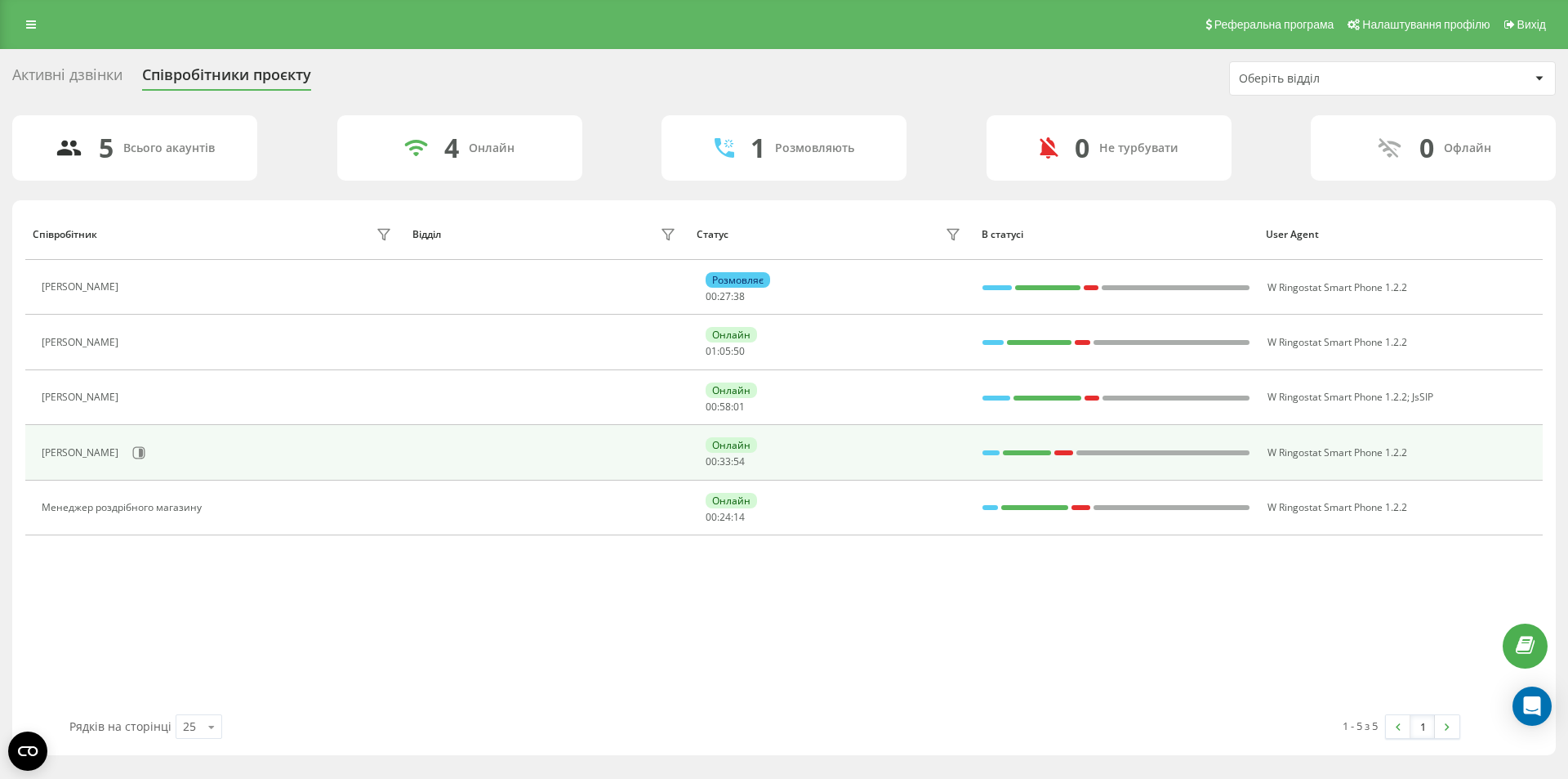
click at [76, 447] on div "[PERSON_NAME]" at bounding box center [82, 452] width 81 height 11
click at [490, 455] on td at bounding box center [547, 452] width 284 height 55
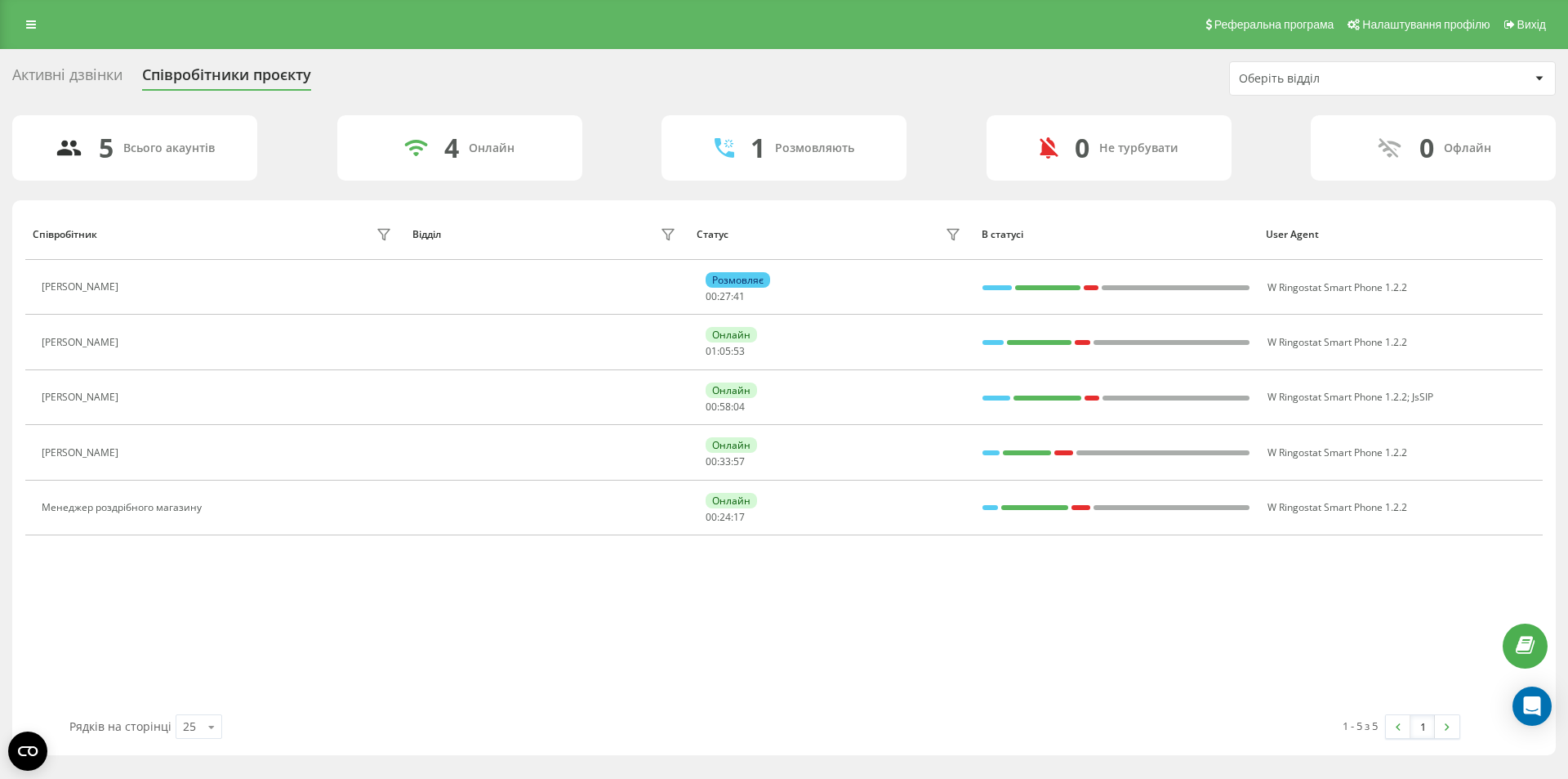
click at [1190, 198] on div "5 Всього акаунтів 4 Онлайн 1 Розмовляють 0 Не турбувати 0 [PERSON_NAME] Відділ …" at bounding box center [784, 435] width 1544 height 640
click at [32, 18] on link at bounding box center [31, 25] width 29 height 23
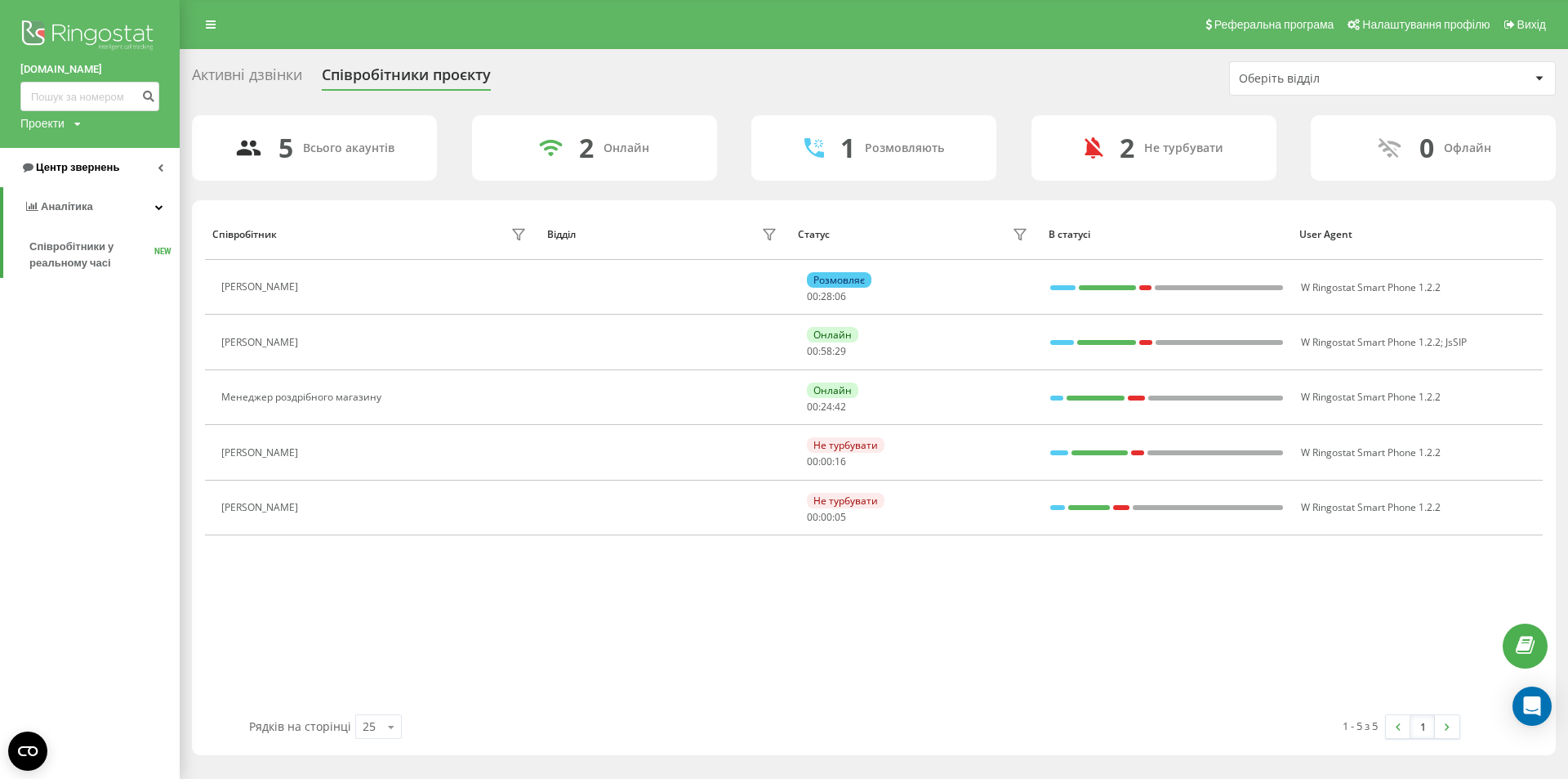
click at [84, 173] on span "Центр звернень" at bounding box center [77, 167] width 83 height 12
click at [83, 204] on span "Журнал дзвінків" at bounding box center [72, 207] width 87 height 17
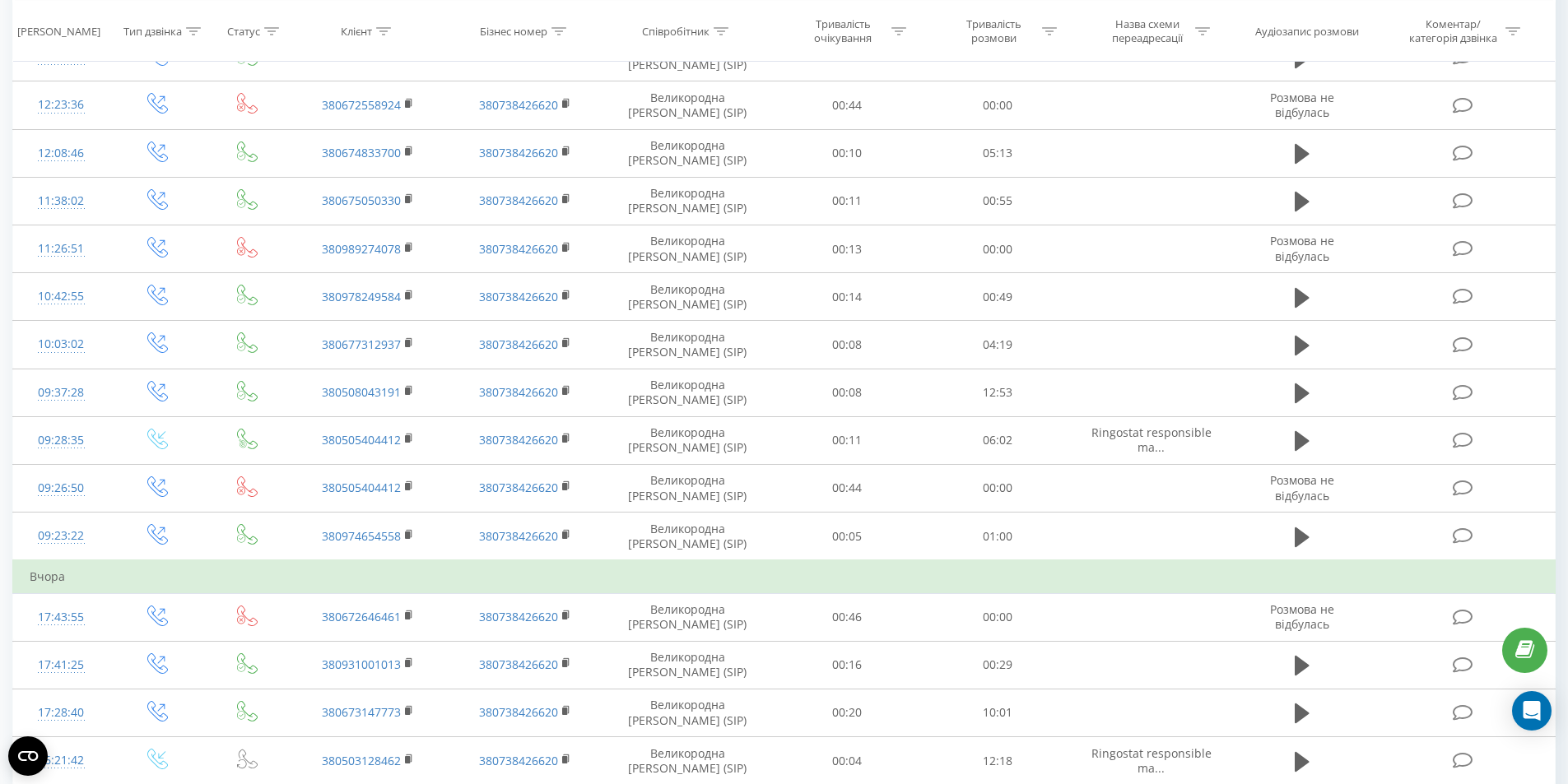
scroll to position [327, 0]
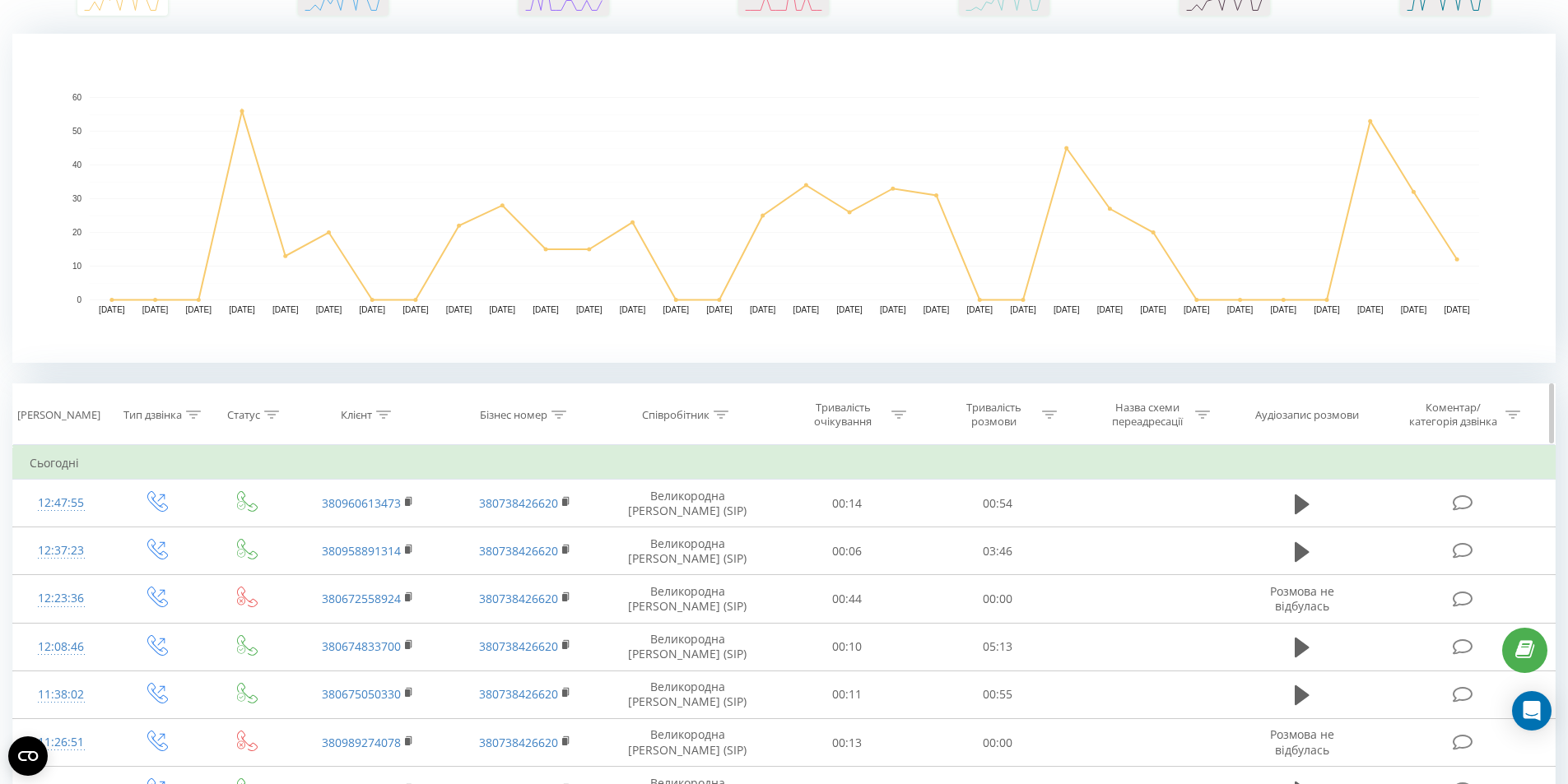
click at [720, 414] on icon at bounding box center [721, 414] width 15 height 8
click at [677, 530] on input "text" at bounding box center [687, 533] width 145 height 29
type input "Тетяна"
click at [722, 565] on span "OK" at bounding box center [722, 565] width 46 height 26
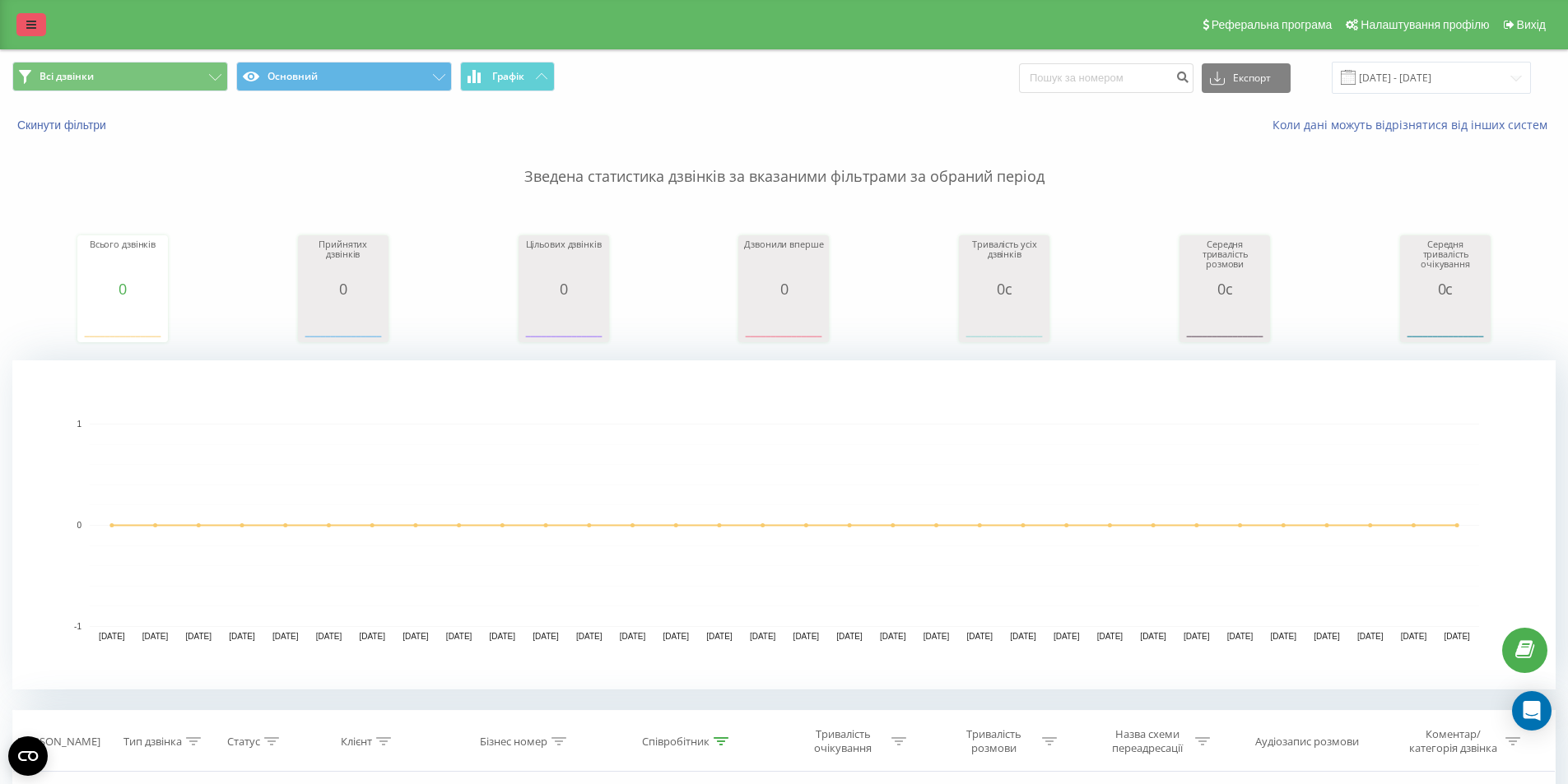
click at [24, 21] on link at bounding box center [31, 25] width 29 height 23
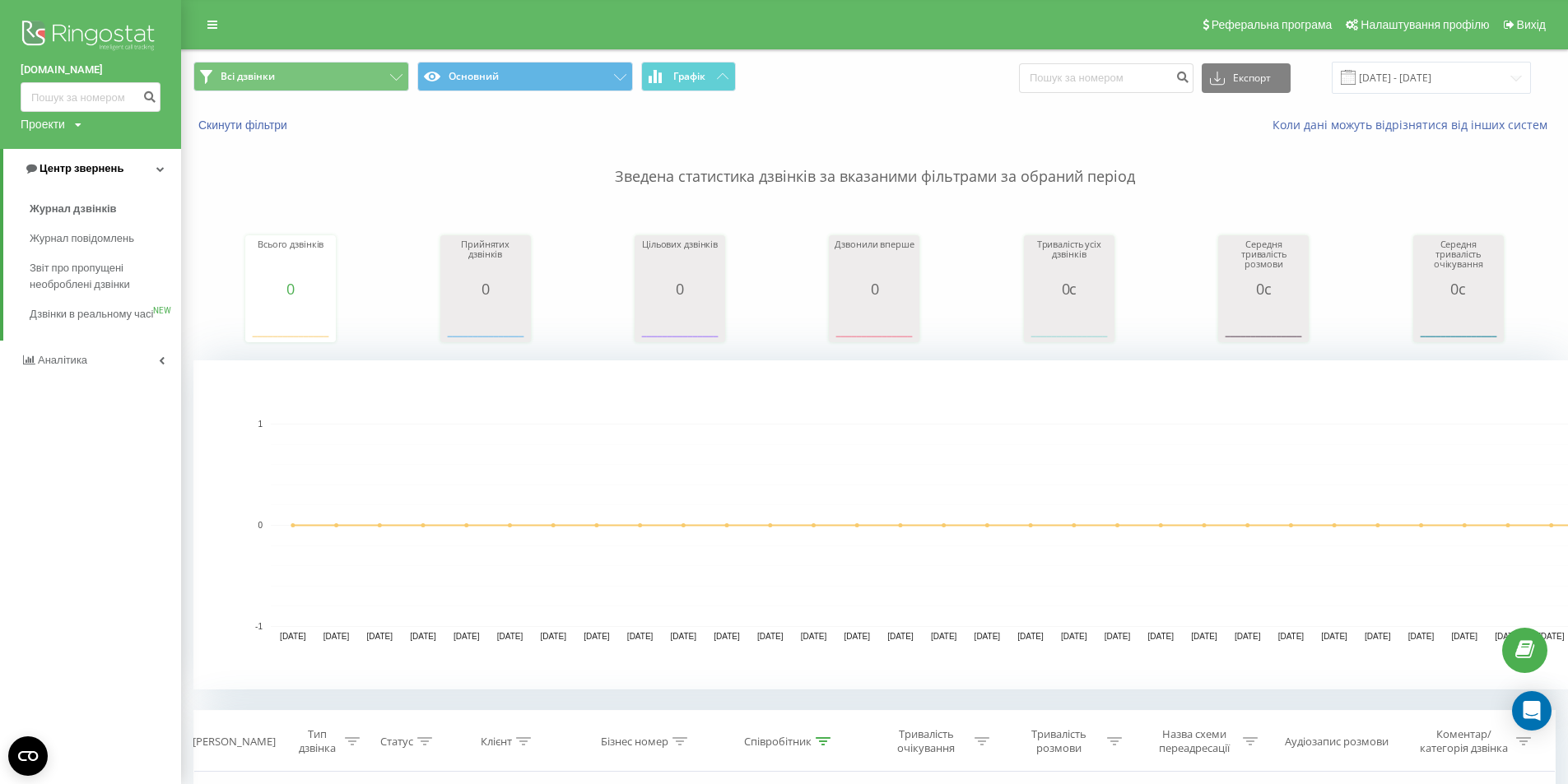
click at [152, 169] on link "Центр звернень" at bounding box center [92, 168] width 178 height 40
click at [131, 169] on link "Центр звернень" at bounding box center [90, 168] width 181 height 40
click at [96, 210] on span "Журнал дзвінків" at bounding box center [73, 209] width 88 height 17
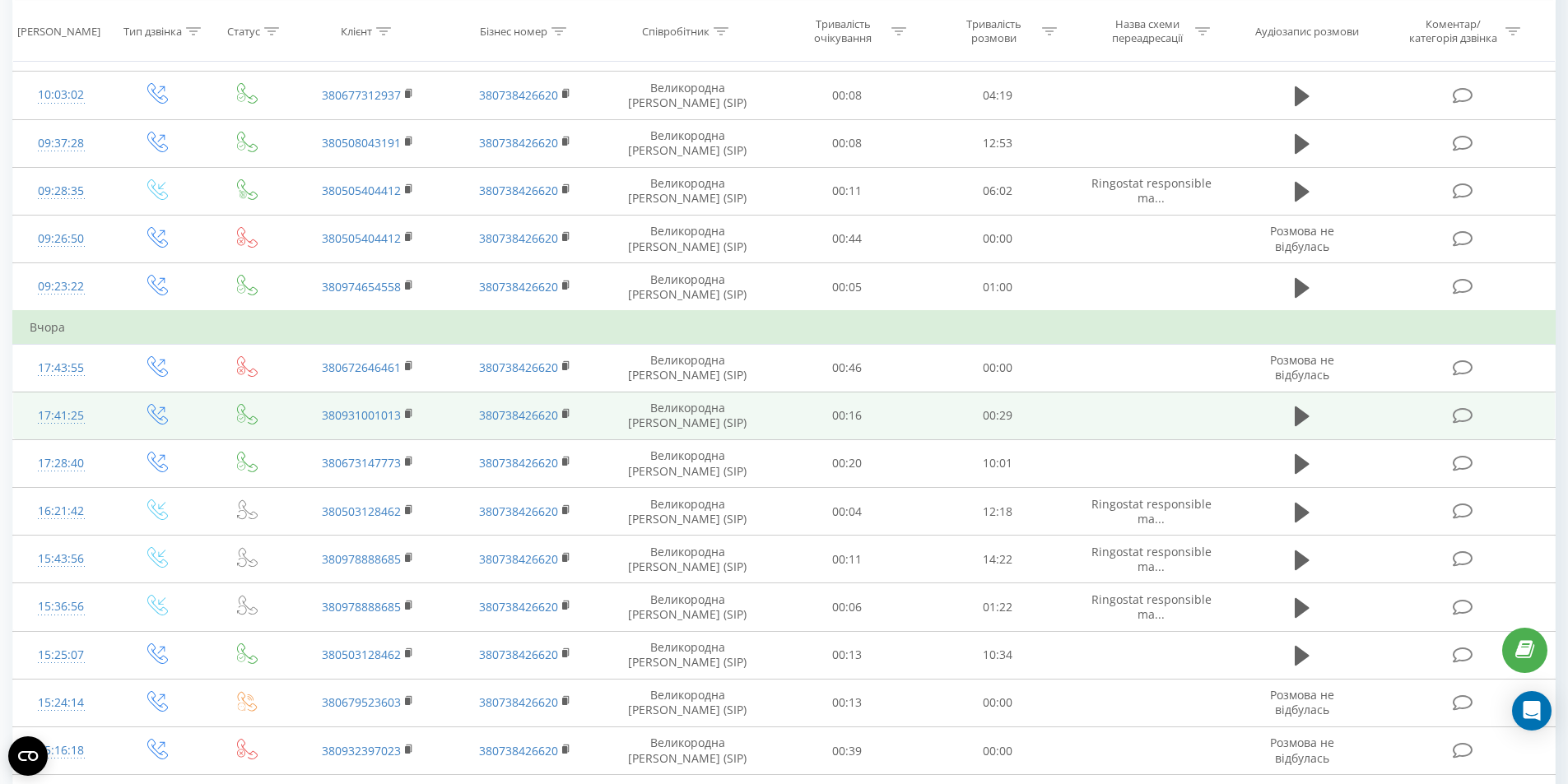
scroll to position [576, 0]
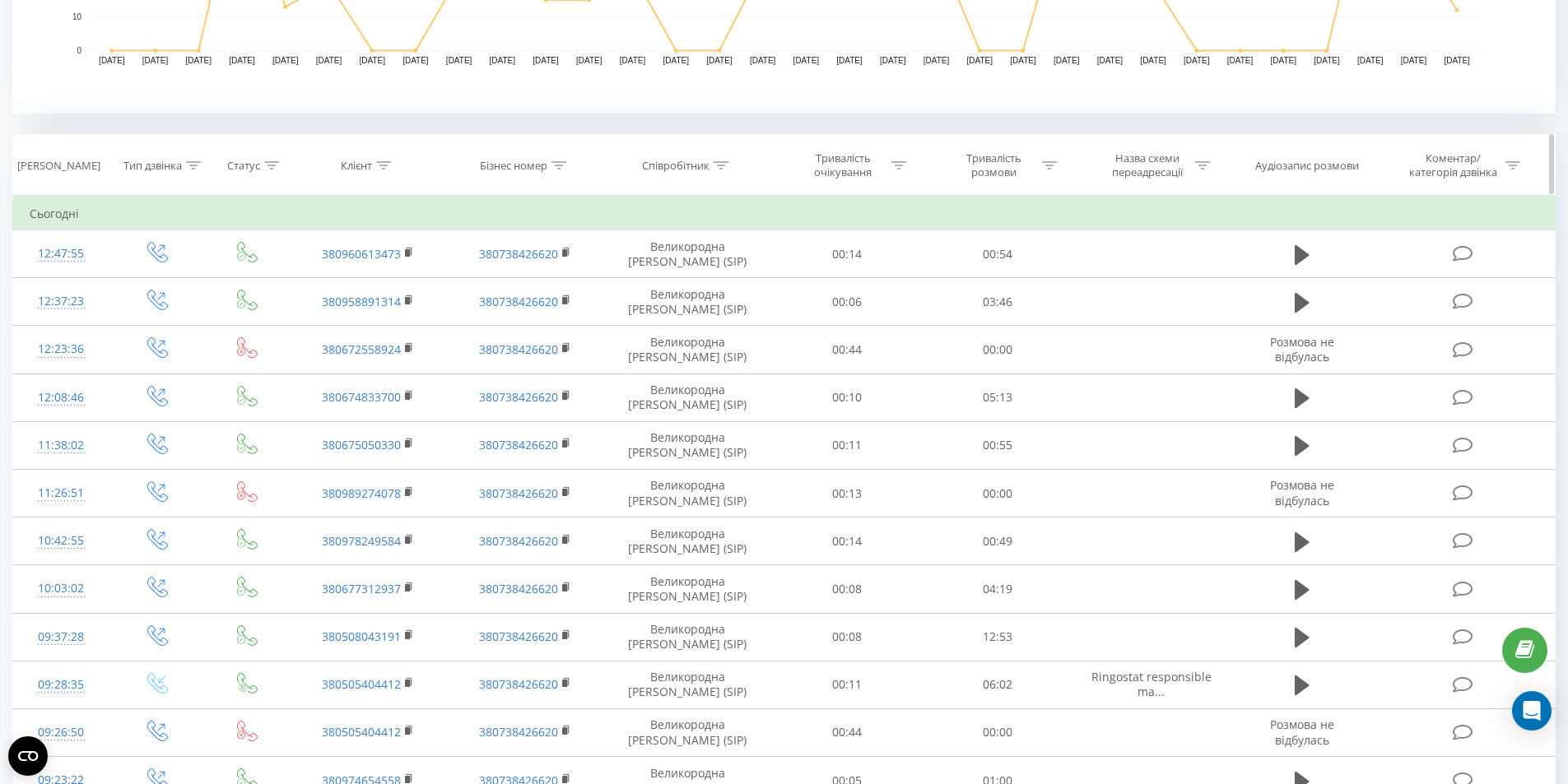
click at [556, 169] on icon at bounding box center [559, 165] width 15 height 8
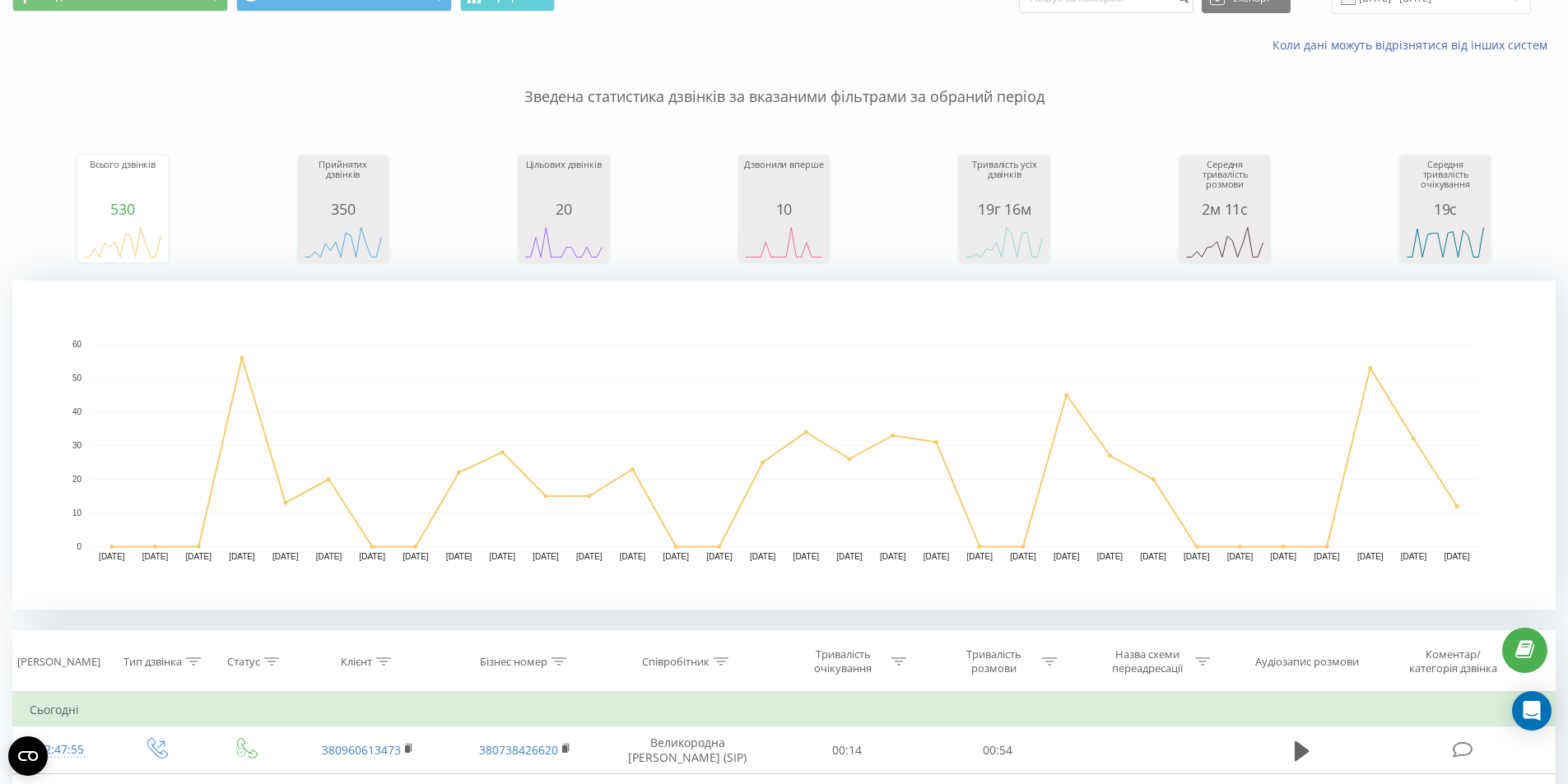
scroll to position [0, 0]
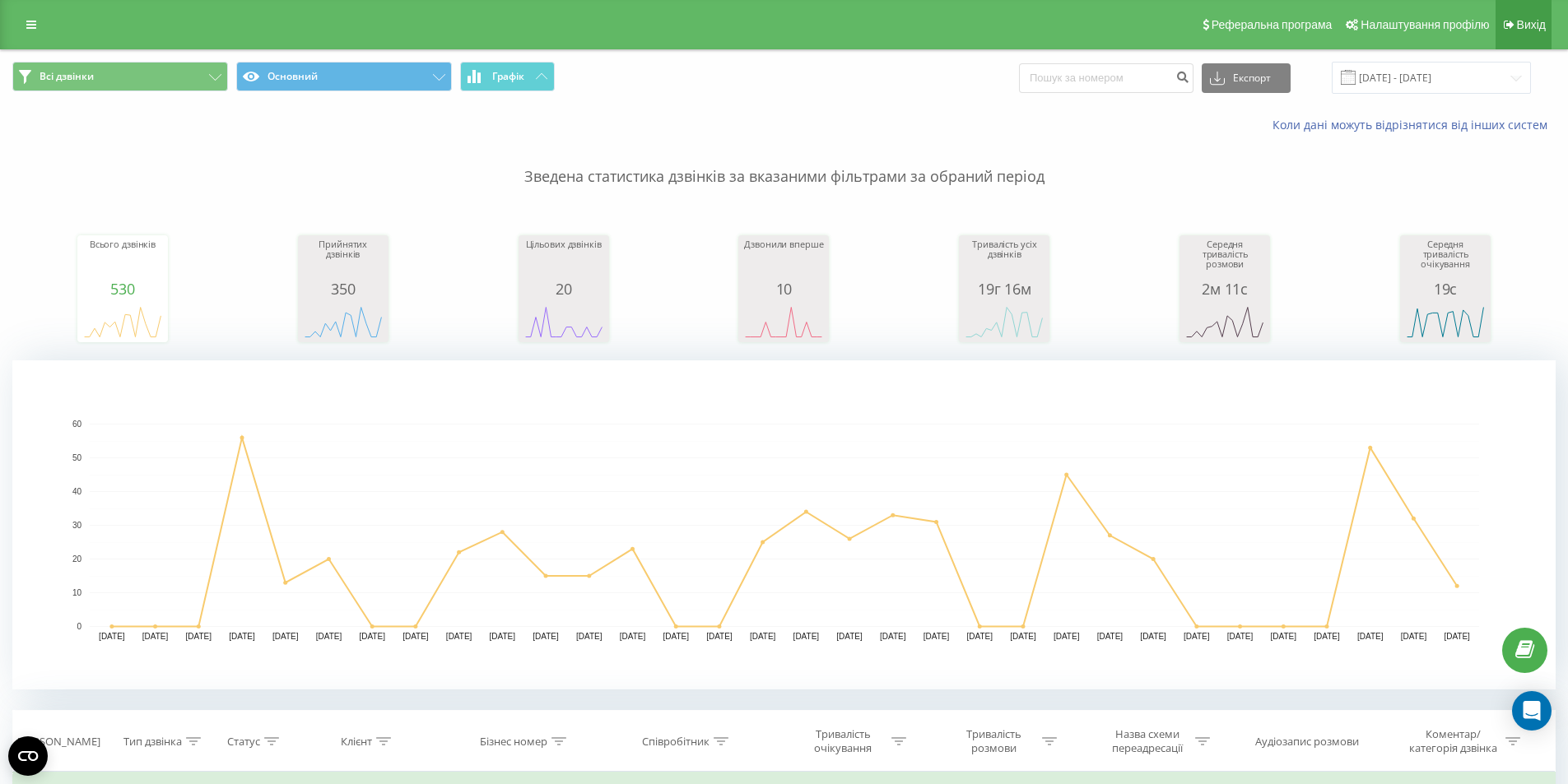
click at [1528, 16] on link "Вихід" at bounding box center [1523, 25] width 56 height 50
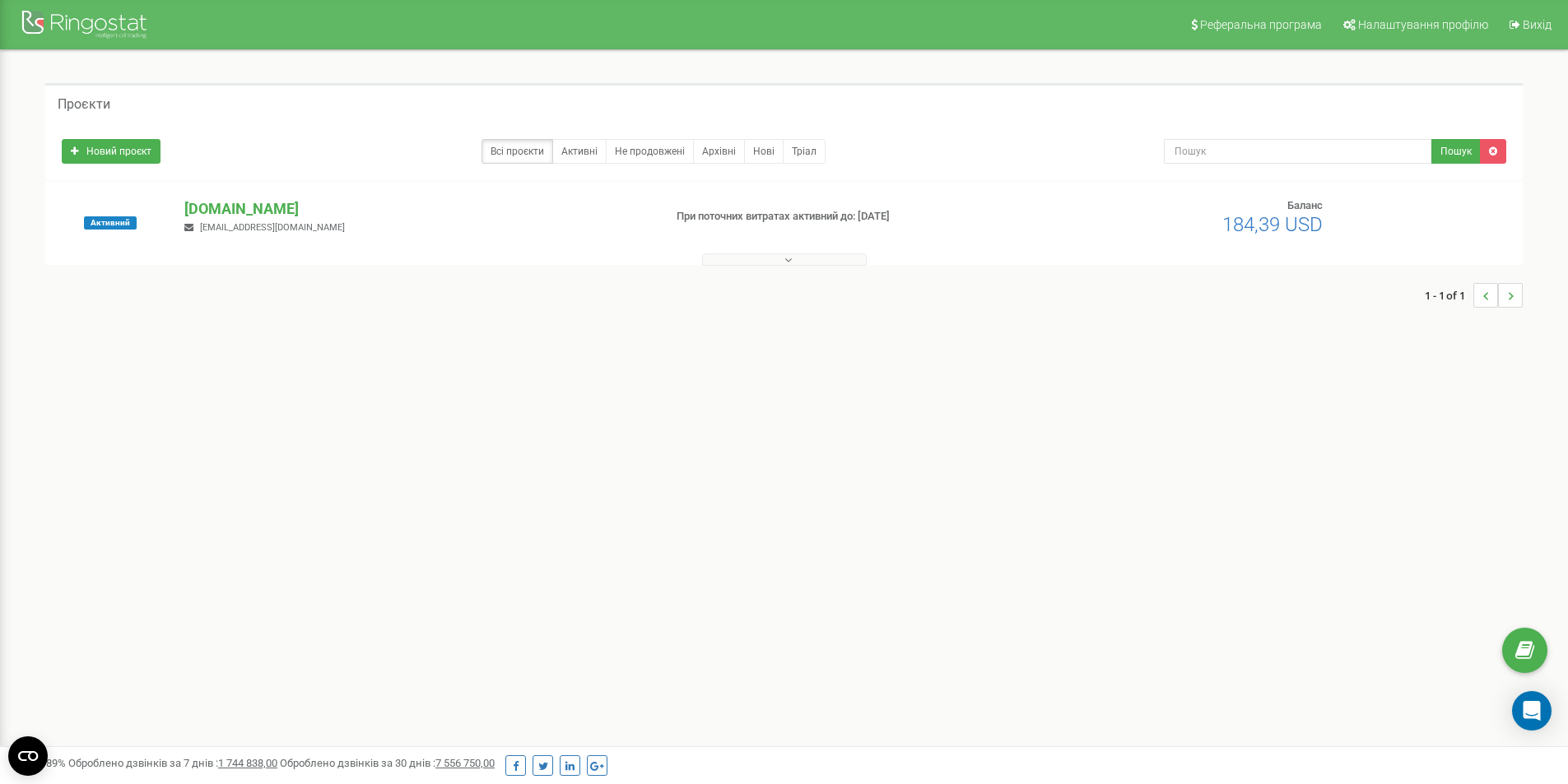
click at [784, 252] on div at bounding box center [784, 256] width 1469 height 17
click at [776, 259] on button at bounding box center [784, 259] width 165 height 12
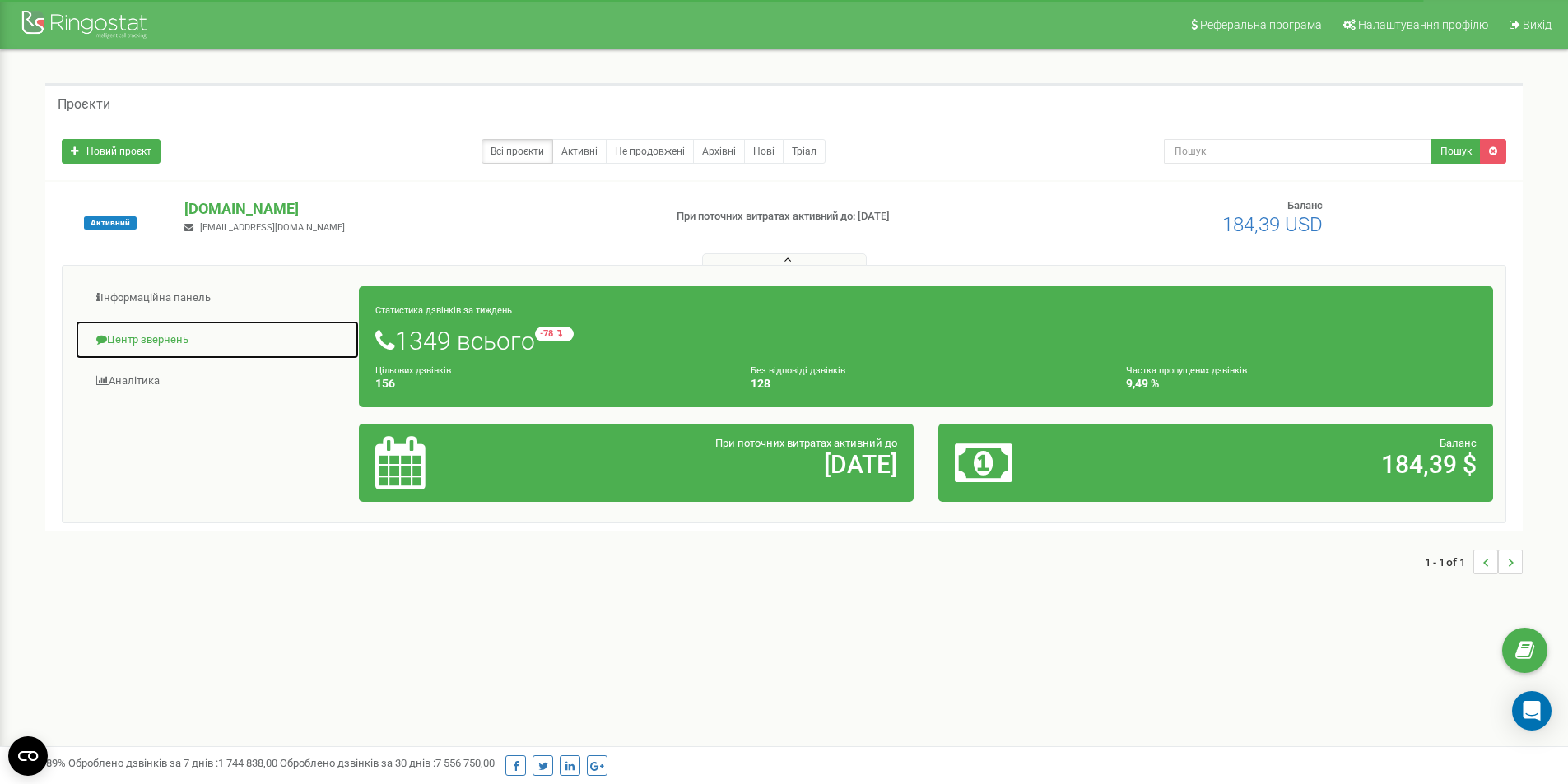
click at [161, 333] on link "Центр звернень" at bounding box center [218, 341] width 285 height 41
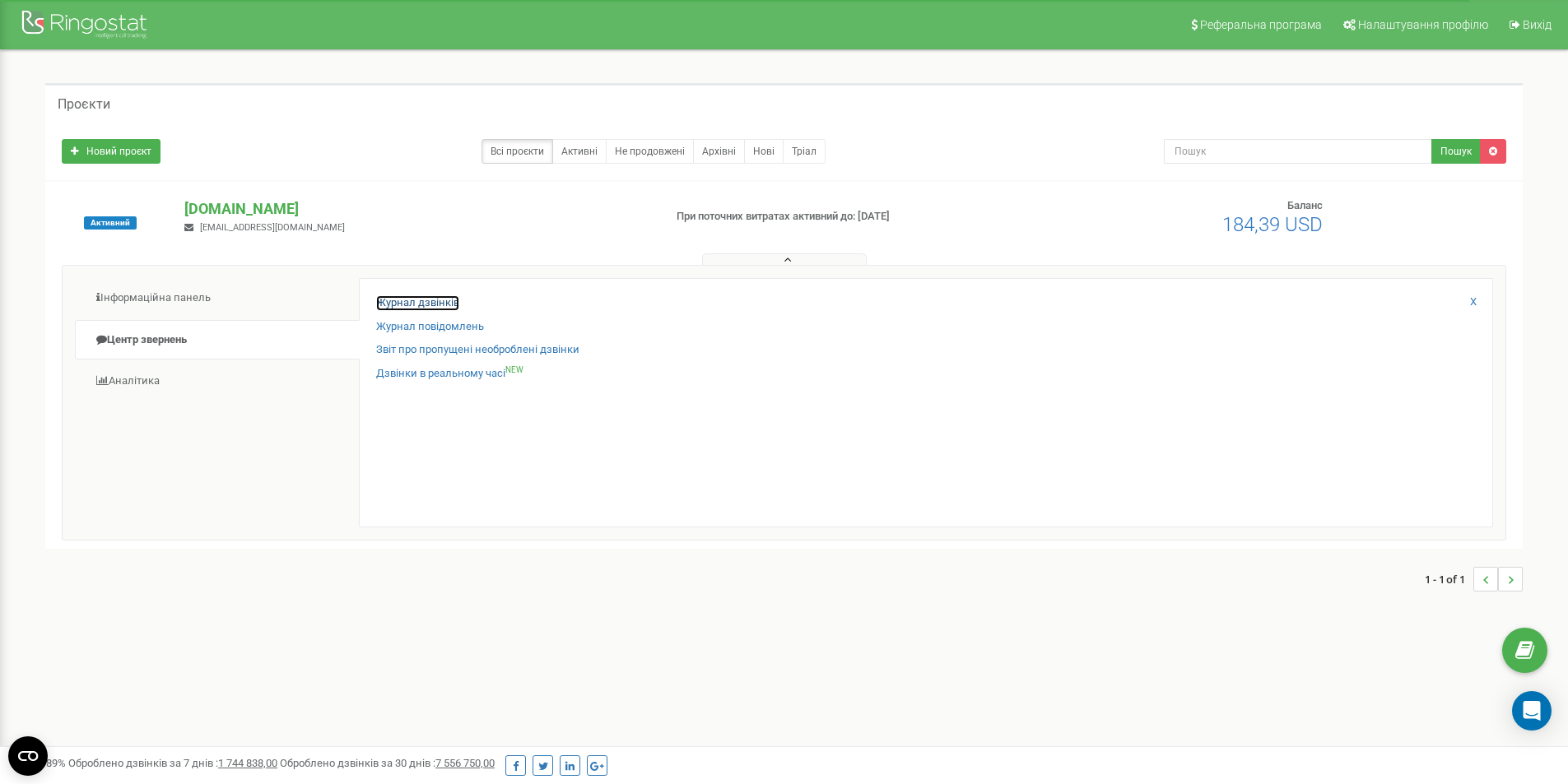
click at [435, 298] on link "Журнал дзвінків" at bounding box center [418, 304] width 83 height 16
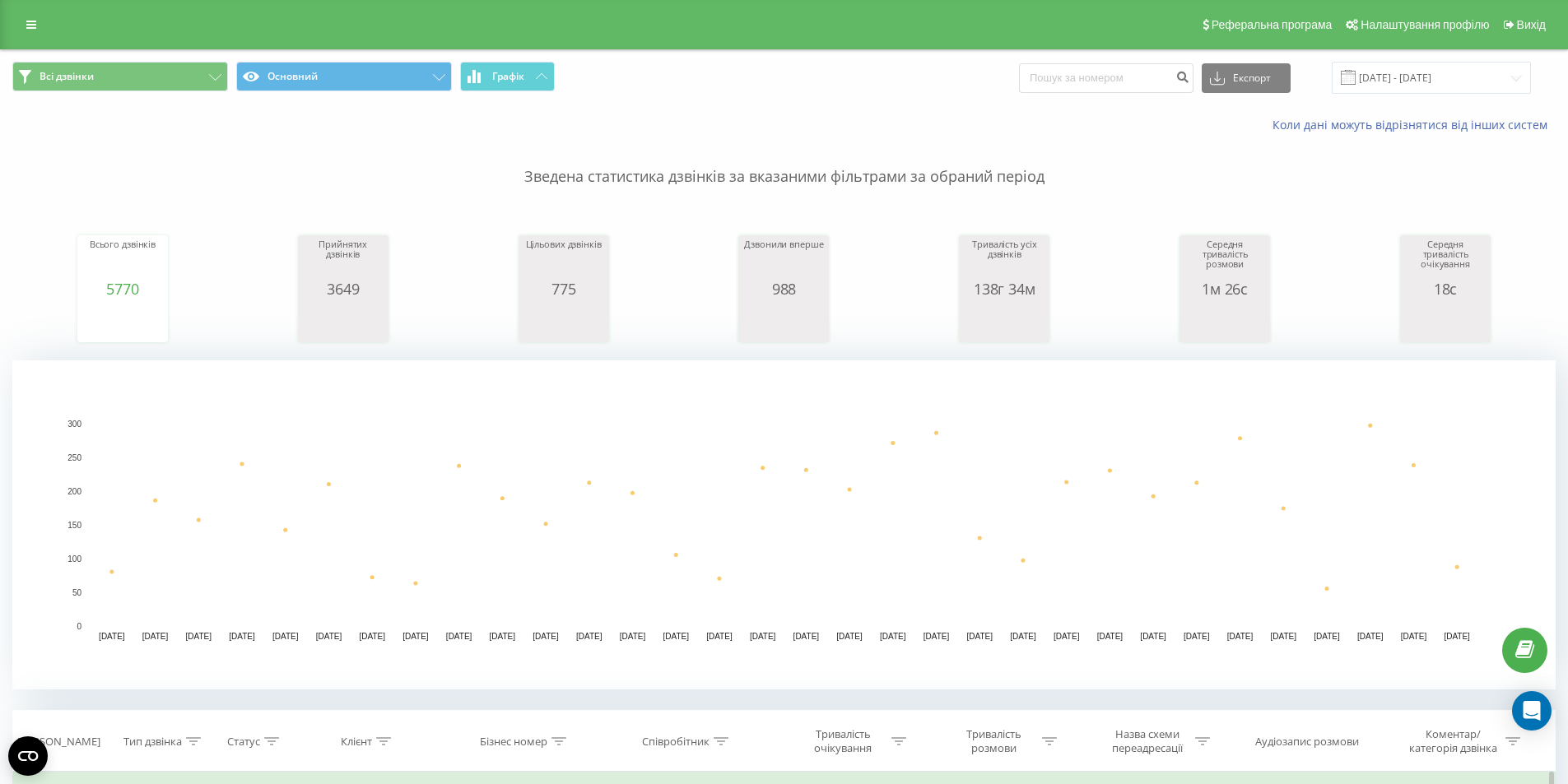
scroll to position [411, 0]
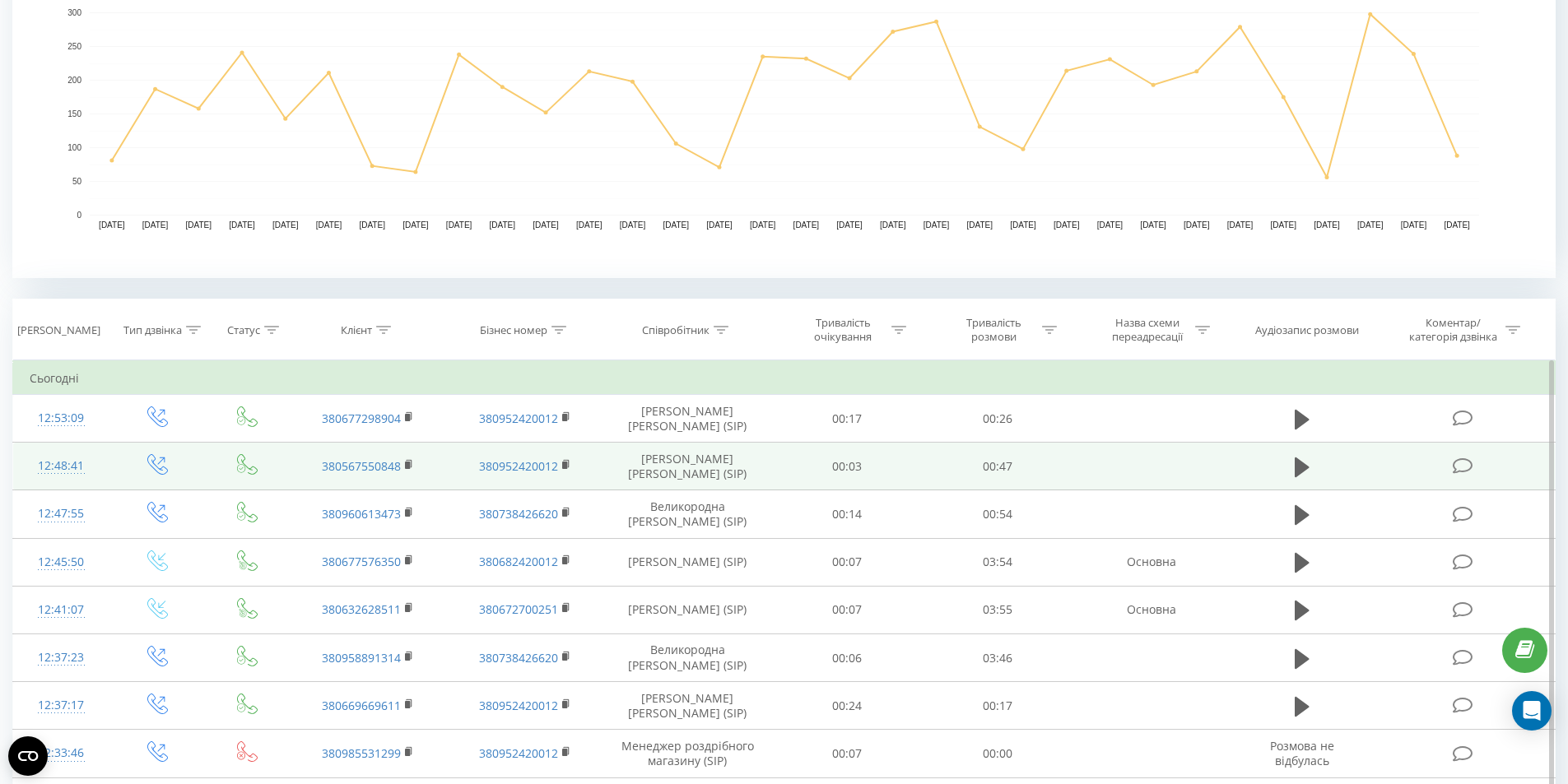
click at [695, 467] on td "[PERSON_NAME] [PERSON_NAME] (SIP)" at bounding box center [687, 466] width 169 height 48
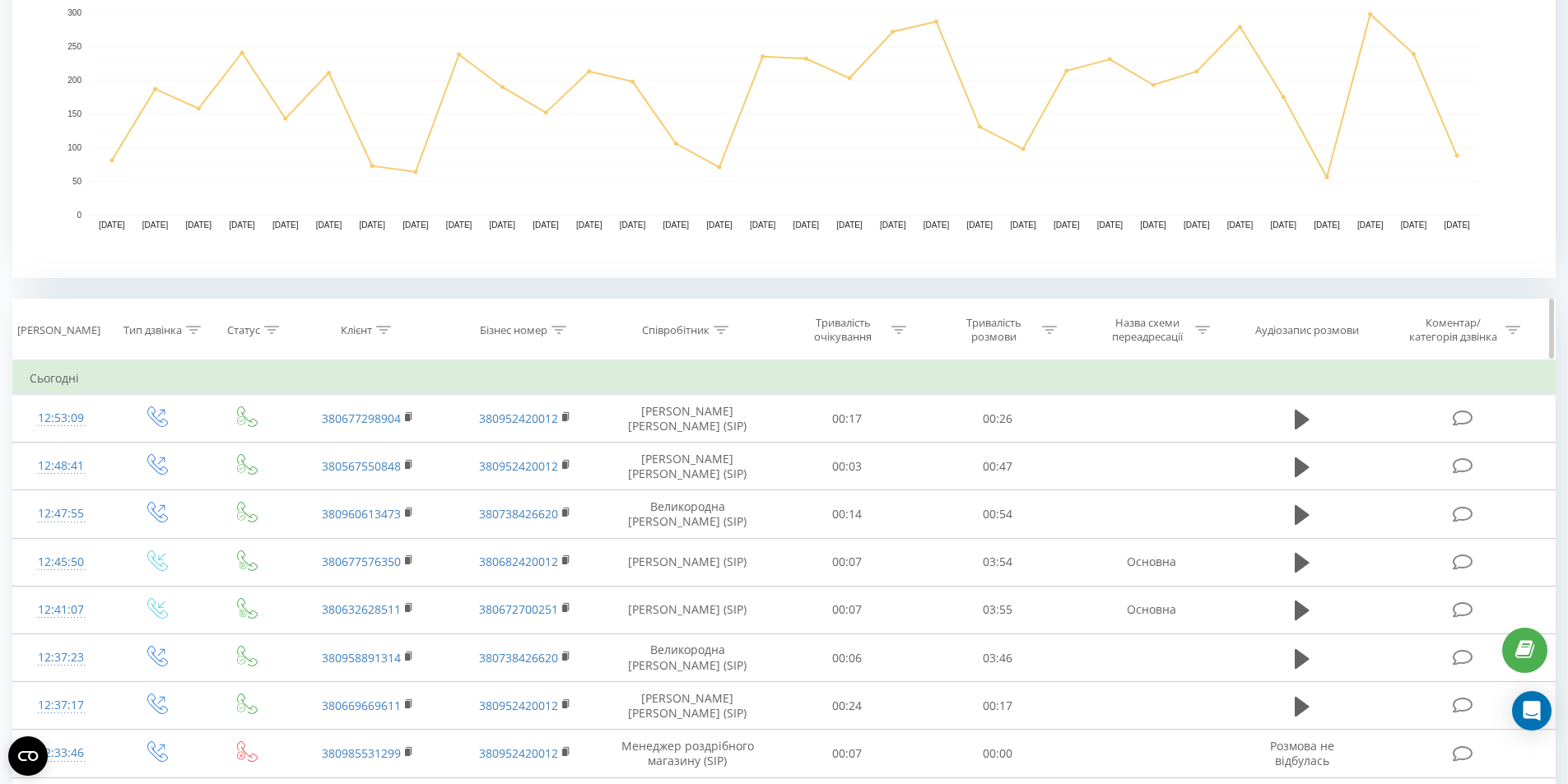
click at [723, 327] on icon at bounding box center [721, 329] width 15 height 8
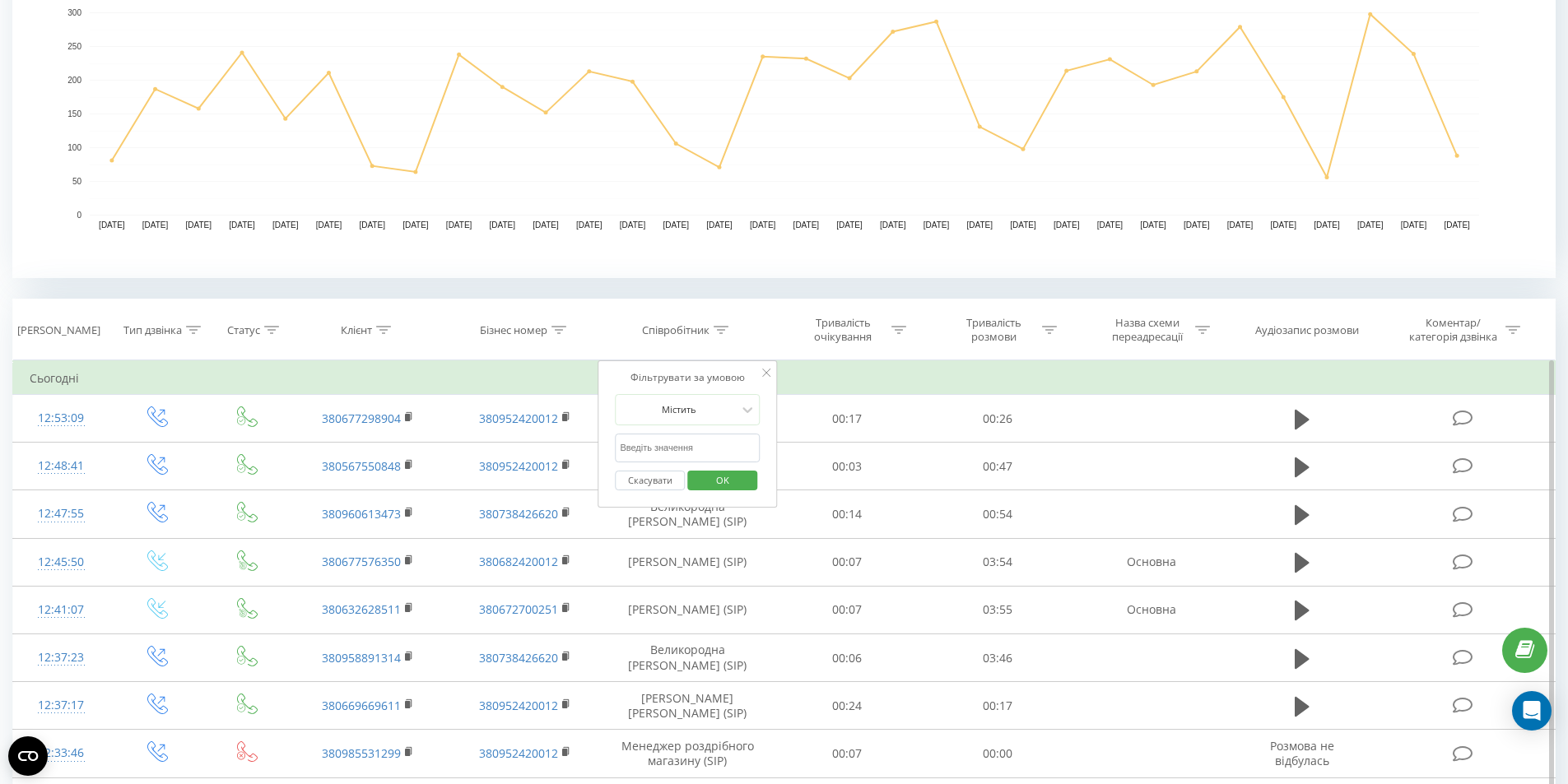
click at [696, 449] on input "text" at bounding box center [687, 448] width 145 height 29
type input "[PERSON_NAME]"
click at [729, 485] on span "OK" at bounding box center [722, 480] width 46 height 26
